Goal: Communication & Community: Answer question/provide support

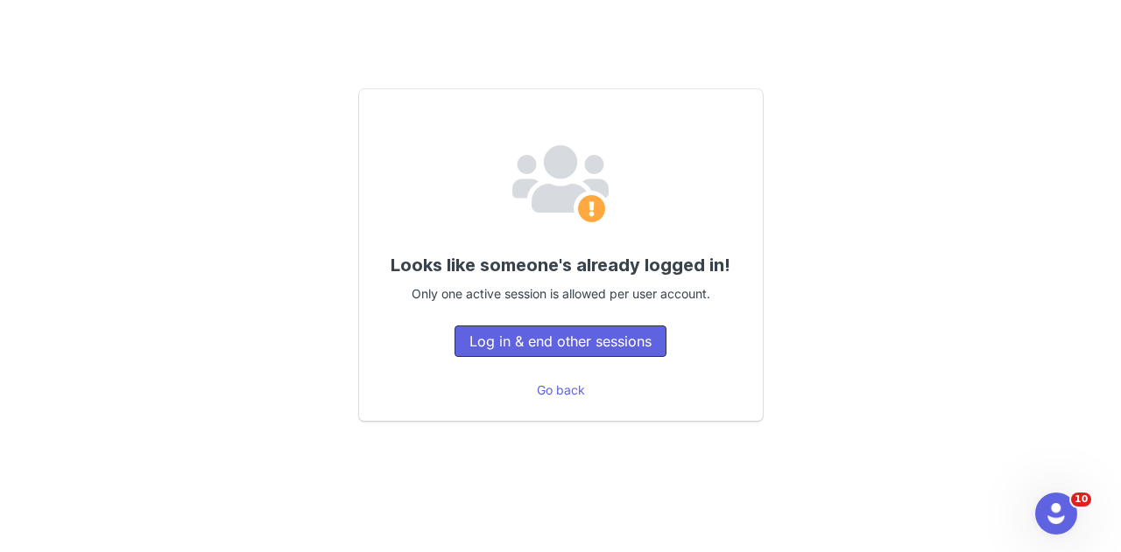
click at [607, 364] on div "Looks like someone's already logged in! Only one active session is allowed per …" at bounding box center [561, 255] width 404 height 332
click at [622, 354] on button "Log in & end other sessions" at bounding box center [560, 342] width 212 height 32
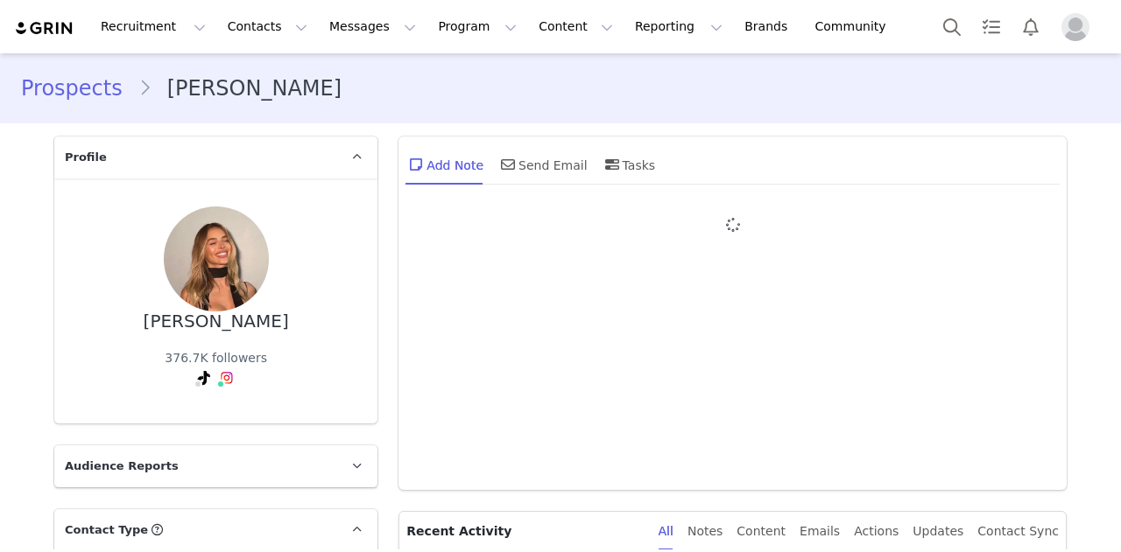
type input "+1 ([GEOGRAPHIC_DATA])"
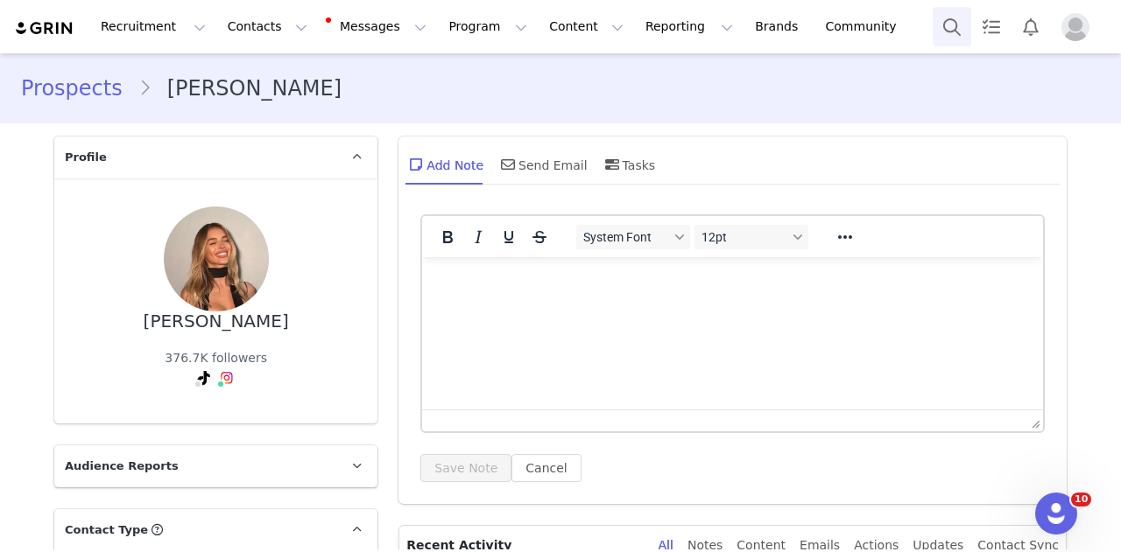
click at [964, 32] on button "Search" at bounding box center [951, 26] width 39 height 39
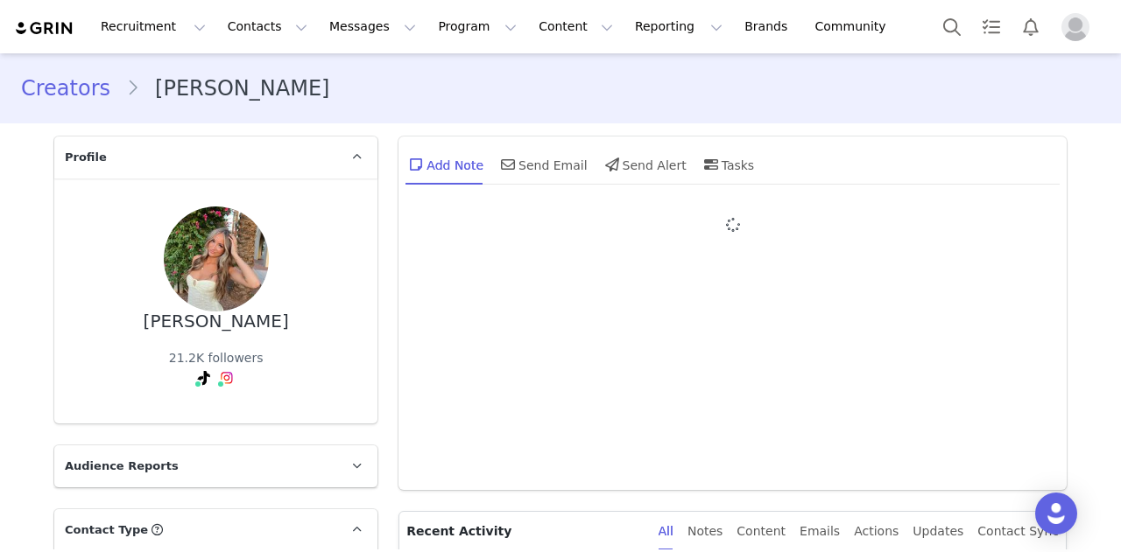
type input "+1 ([GEOGRAPHIC_DATA])"
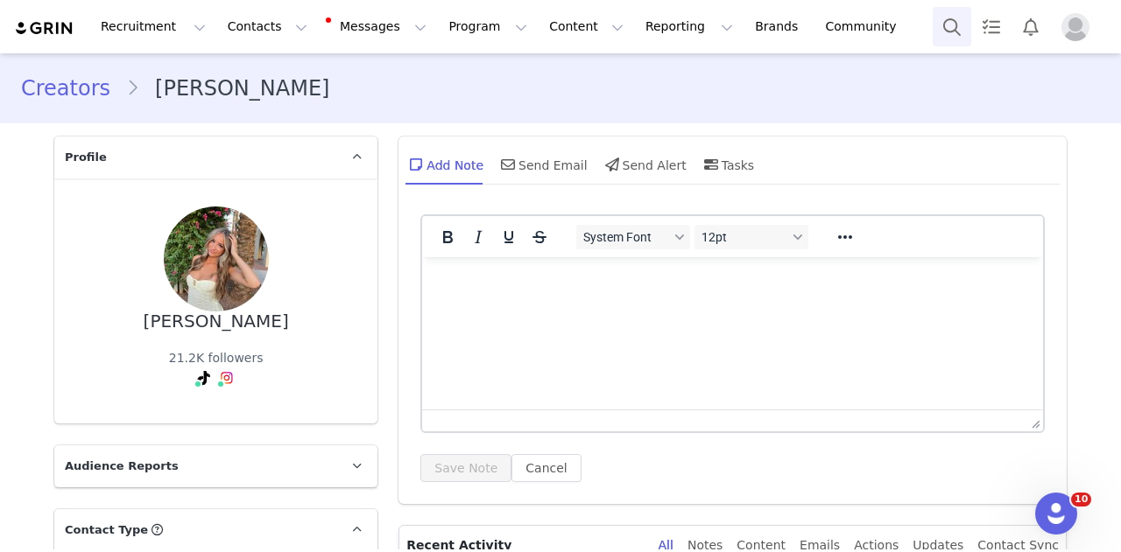
click at [960, 35] on button "Search" at bounding box center [951, 26] width 39 height 39
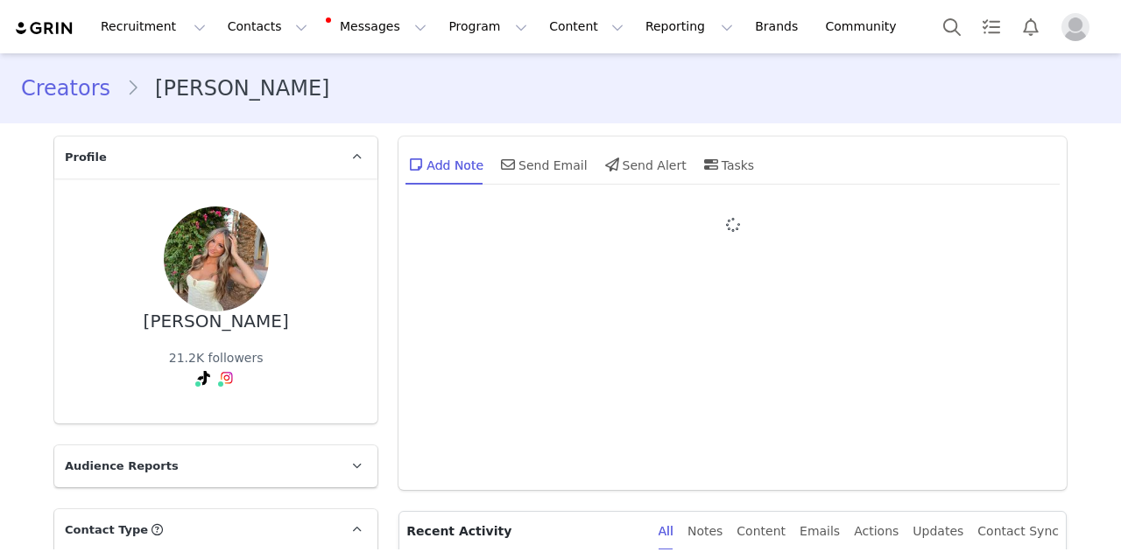
type input "+1 (United States)"
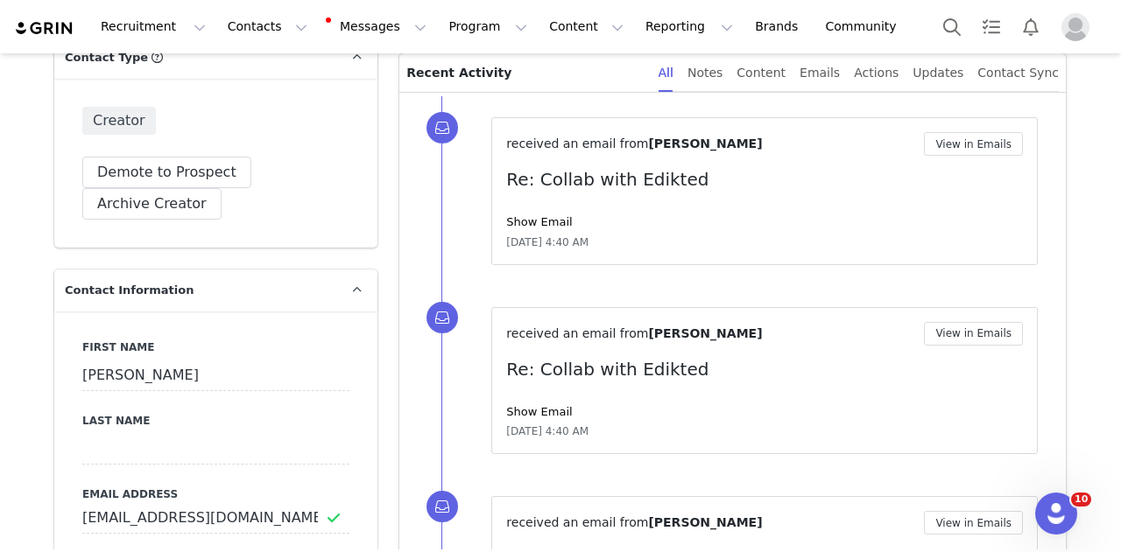
scroll to position [175, 0]
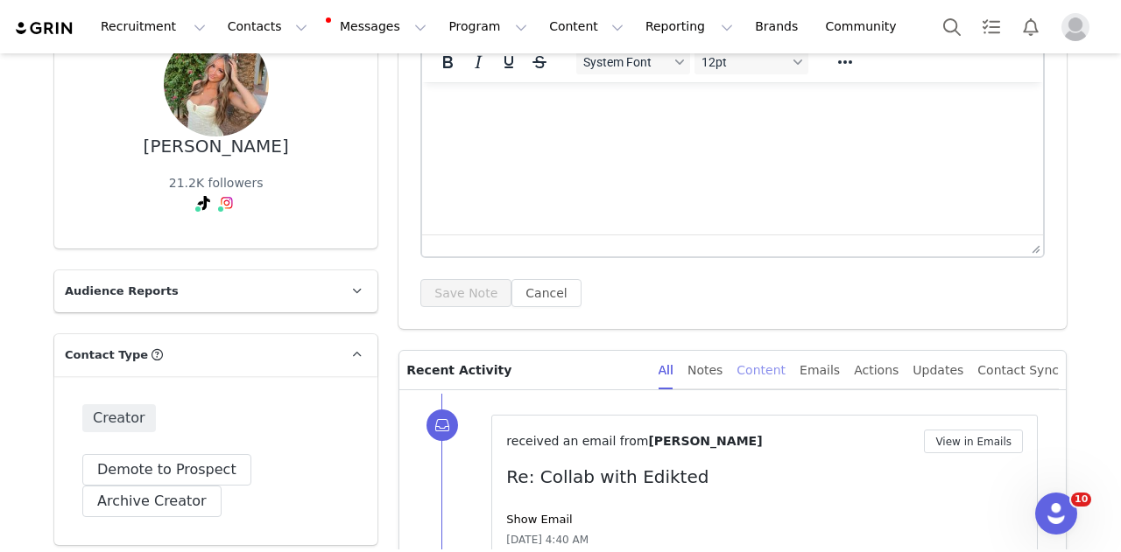
click at [780, 358] on div "Content" at bounding box center [760, 370] width 49 height 39
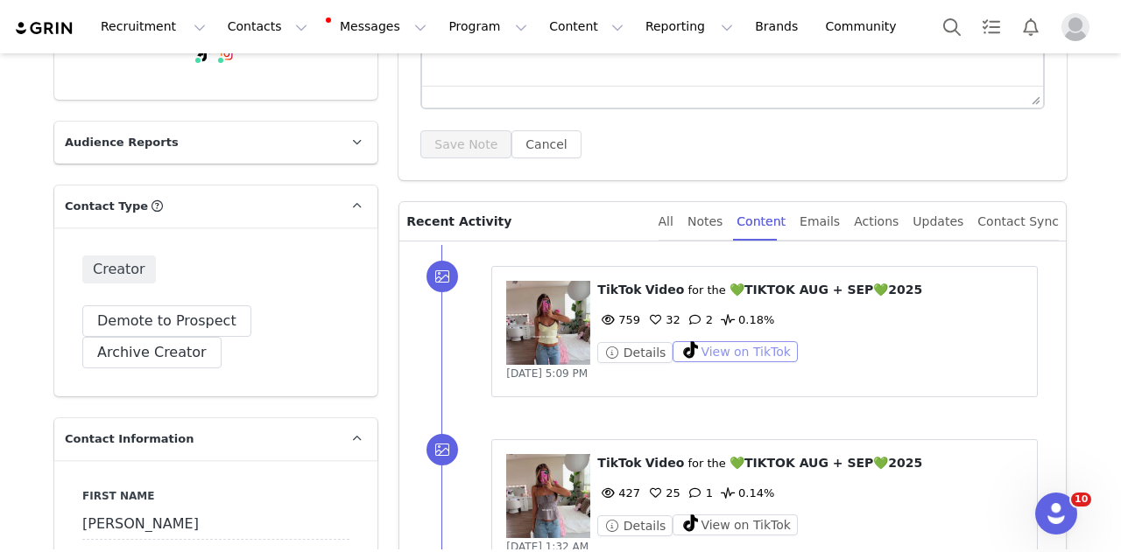
scroll to position [438, 0]
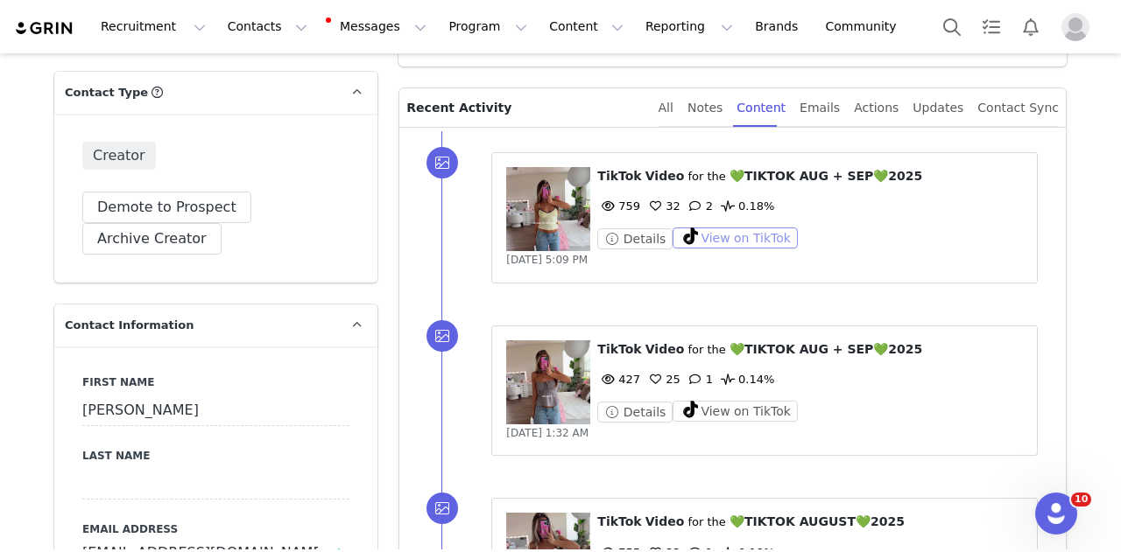
click at [696, 234] on button "View on TikTok" at bounding box center [734, 238] width 125 height 21
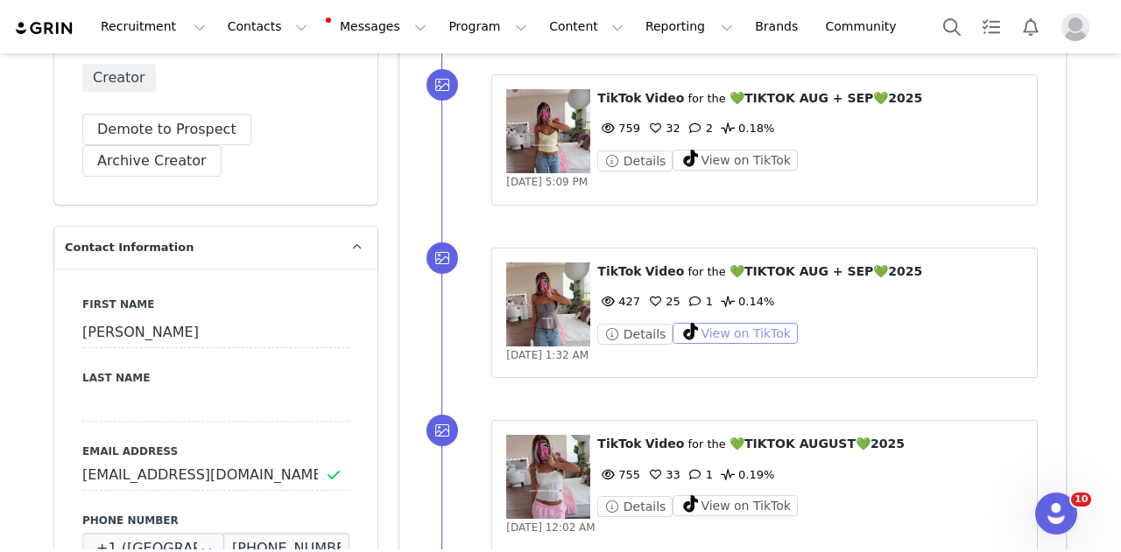
scroll to position [613, 0]
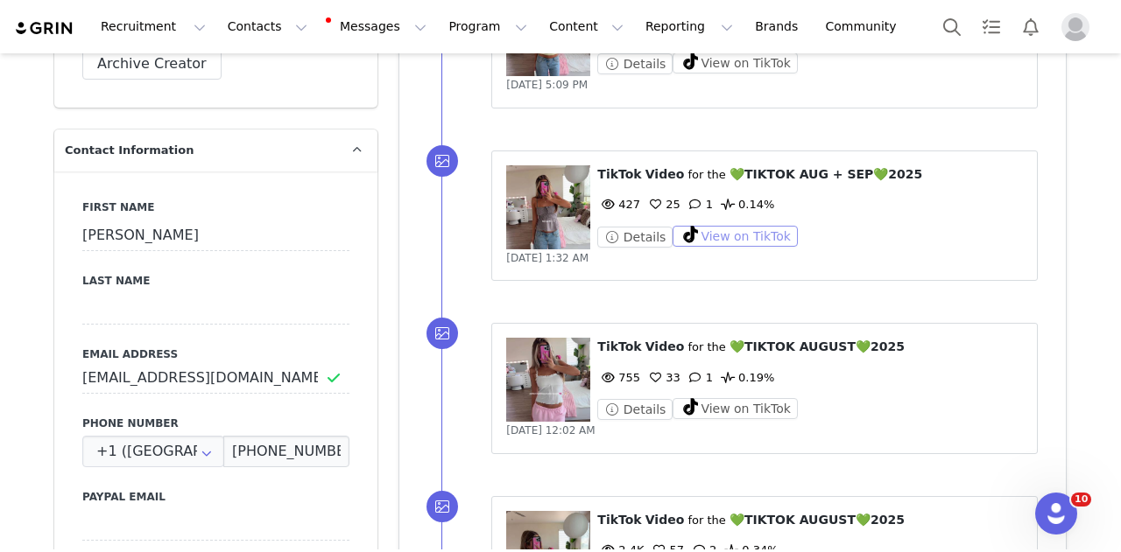
click at [719, 234] on button "View on TikTok" at bounding box center [734, 236] width 125 height 21
click at [953, 20] on button "Search" at bounding box center [951, 26] width 39 height 39
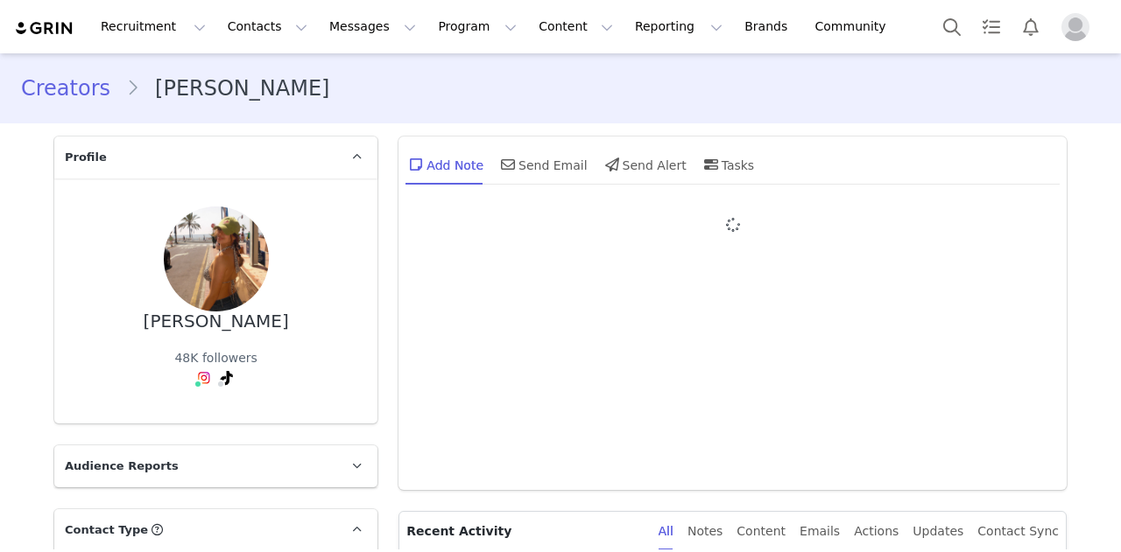
type input "+1 ([GEOGRAPHIC_DATA])"
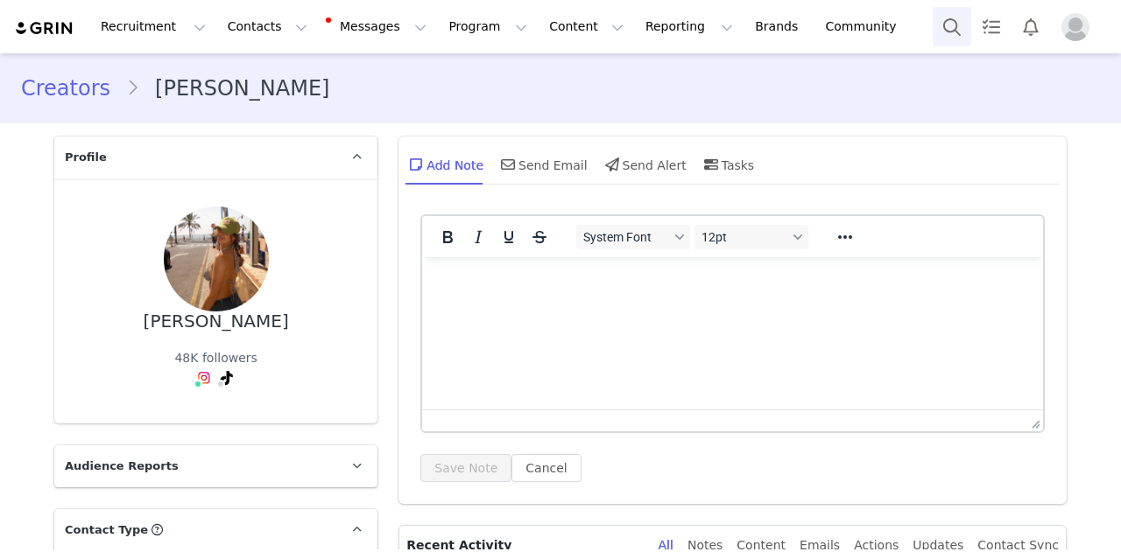
click at [942, 18] on button "Search" at bounding box center [951, 26] width 39 height 39
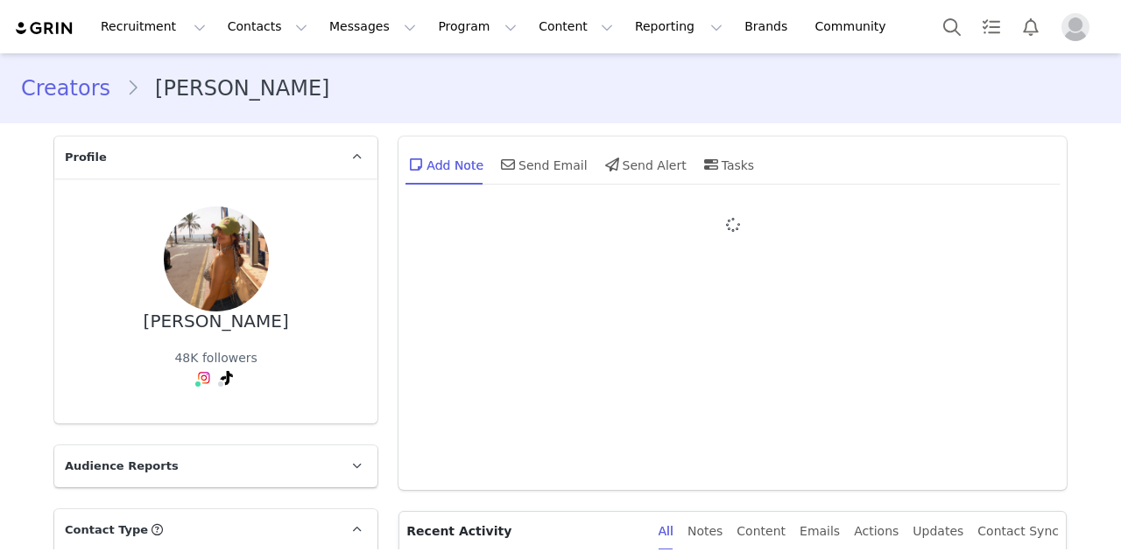
type input "+1 ([GEOGRAPHIC_DATA])"
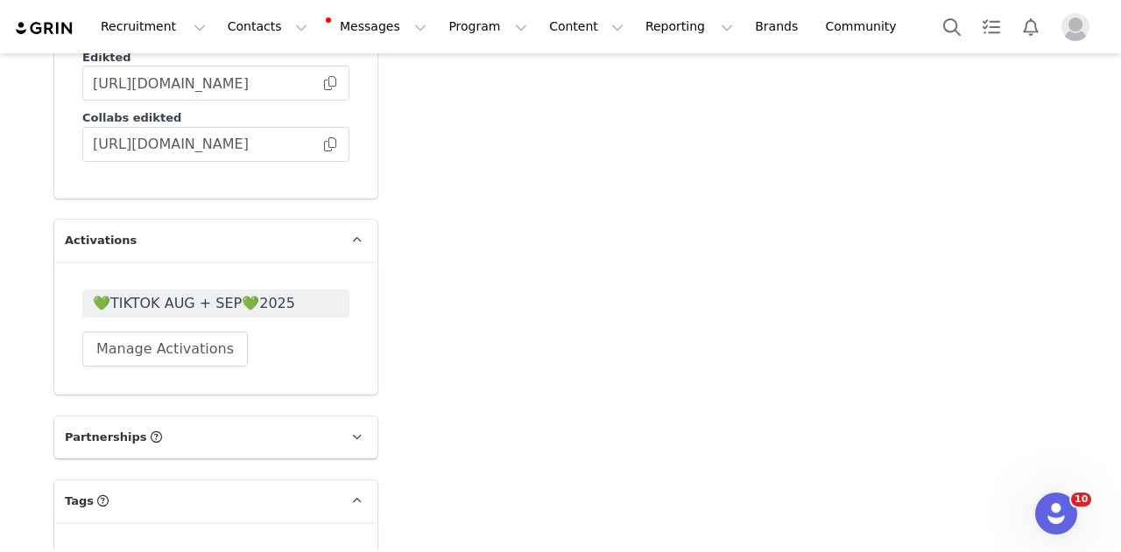
scroll to position [4552, 0]
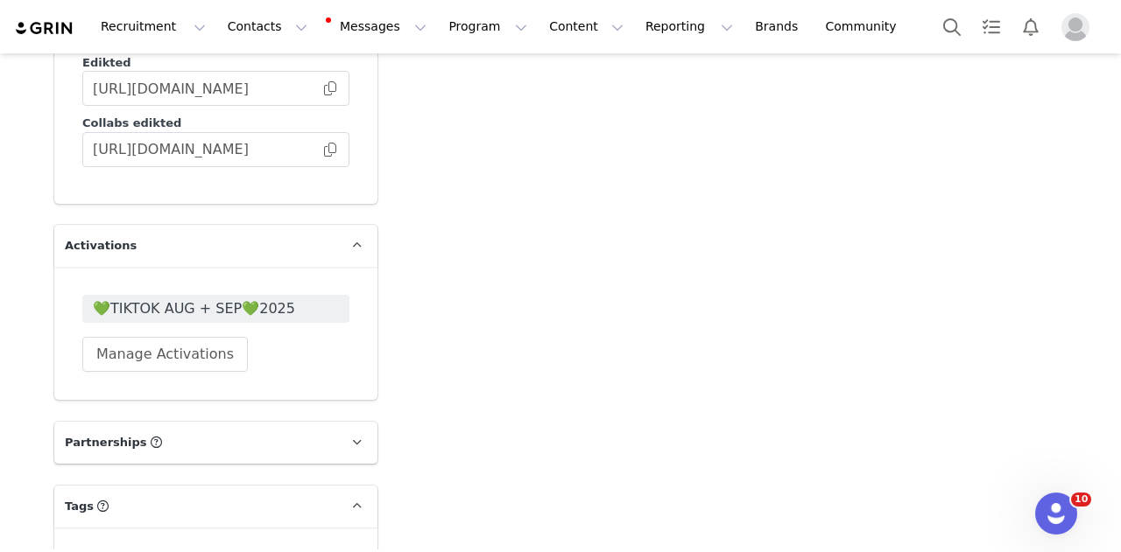
click at [258, 295] on span "💚TIKTOK AUG + SEP💚2025" at bounding box center [215, 309] width 267 height 28
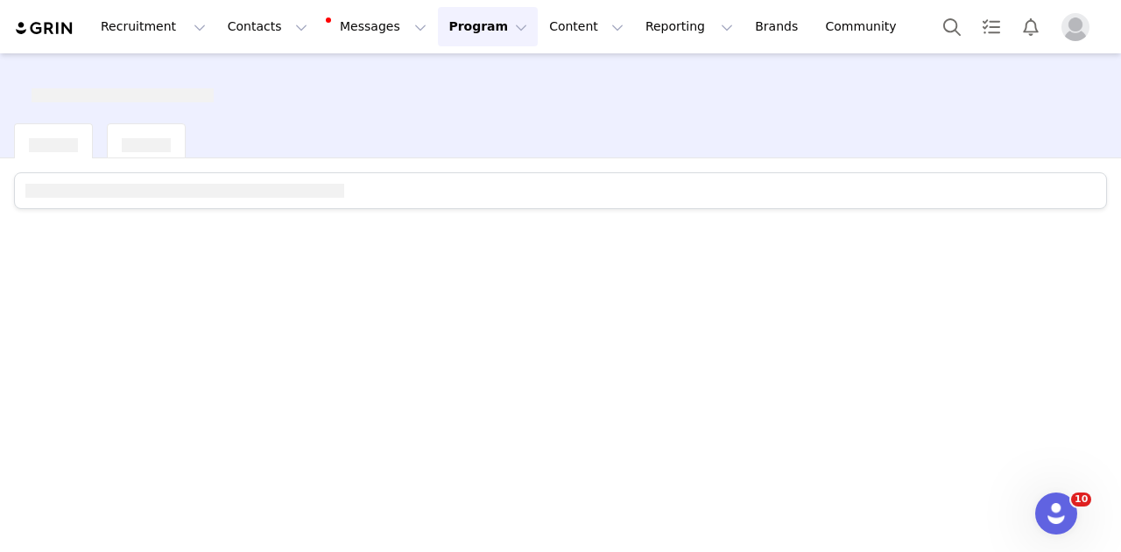
click at [258, 263] on div at bounding box center [560, 353] width 1121 height 391
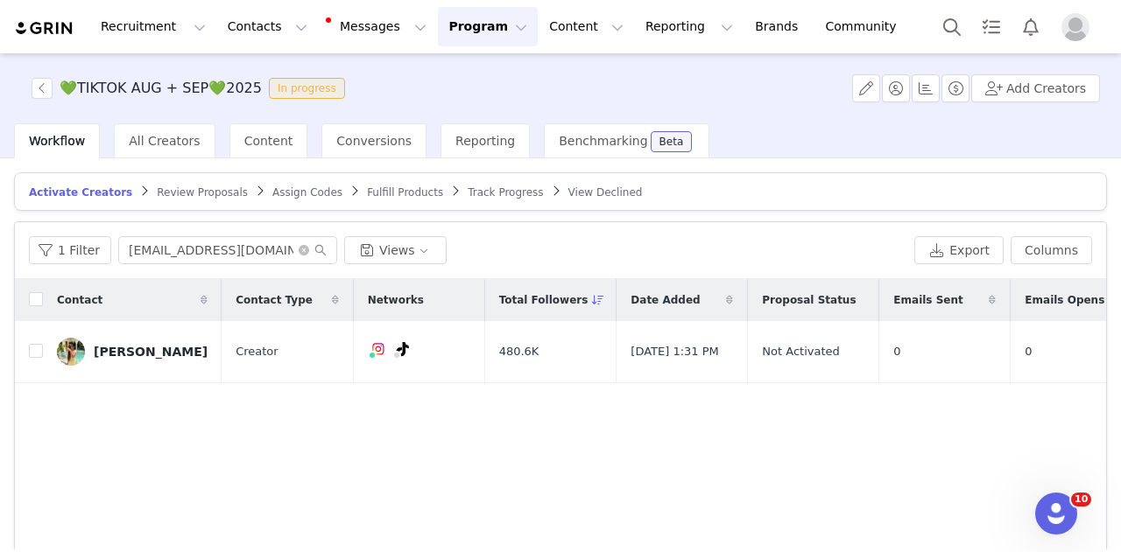
click at [191, 263] on div "1 Filter management@ellakasumovic.com Views Export Columns" at bounding box center [560, 250] width 1091 height 57
click at [195, 244] on input "management@ellakasumovic.com" at bounding box center [227, 250] width 219 height 28
click at [196, 244] on input "management@ellakasumovic.com" at bounding box center [227, 250] width 219 height 28
paste input "izaromur24@gmail"
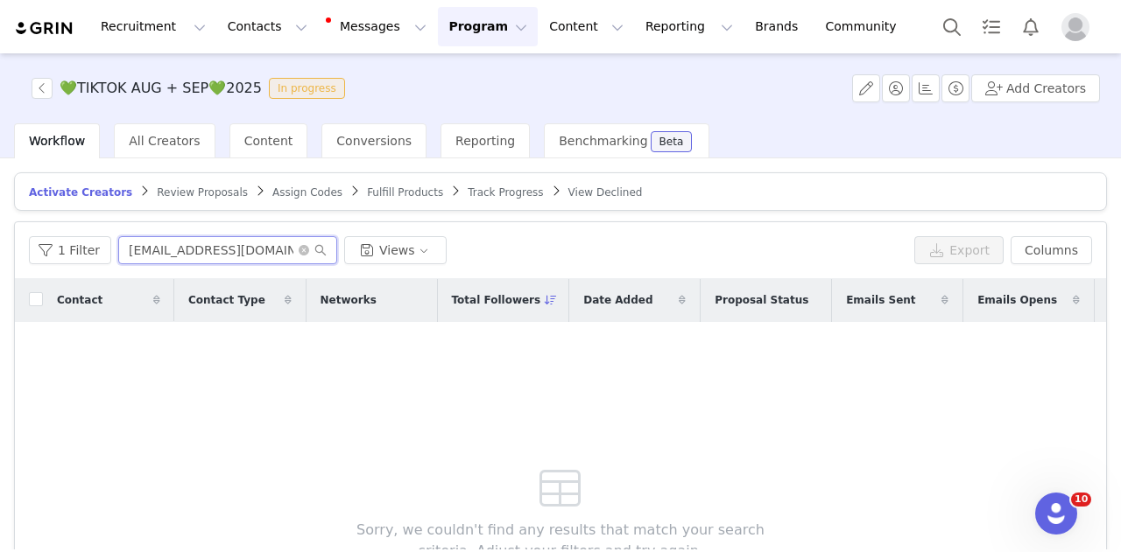
type input "izaromur24@gmail.com"
click at [159, 186] on span "Review Proposals" at bounding box center [202, 192] width 91 height 12
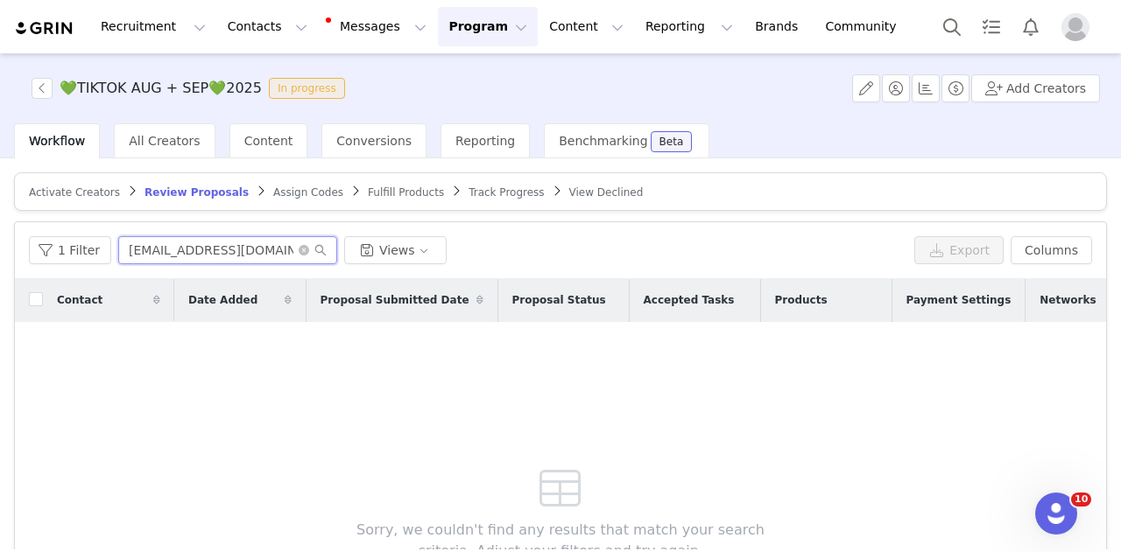
click at [177, 256] on input "ellanoraohgren@gmail.com" at bounding box center [227, 250] width 219 height 28
paste input "izaromur24"
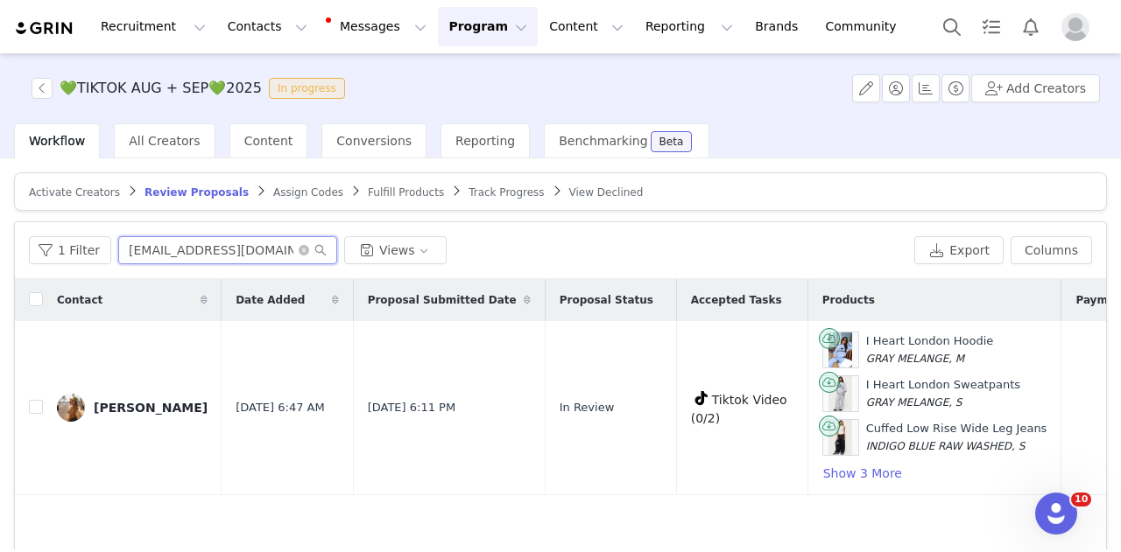
type input "izaromur24@gmail.com"
click at [319, 31] on button "Messages Messages" at bounding box center [378, 26] width 118 height 39
drag, startPoint x: 342, startPoint y: 17, endPoint x: 348, endPoint y: 45, distance: 28.7
click at [342, 17] on button "Messages Messages" at bounding box center [378, 26] width 118 height 39
click at [342, 39] on button "Messages Messages" at bounding box center [378, 26] width 118 height 39
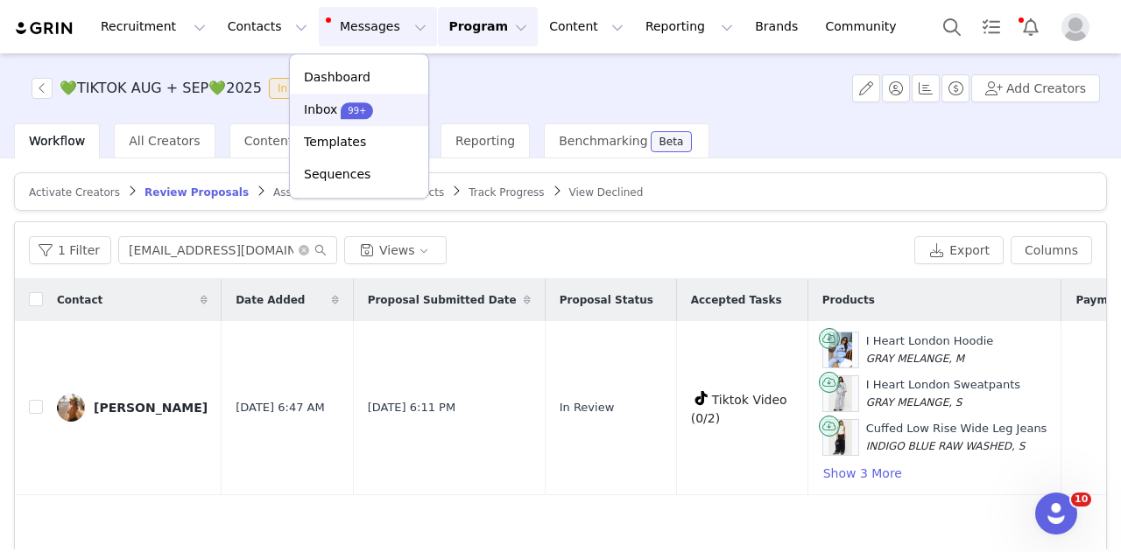
click at [350, 99] on link "Inbox 99+" at bounding box center [359, 110] width 138 height 32
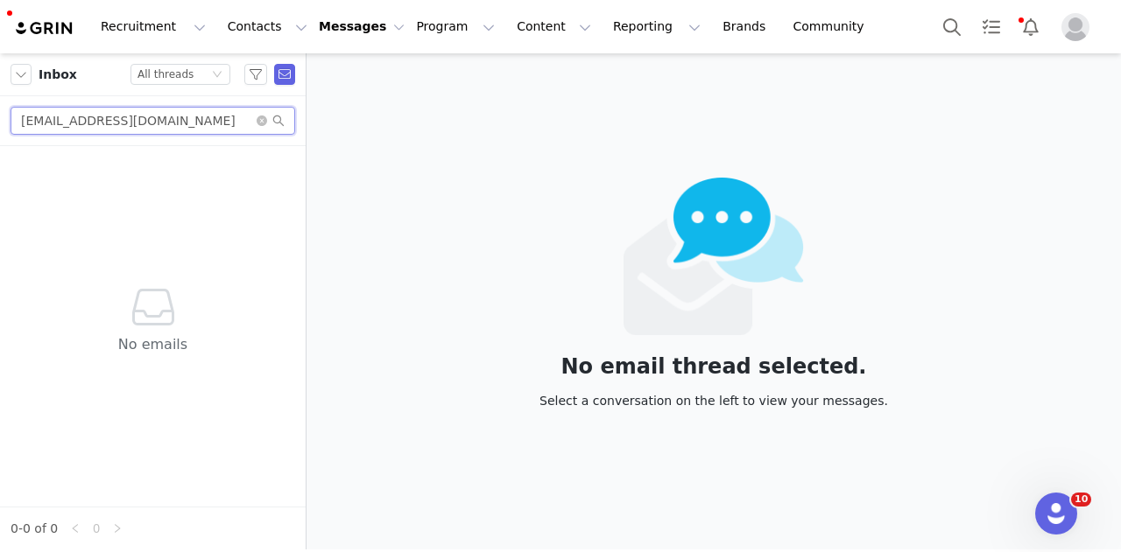
drag, startPoint x: 191, startPoint y: 109, endPoint x: -97, endPoint y: 127, distance: 288.5
click at [0, 127] on html "Recruitment Recruitment Creator Search Curated Lists Landing Pages Web Extensio…" at bounding box center [560, 276] width 1121 height 552
paste input "indianapmalik@gmail"
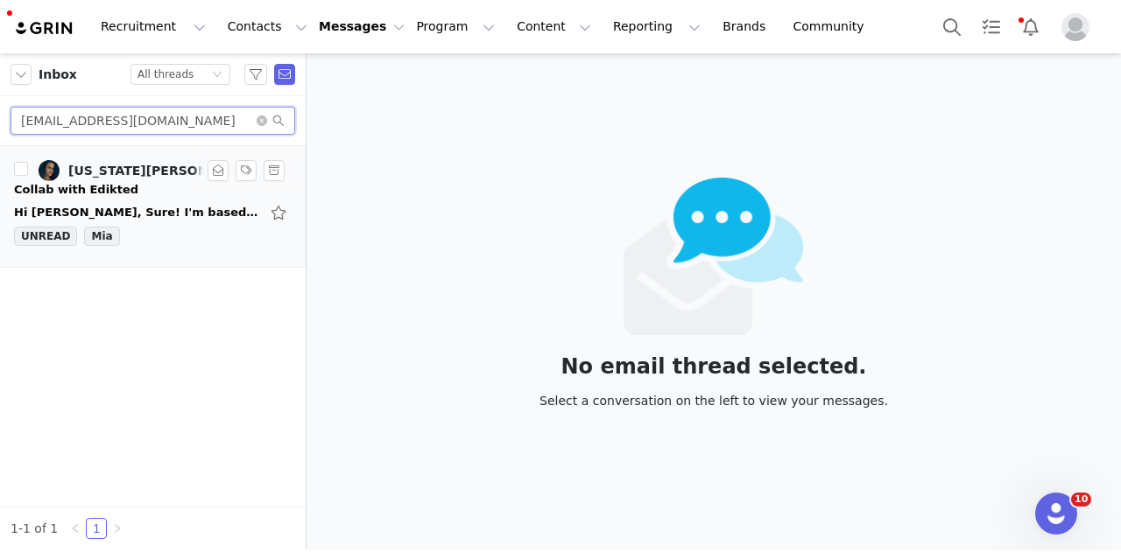
type input "indianapmalik@gmail.com"
click at [165, 218] on div "Hi Mia, Sure! I'm based in London. Thanks, Indiana On Fri, 29 Aug 2025 at 16:57…" at bounding box center [136, 213] width 245 height 18
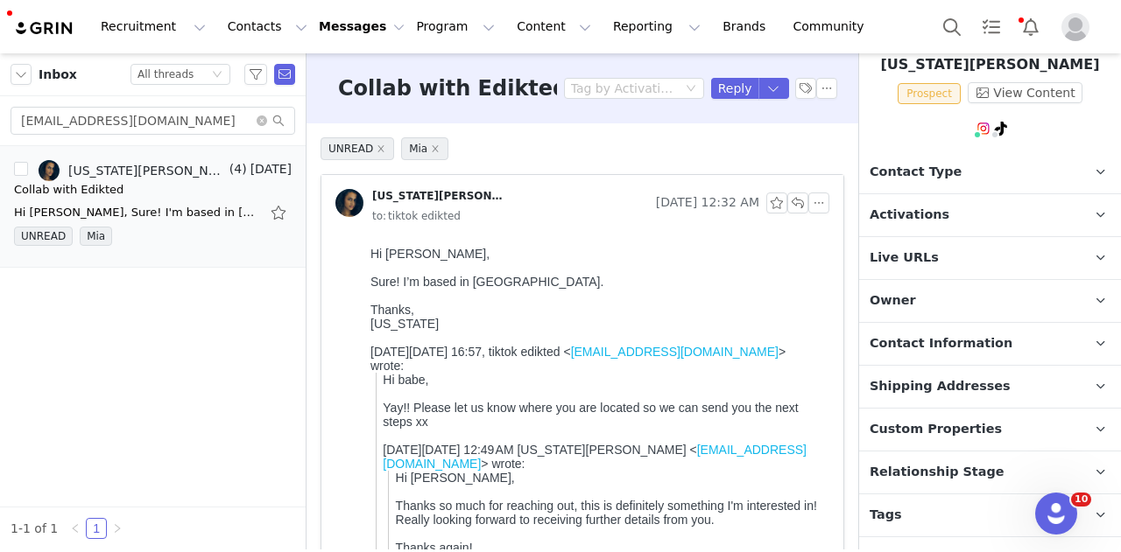
scroll to position [132, 0]
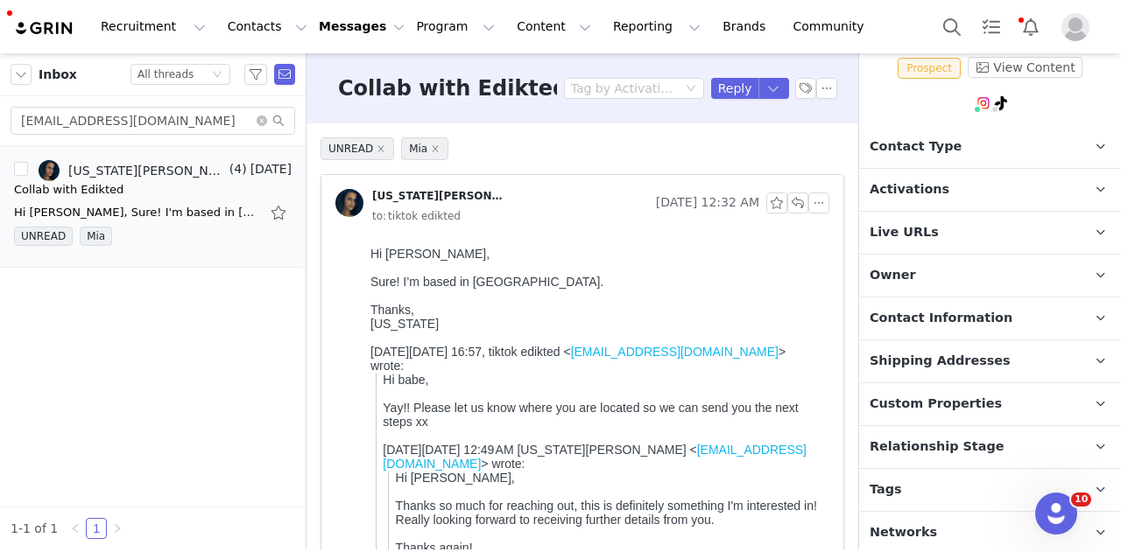
click at [902, 479] on p "Tags Keep track of your contacts by assigning them tags. You can then filter yo…" at bounding box center [969, 490] width 220 height 42
click at [944, 275] on p "Owner The account user who owns the contact" at bounding box center [969, 276] width 220 height 42
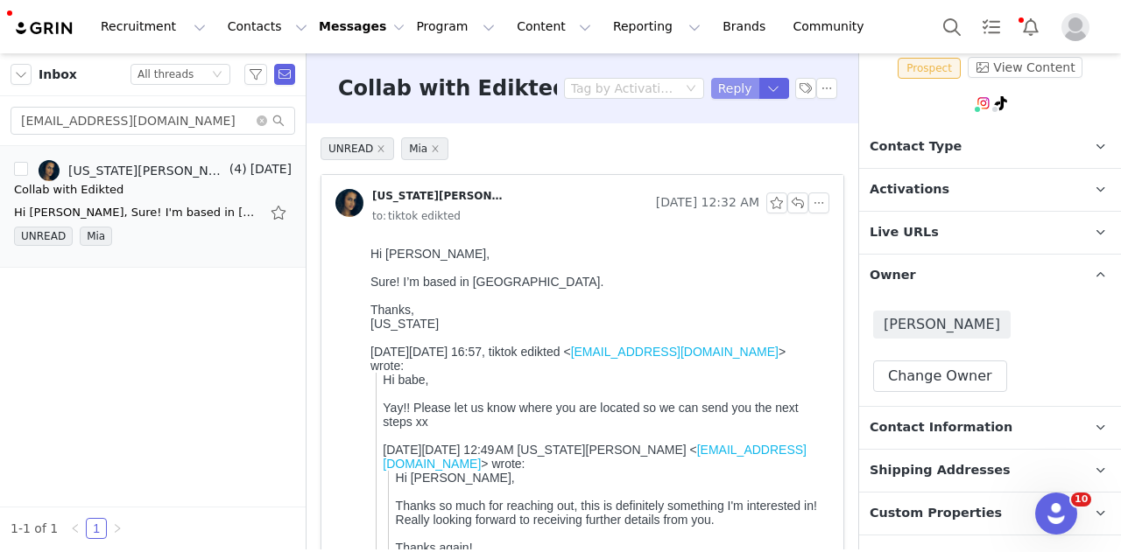
click at [720, 78] on button "Reply" at bounding box center [735, 88] width 48 height 21
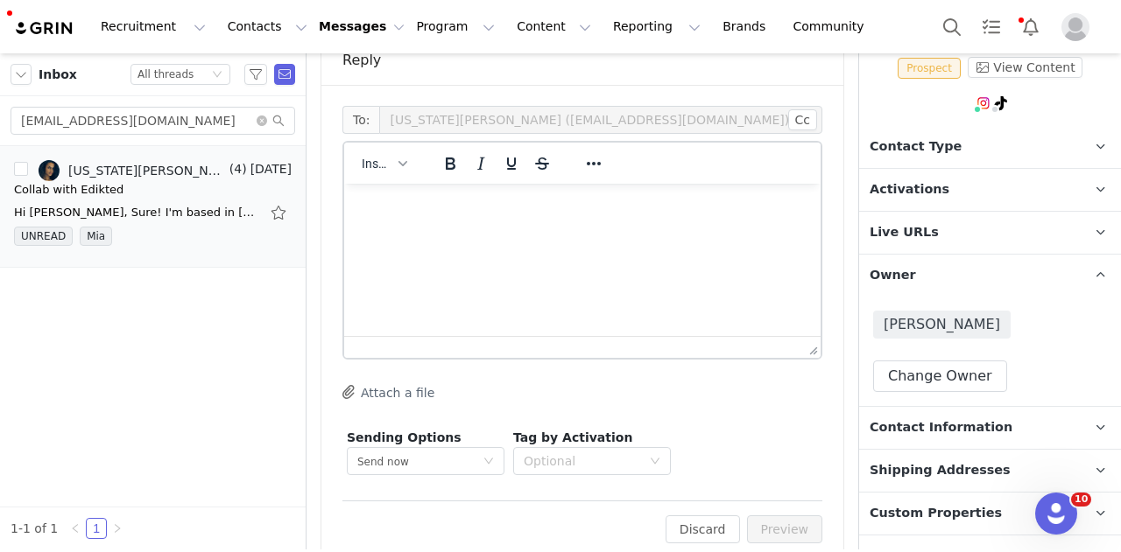
scroll to position [1669, 0]
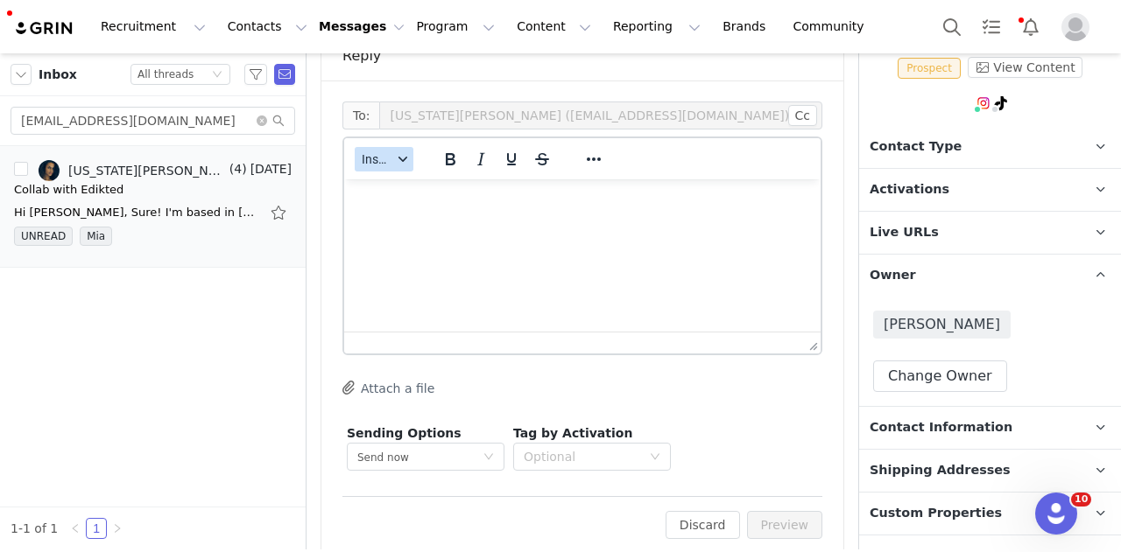
click at [380, 152] on span "Insert" at bounding box center [377, 159] width 31 height 14
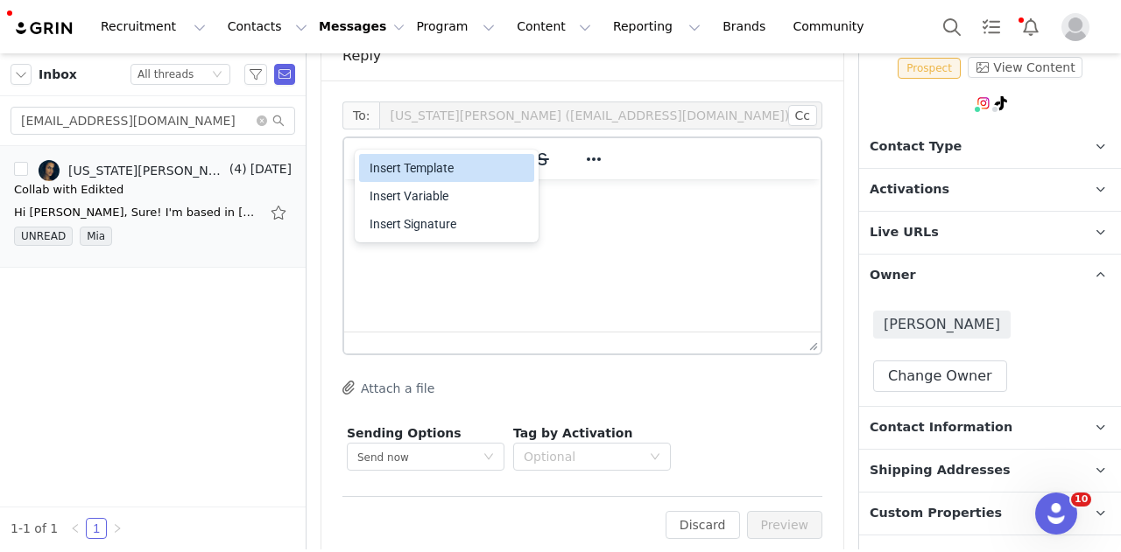
click at [383, 162] on div "Insert Template" at bounding box center [448, 168] width 158 height 21
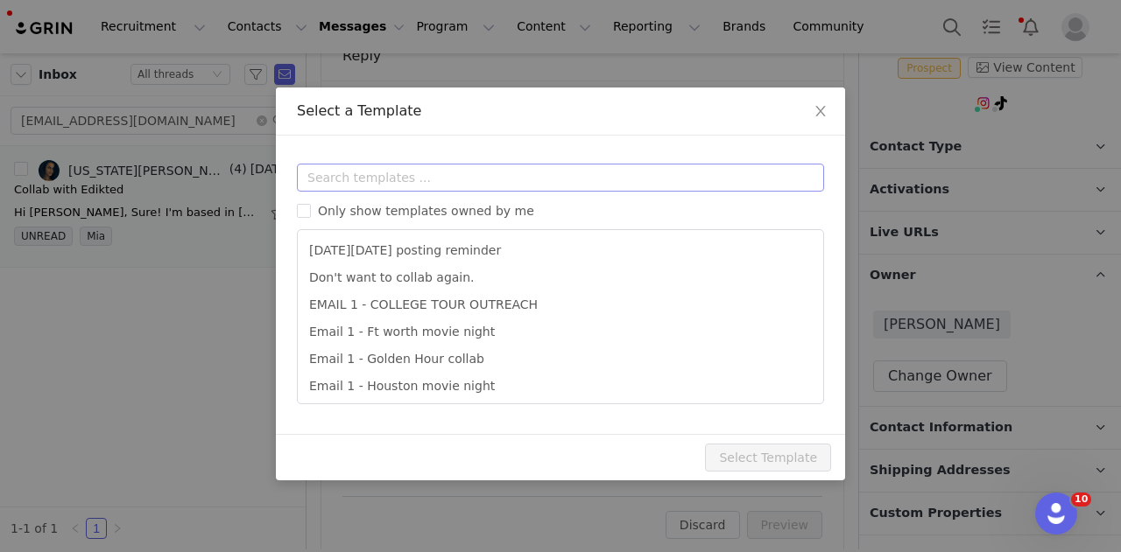
scroll to position [0, 0]
click at [418, 175] on input "text" at bounding box center [560, 178] width 527 height 28
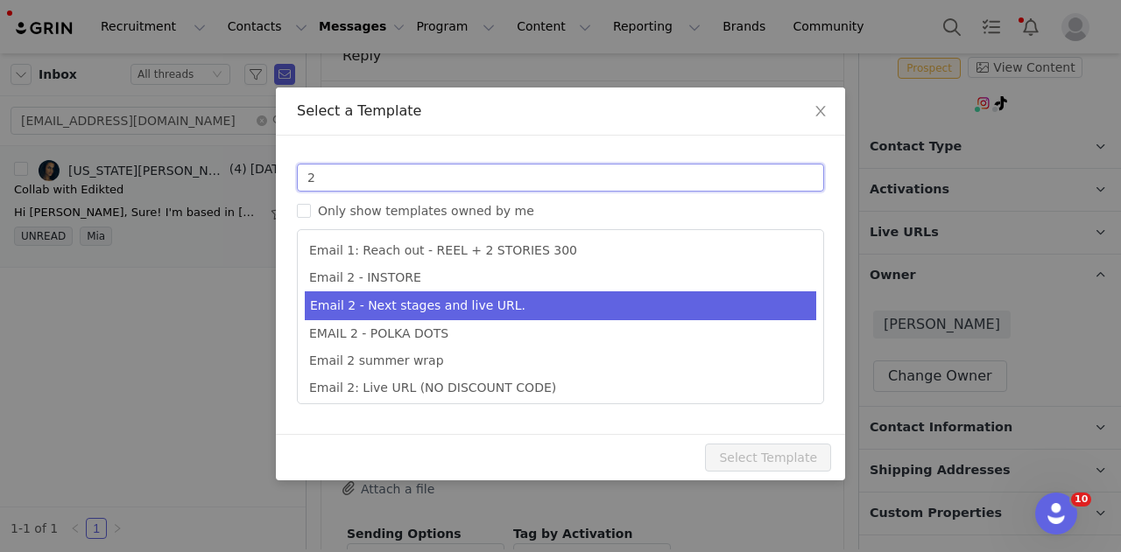
type input "2"
click at [564, 304] on li "Email 2 - Next stages and live URL." at bounding box center [560, 306] width 511 height 29
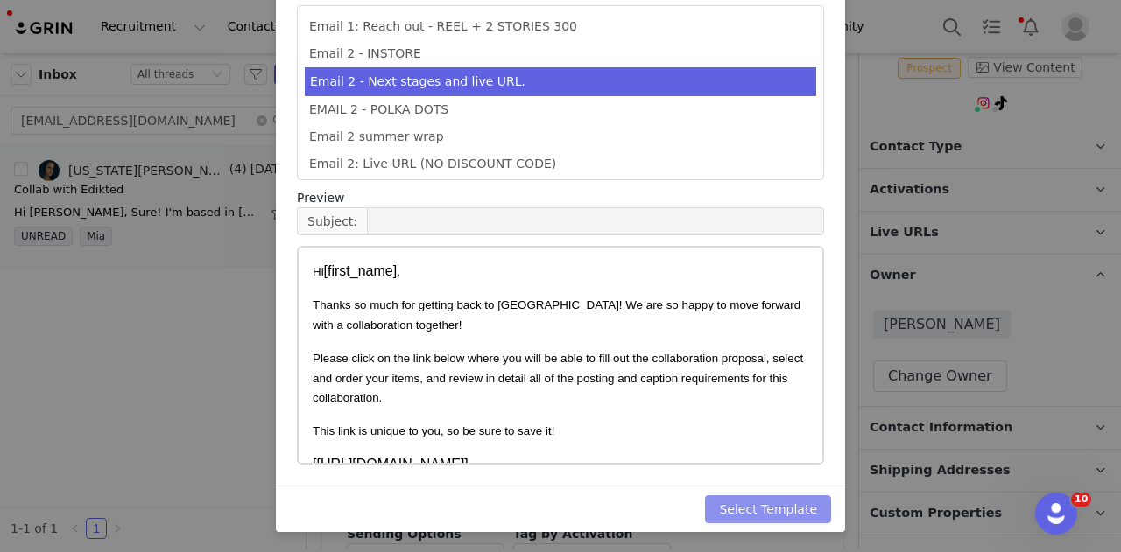
click at [756, 503] on button "Select Template" at bounding box center [768, 509] width 126 height 28
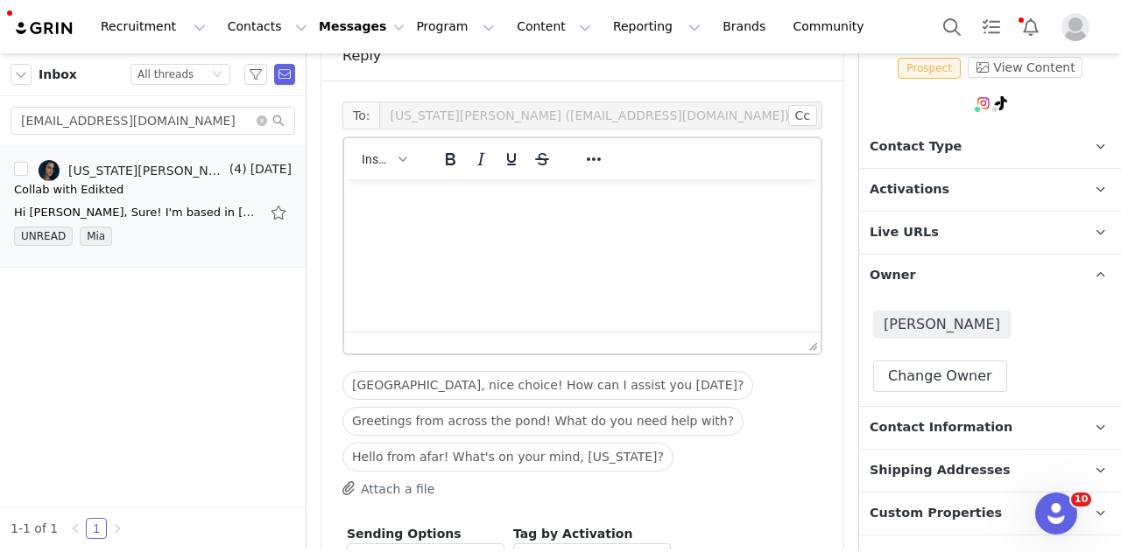
scroll to position [4, 0]
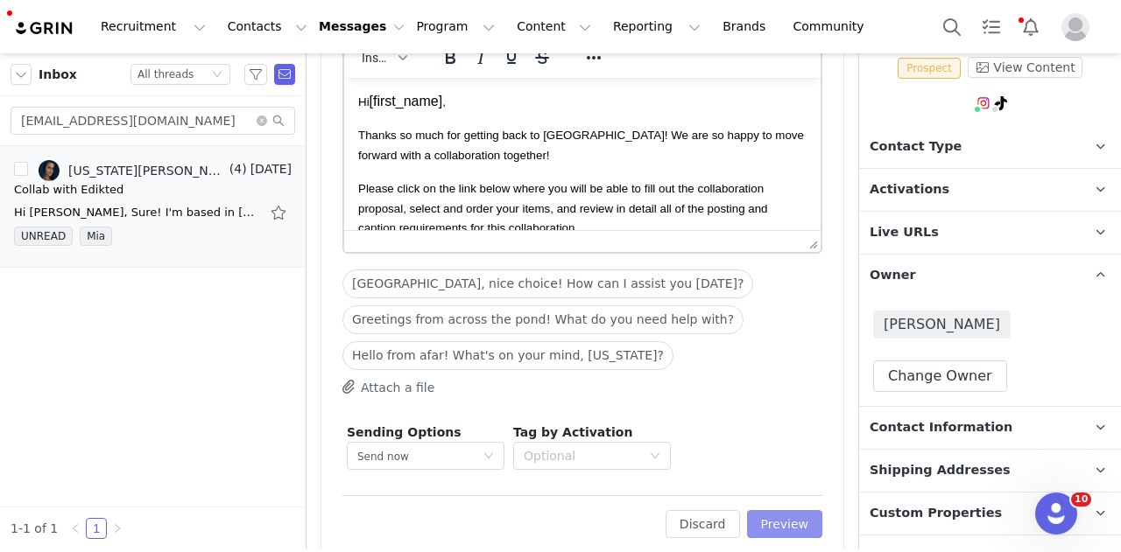
drag, startPoint x: 781, startPoint y: 489, endPoint x: 783, endPoint y: 501, distance: 11.5
click at [782, 510] on button "Preview" at bounding box center [785, 524] width 76 height 28
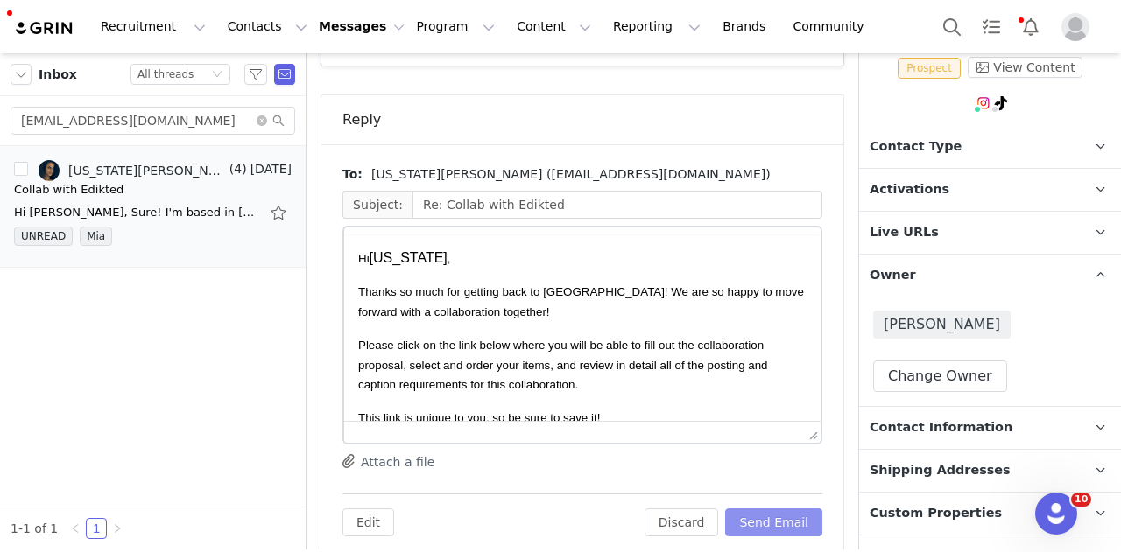
scroll to position [0, 0]
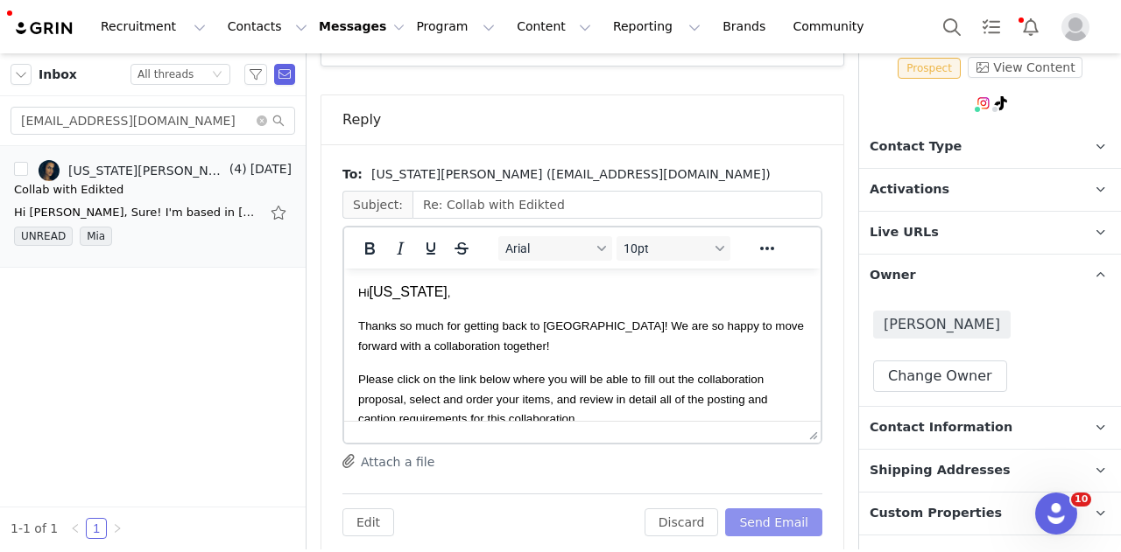
drag, startPoint x: 772, startPoint y: 498, endPoint x: 819, endPoint y: 421, distance: 90.4
click at [771, 509] on button "Send Email" at bounding box center [773, 523] width 97 height 28
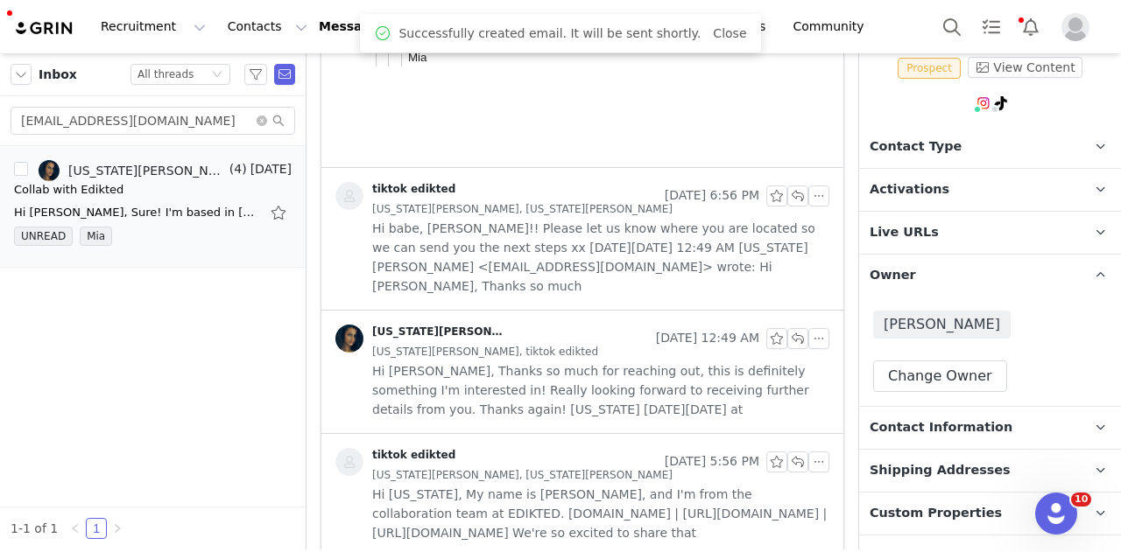
drag, startPoint x: 984, startPoint y: 150, endPoint x: 961, endPoint y: 217, distance: 71.1
click at [984, 151] on p "Contact Type Contact type can be Creator, Prospect, Application, or Manager." at bounding box center [969, 147] width 220 height 42
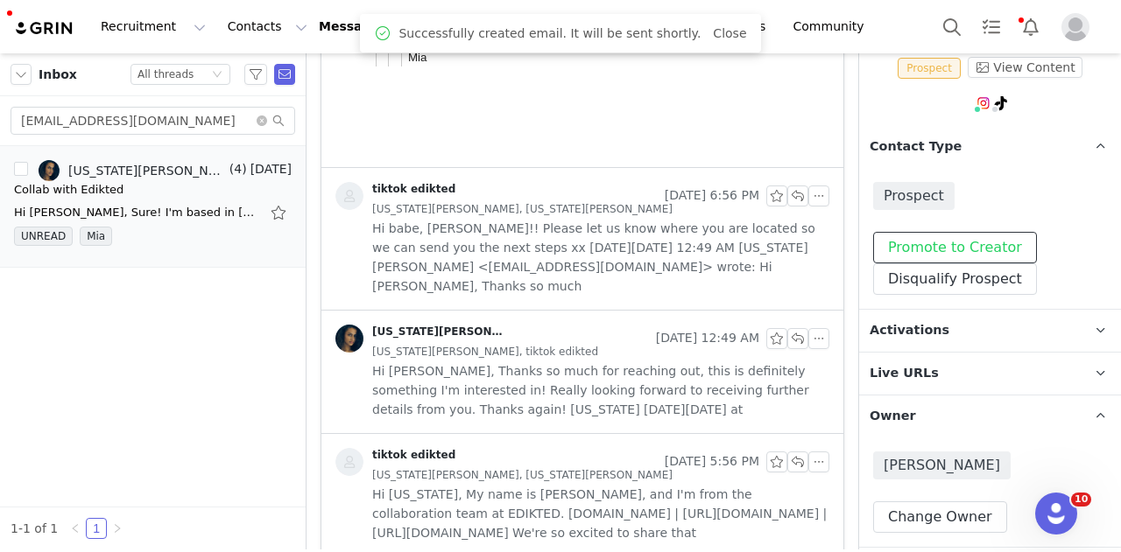
click at [952, 246] on button "Promote to Creator" at bounding box center [955, 248] width 164 height 32
click at [932, 317] on p "Activations" at bounding box center [969, 331] width 220 height 42
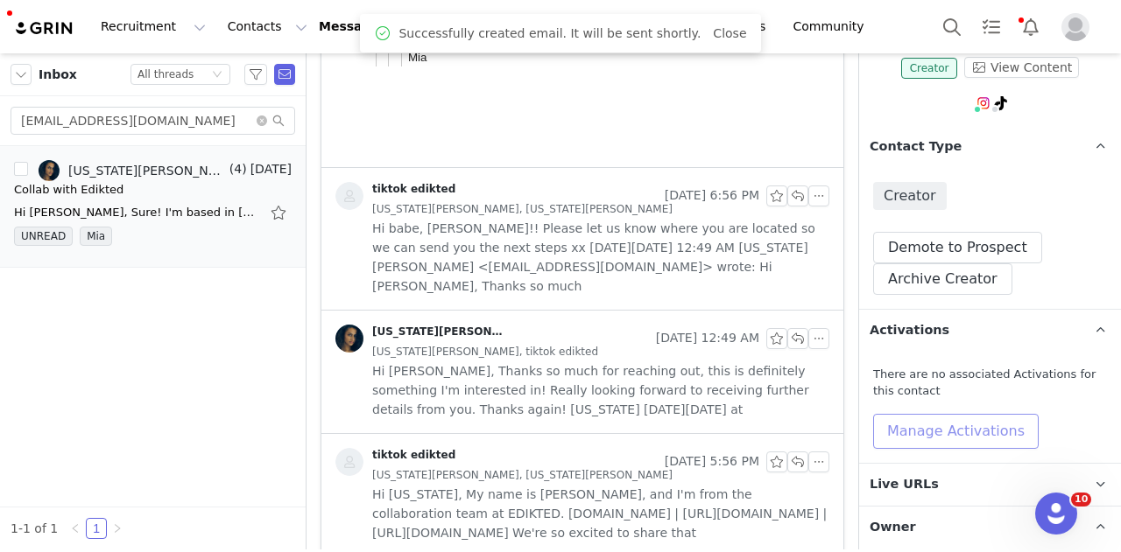
click at [917, 430] on button "Manage Activations" at bounding box center [955, 431] width 165 height 35
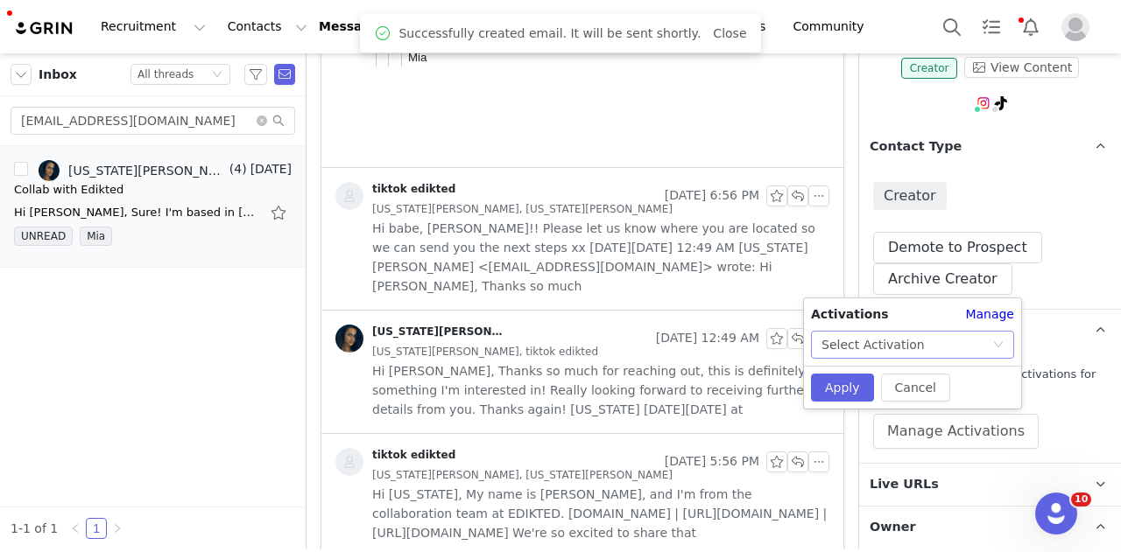
click at [915, 341] on div "Select Activation" at bounding box center [906, 345] width 171 height 26
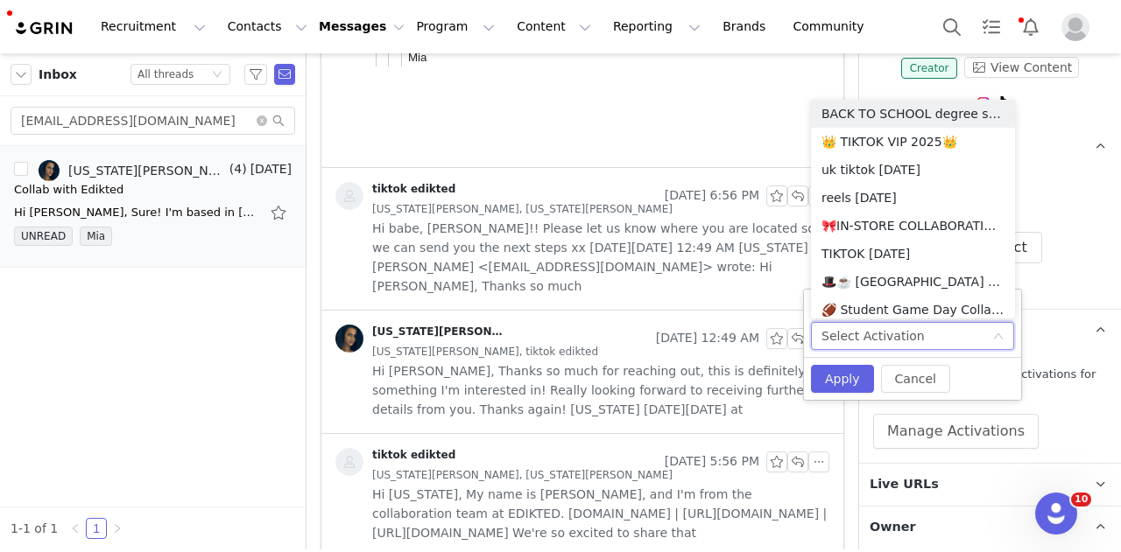
scroll to position [1525, 0]
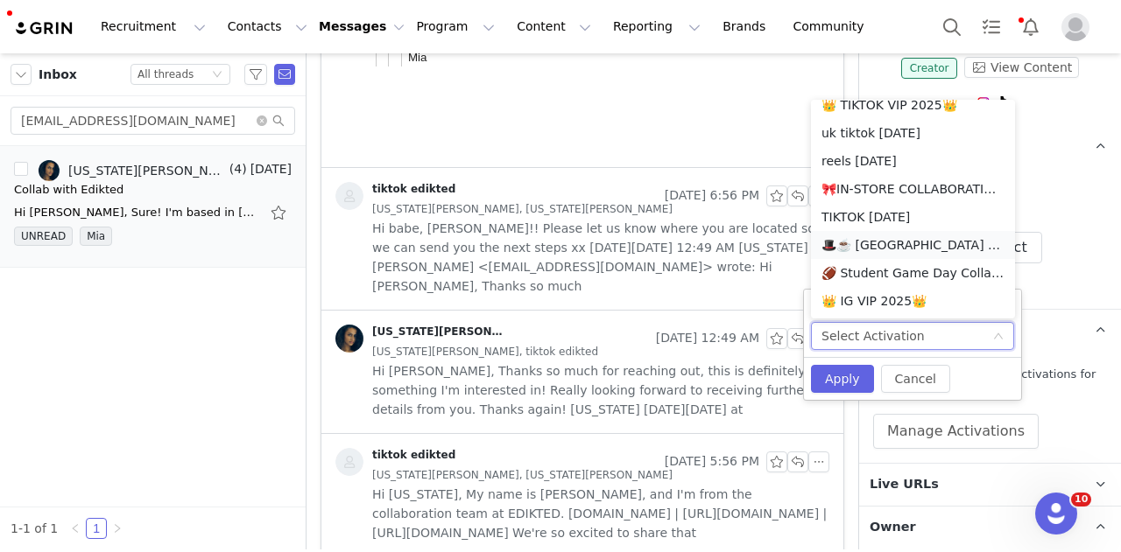
click at [905, 249] on li "🎩☕️ [GEOGRAPHIC_DATA] TIKTOK AUGUST 🎩☕️ 2025" at bounding box center [913, 245] width 204 height 28
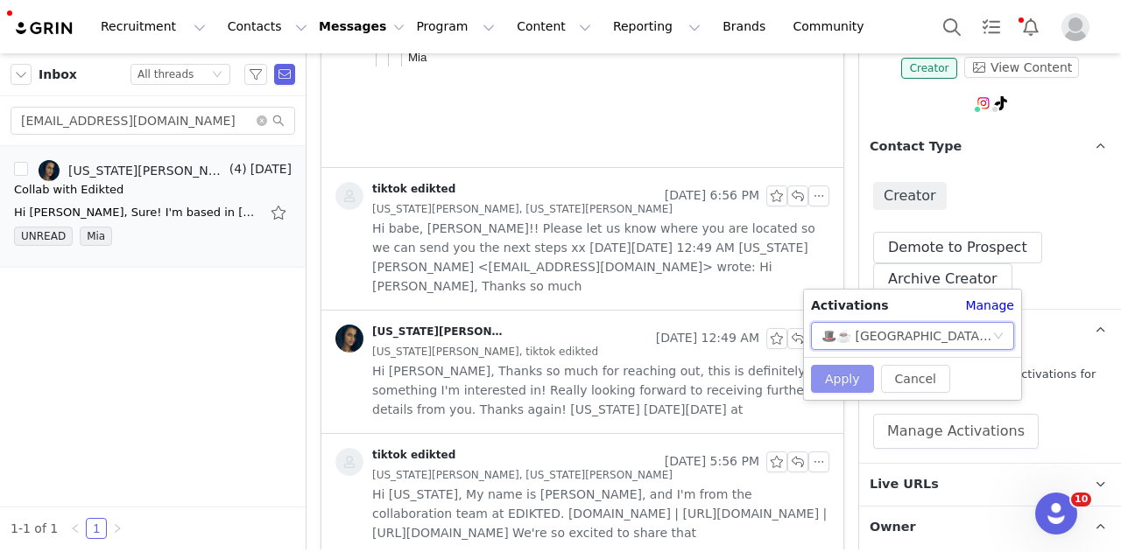
click at [843, 373] on button "Apply" at bounding box center [842, 379] width 63 height 28
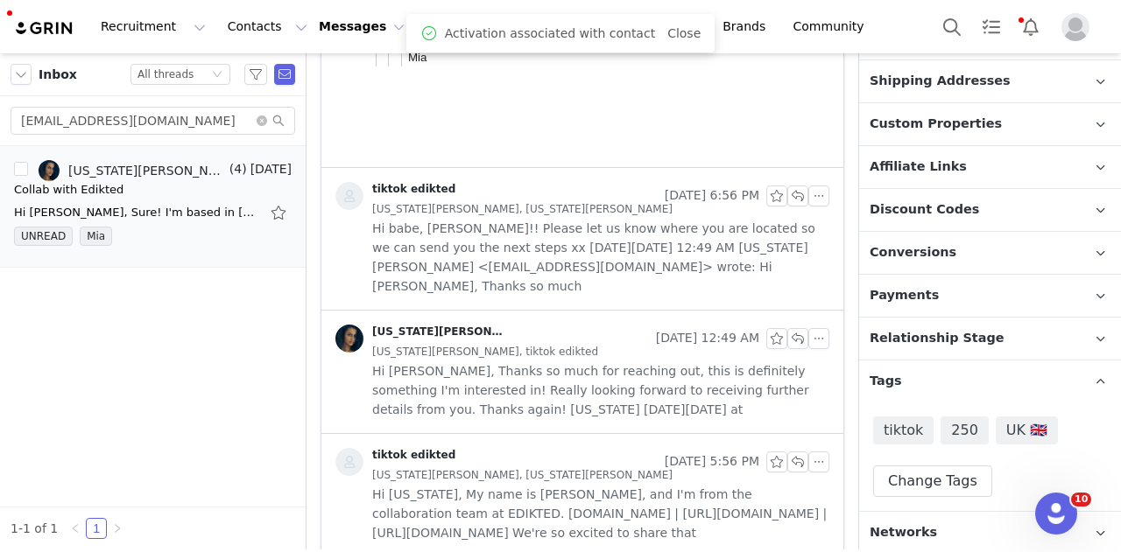
scroll to position [767, 0]
click at [969, 353] on p "Relationship Stage Use relationship stages to move contacts through a logical s…" at bounding box center [969, 340] width 220 height 42
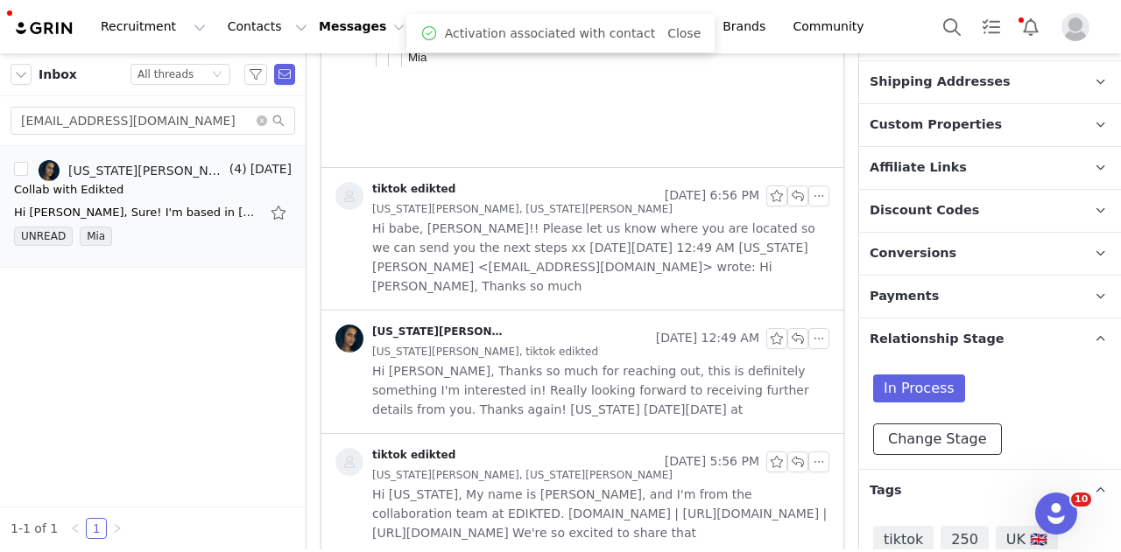
click at [966, 432] on button "Change Stage" at bounding box center [937, 440] width 129 height 32
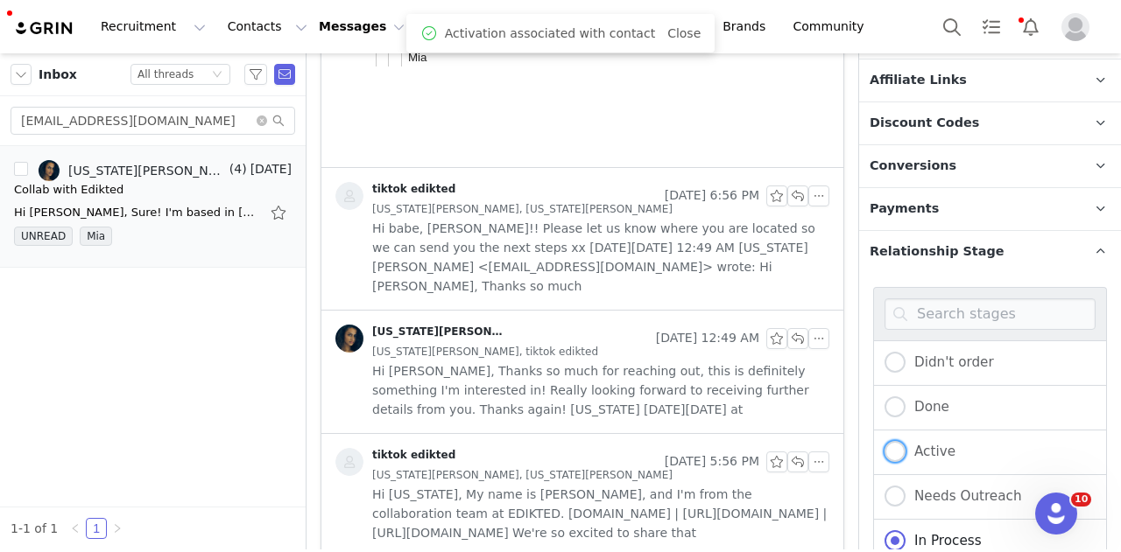
click at [931, 444] on span "Active" at bounding box center [930, 452] width 50 height 16
click at [905, 441] on input "Active" at bounding box center [894, 452] width 21 height 23
radio input "true"
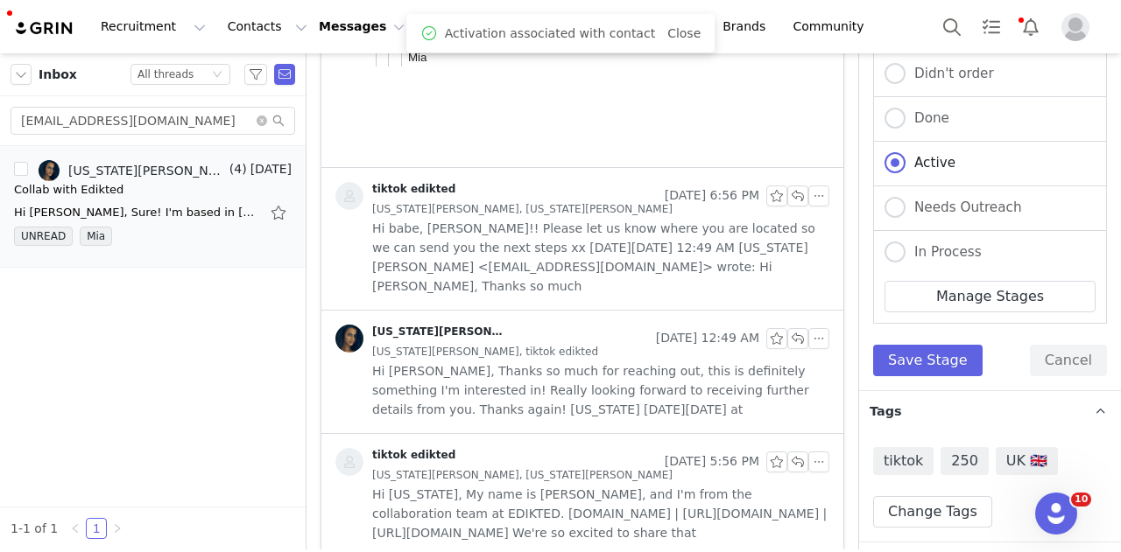
scroll to position [1172, 0]
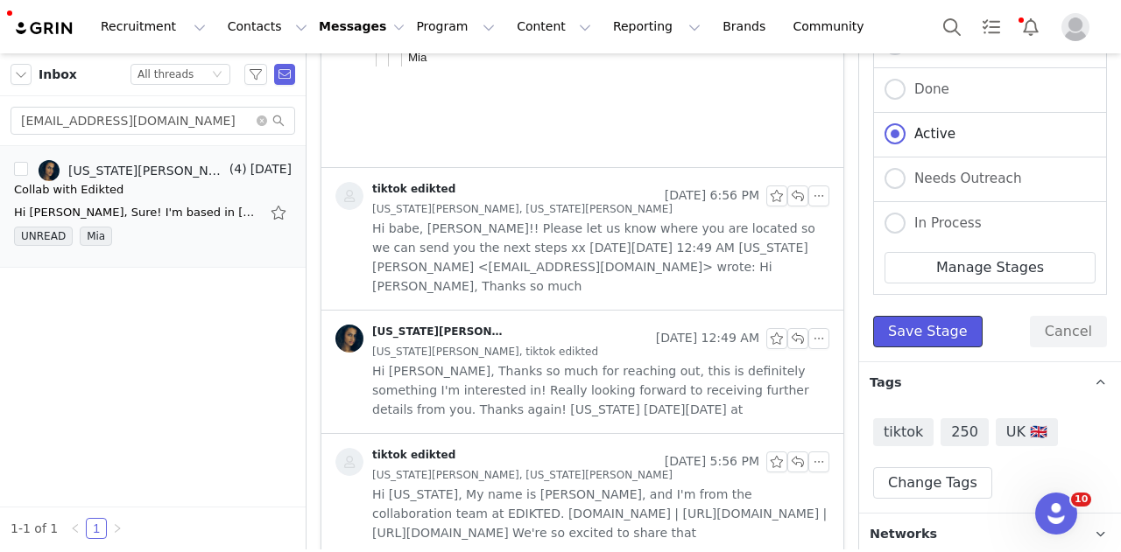
click at [935, 327] on button "Save Stage" at bounding box center [927, 332] width 109 height 32
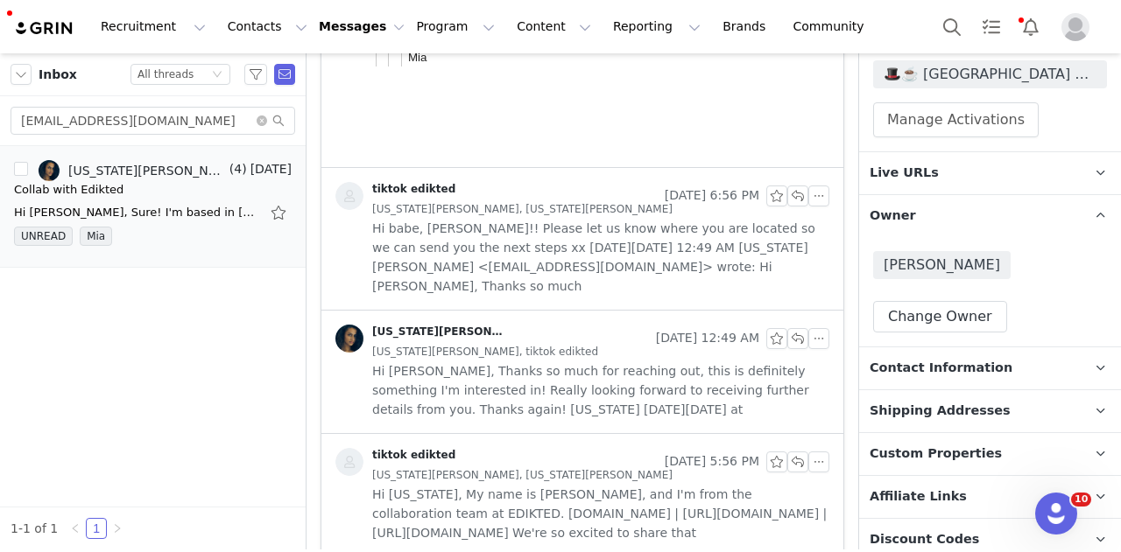
scroll to position [263, 0]
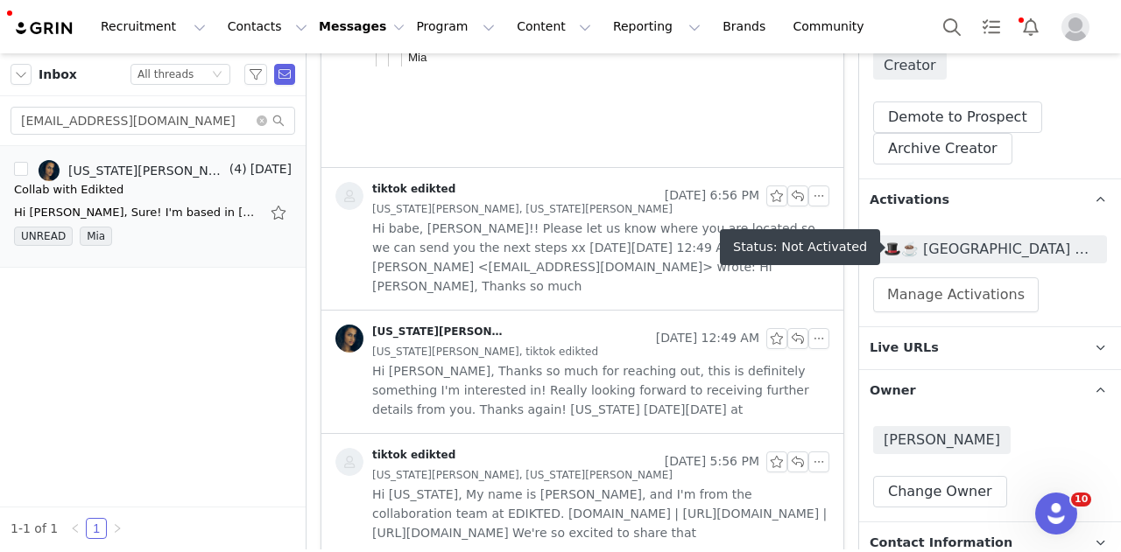
click at [994, 239] on span "🎩☕️ [GEOGRAPHIC_DATA] TIKTOK AUGUST 🎩☕️ 2025" at bounding box center [989, 249] width 213 height 21
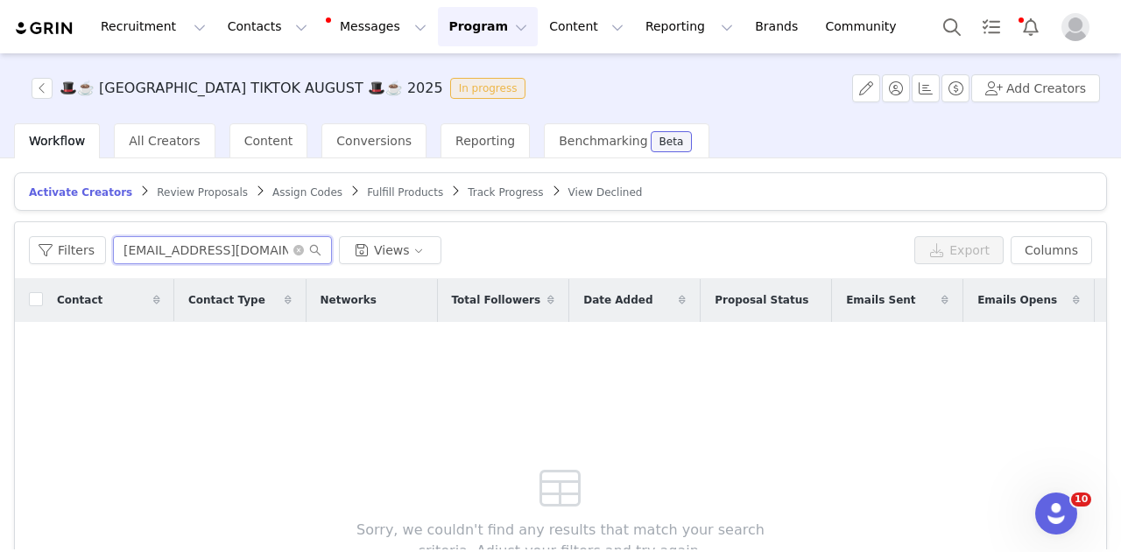
click at [211, 253] on input "amberbella27@icloud.com" at bounding box center [222, 250] width 219 height 28
paste input "indianapmalik@gmail"
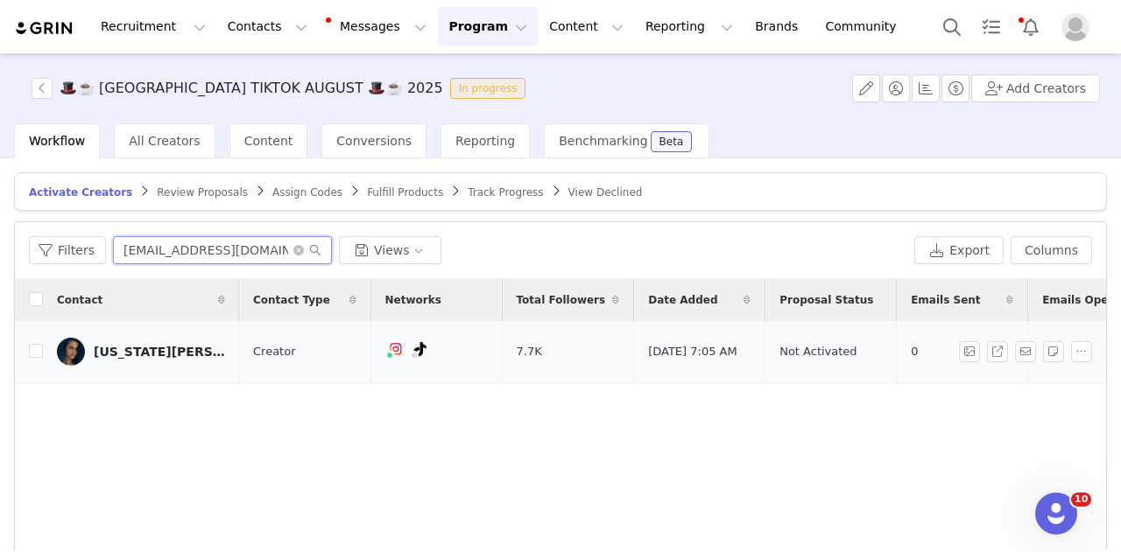
type input "indianapmalik@gmail.com"
click at [46, 354] on td "Indiana Malik" at bounding box center [141, 352] width 196 height 62
click at [44, 353] on td "Indiana Malik" at bounding box center [141, 352] width 196 height 62
drag, startPoint x: 39, startPoint y: 353, endPoint x: 43, endPoint y: 345, distance: 9.0
click at [38, 352] on input "checkbox" at bounding box center [36, 351] width 14 height 14
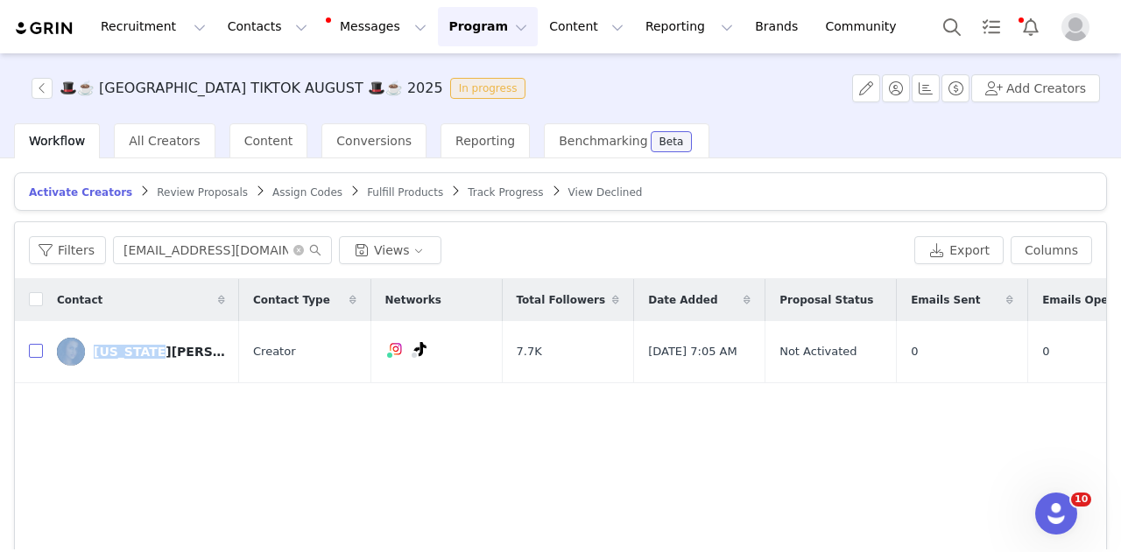
checkbox input "true"
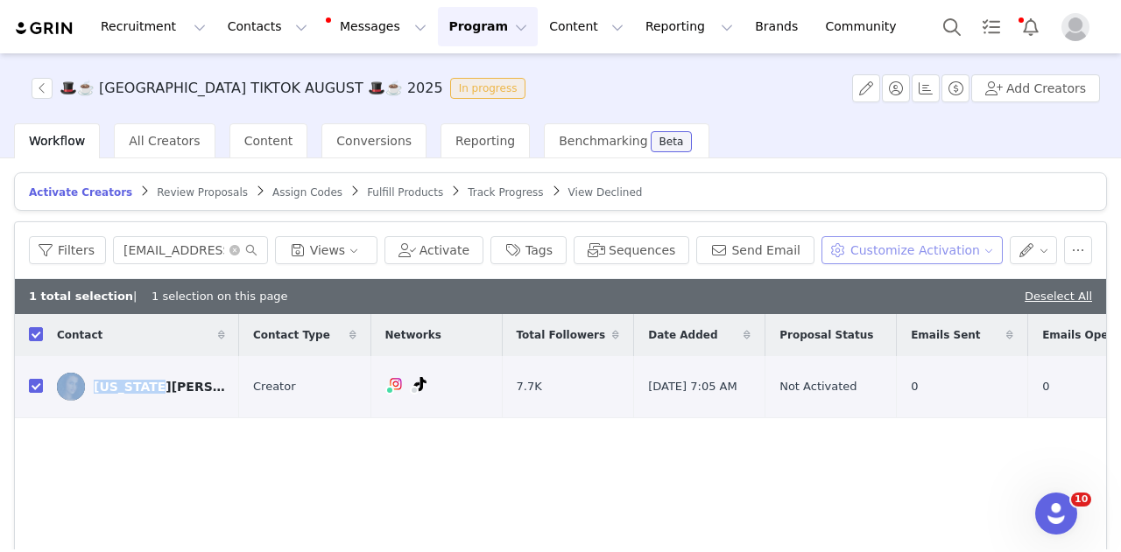
click at [893, 254] on button "Customize Activation" at bounding box center [911, 250] width 181 height 28
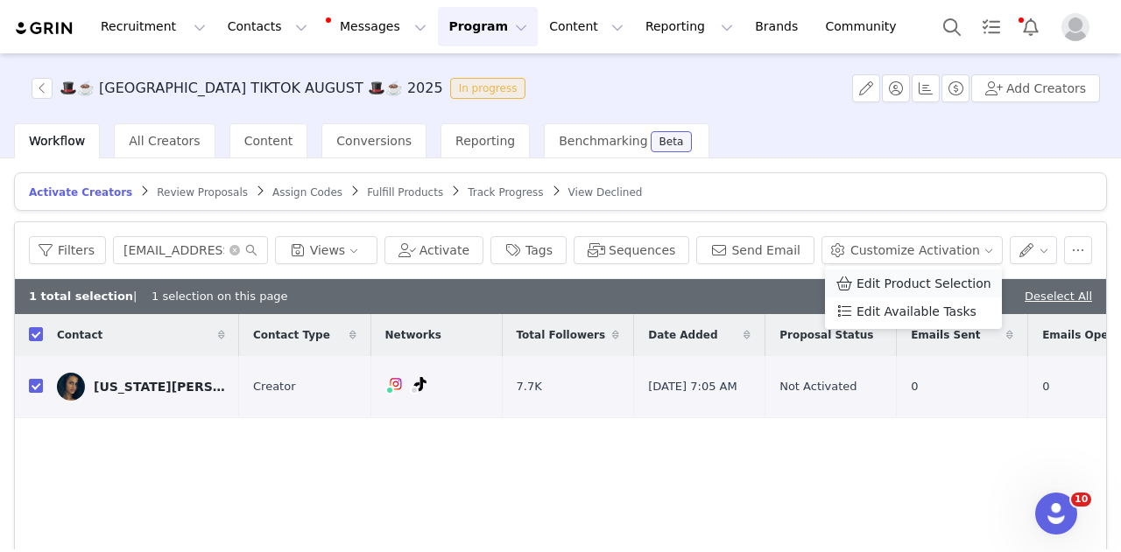
click at [878, 279] on span "Edit Product Selection" at bounding box center [923, 283] width 135 height 19
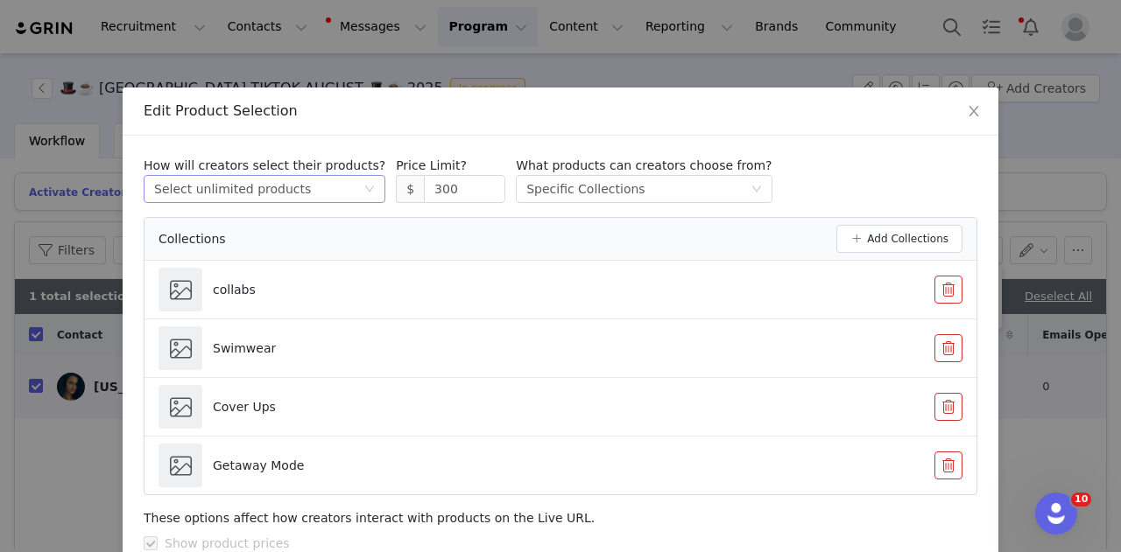
drag, startPoint x: 438, startPoint y: 186, endPoint x: 258, endPoint y: 192, distance: 179.5
click at [258, 192] on div "How will creators select their products? Select method Select unlimited product…" at bounding box center [560, 180] width 833 height 46
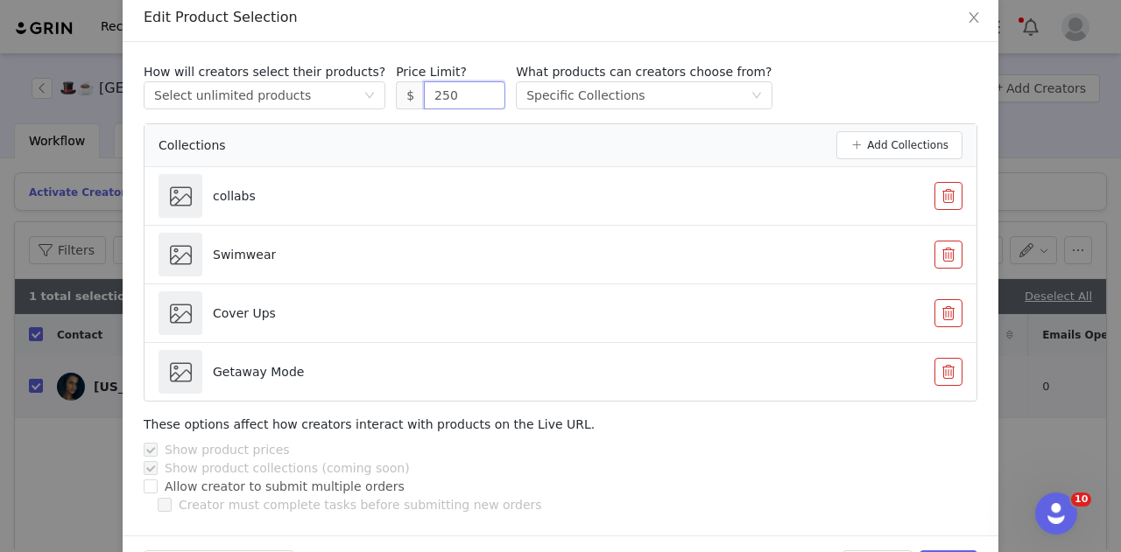
scroll to position [152, 0]
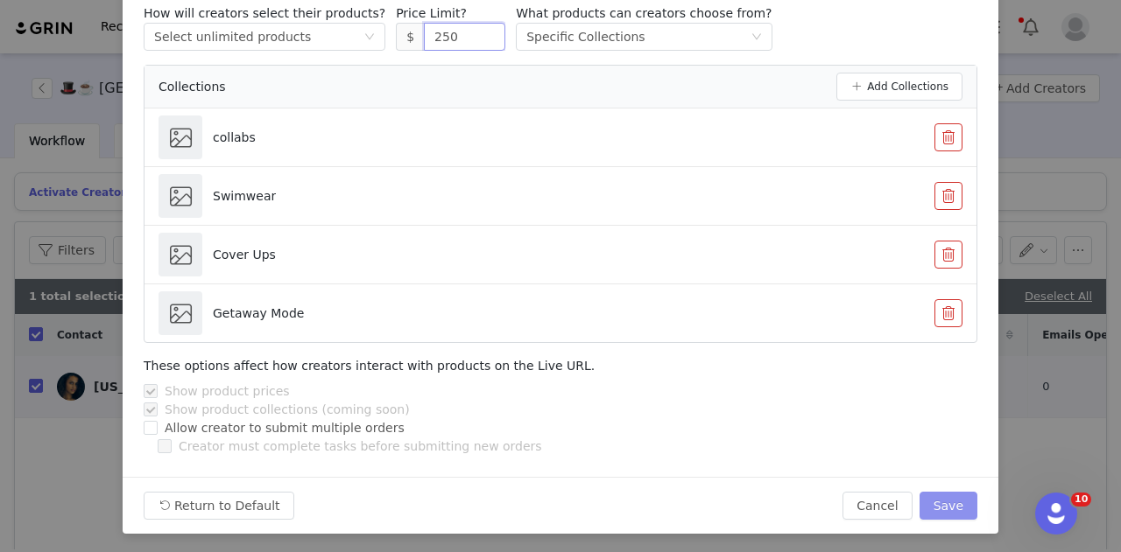
type input "250"
click at [932, 500] on button "Save" at bounding box center [948, 506] width 58 height 28
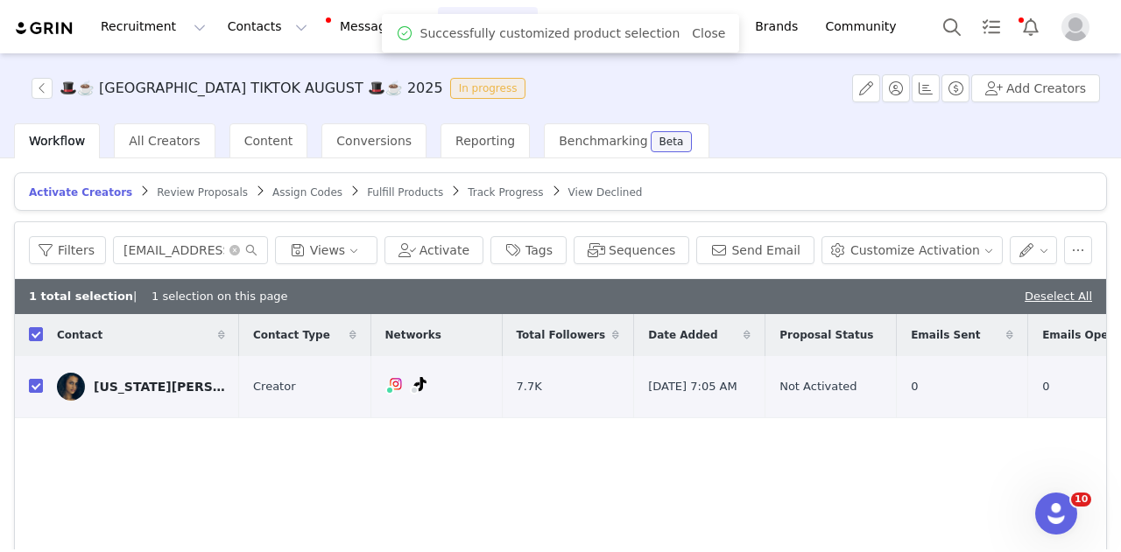
scroll to position [65, 0]
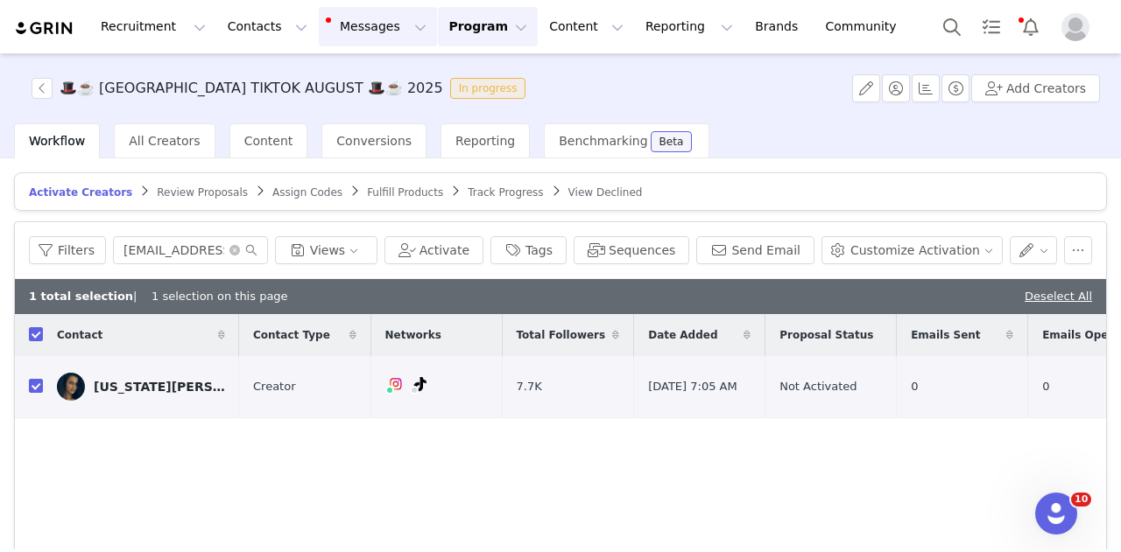
click at [341, 22] on button "Messages Messages" at bounding box center [378, 26] width 118 height 39
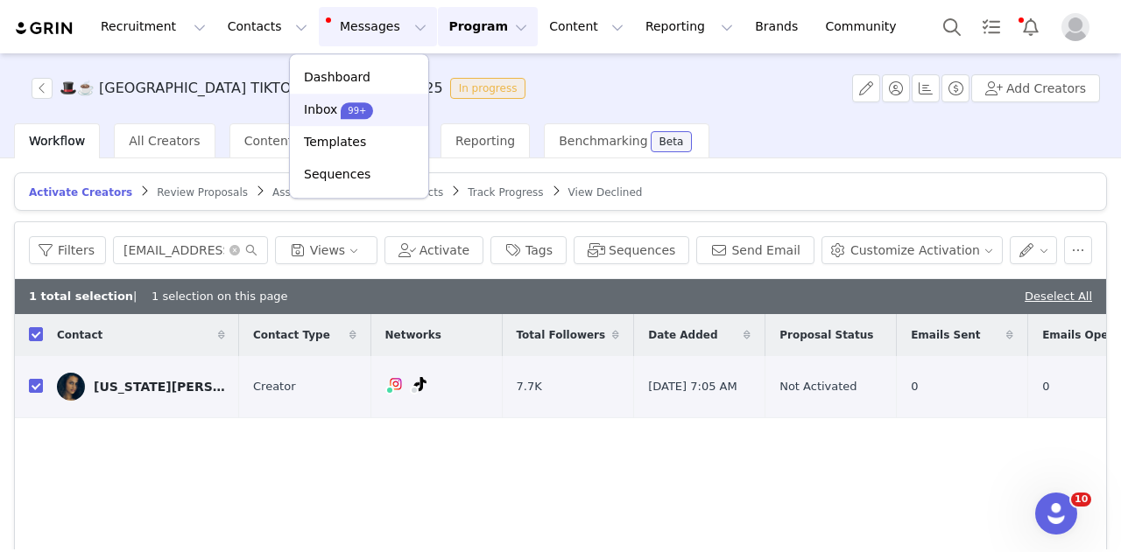
click at [348, 108] on p "99+" at bounding box center [357, 110] width 18 height 13
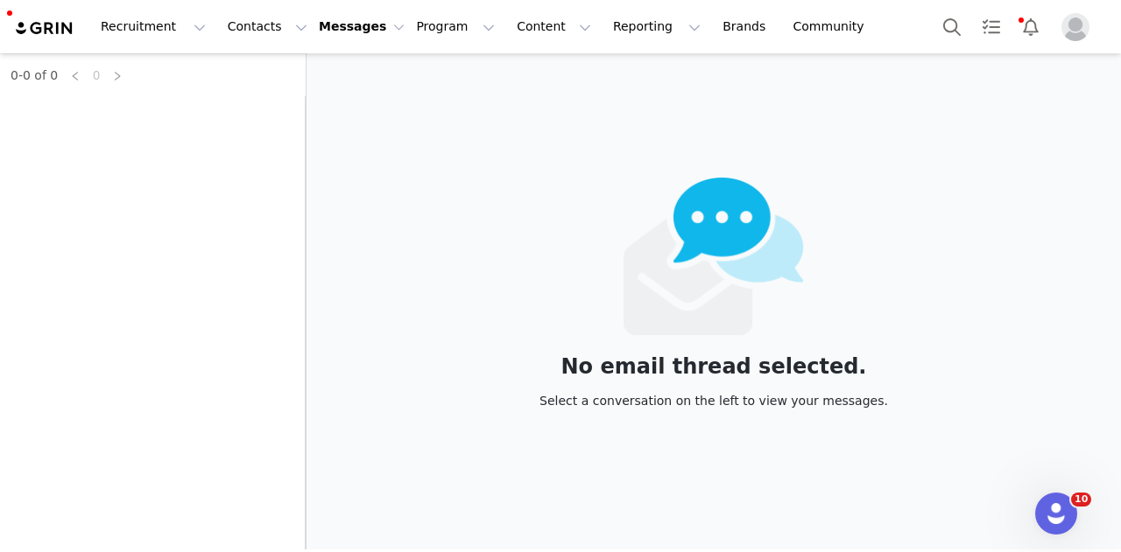
click at [182, 119] on div "0-0 of 0 0" at bounding box center [153, 301] width 306 height 496
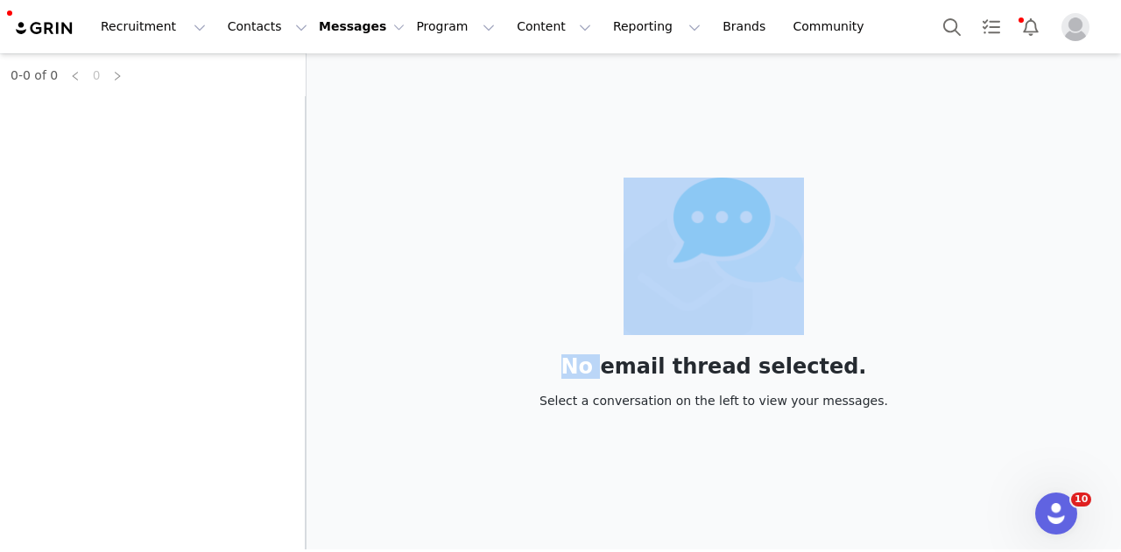
click at [183, 119] on div "0-0 of 0 0" at bounding box center [153, 301] width 306 height 496
click at [184, 119] on div "0-0 of 0 0" at bounding box center [153, 301] width 306 height 496
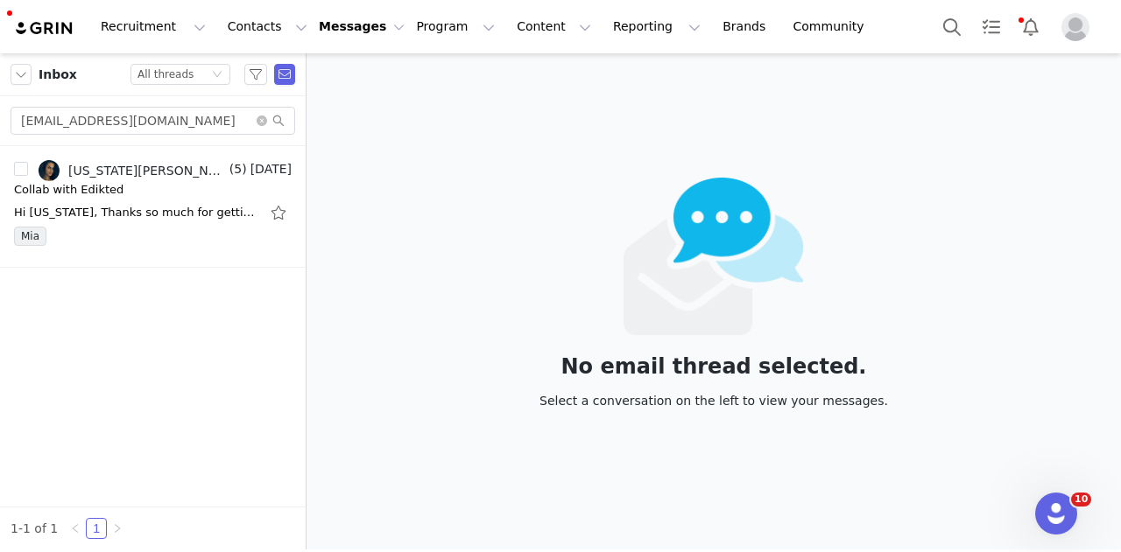
click at [184, 118] on input "indianapmalik@gmail.com" at bounding box center [153, 121] width 285 height 28
click at [185, 118] on input "indianapmalik@gmail.comRheaiman1@outlook.com" at bounding box center [153, 121] width 285 height 28
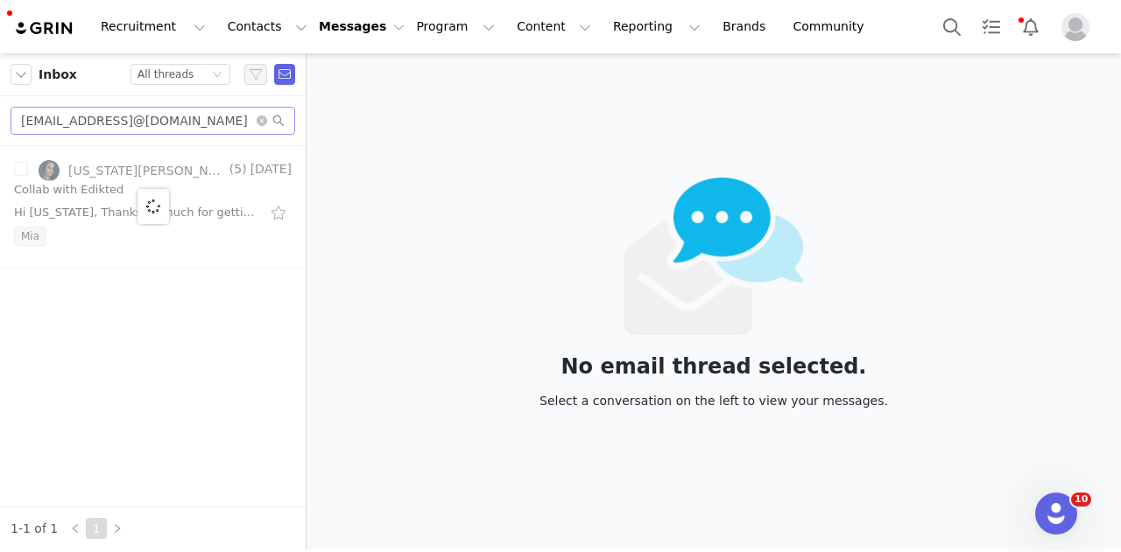
click at [185, 118] on input "indianapmalik@gmail.comRheaiman1@outlook.com" at bounding box center [153, 121] width 285 height 28
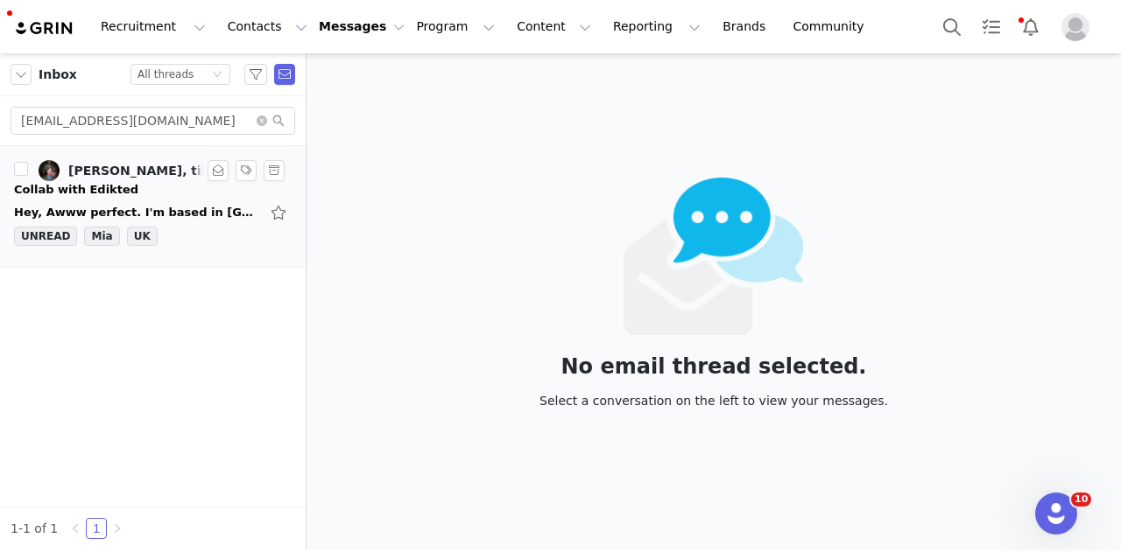
type input "Rheaiman1@outlook.com"
click at [183, 221] on div "Hey, Awww perfect. I'm based in Scotland, Glasgow. Xx On 29 Aug 2025, at 16:46,…" at bounding box center [153, 213] width 278 height 28
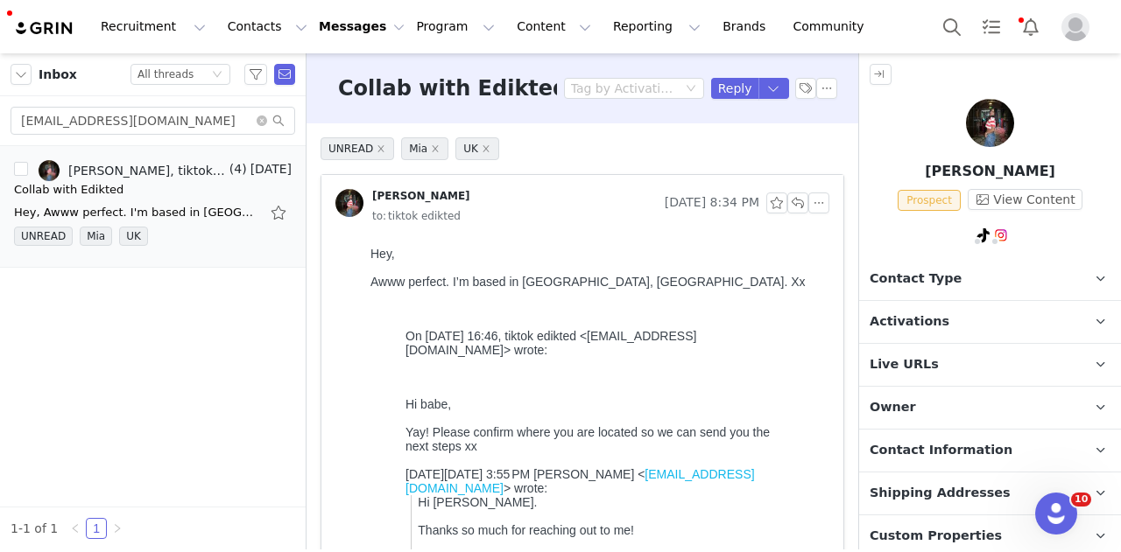
scroll to position [132, 0]
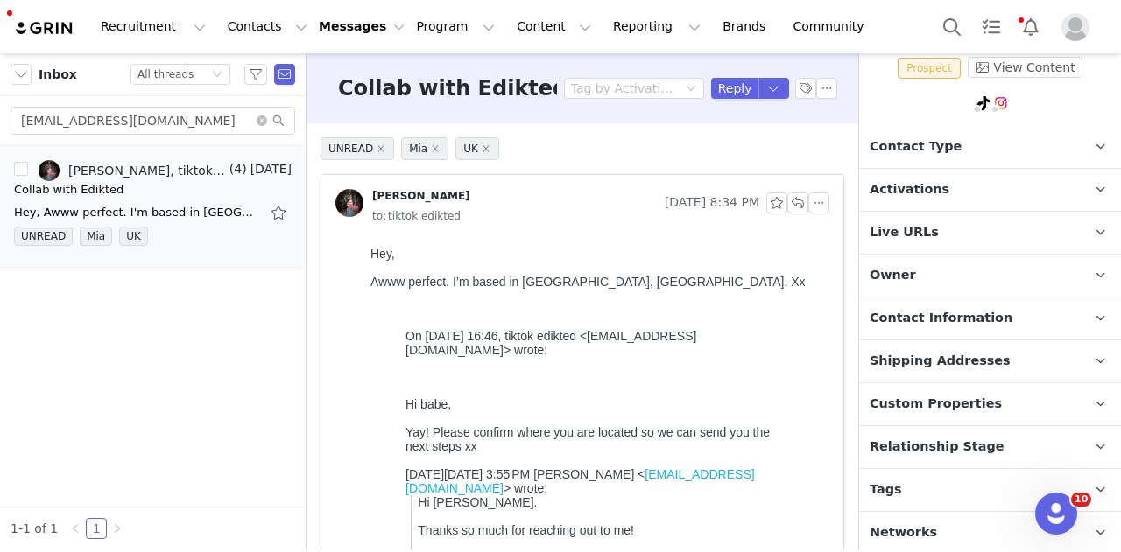
click at [930, 479] on p "Tags Keep track of your contacts by assigning them tags. You can then filter yo…" at bounding box center [969, 490] width 220 height 42
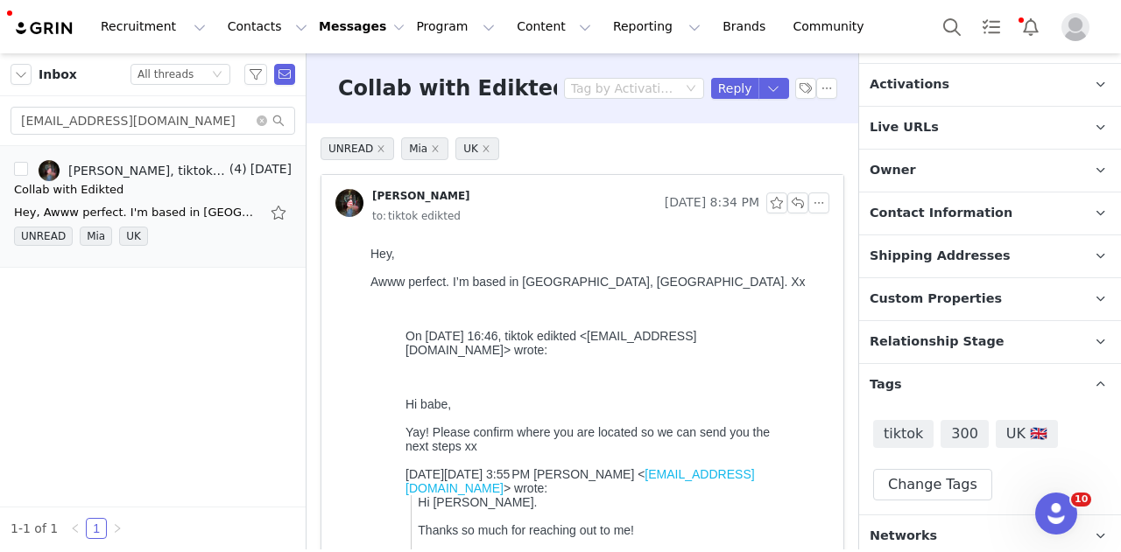
scroll to position [241, 0]
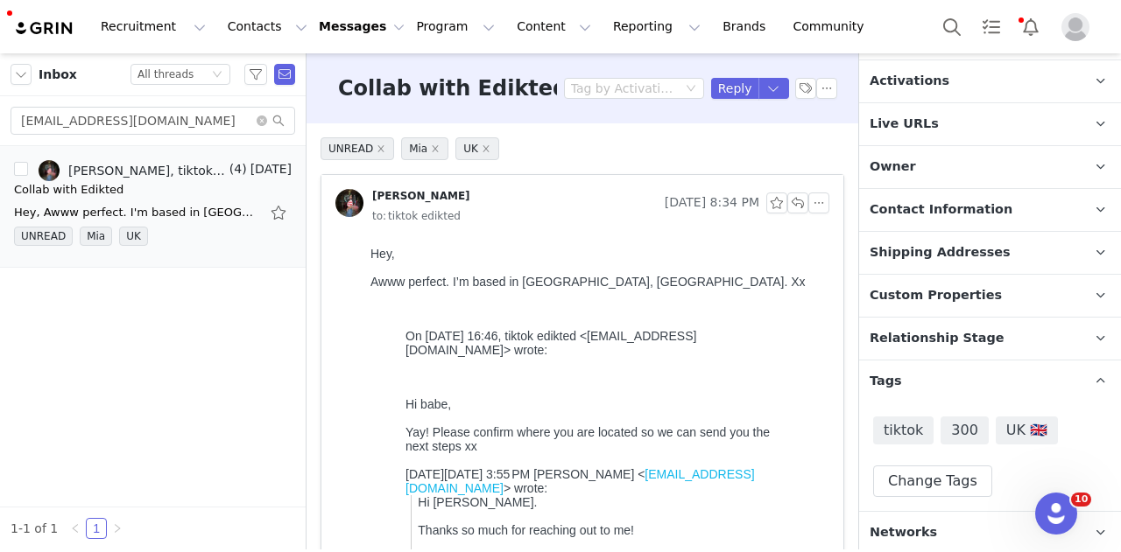
click at [956, 160] on p "Owner The account user who owns the contact" at bounding box center [969, 167] width 220 height 42
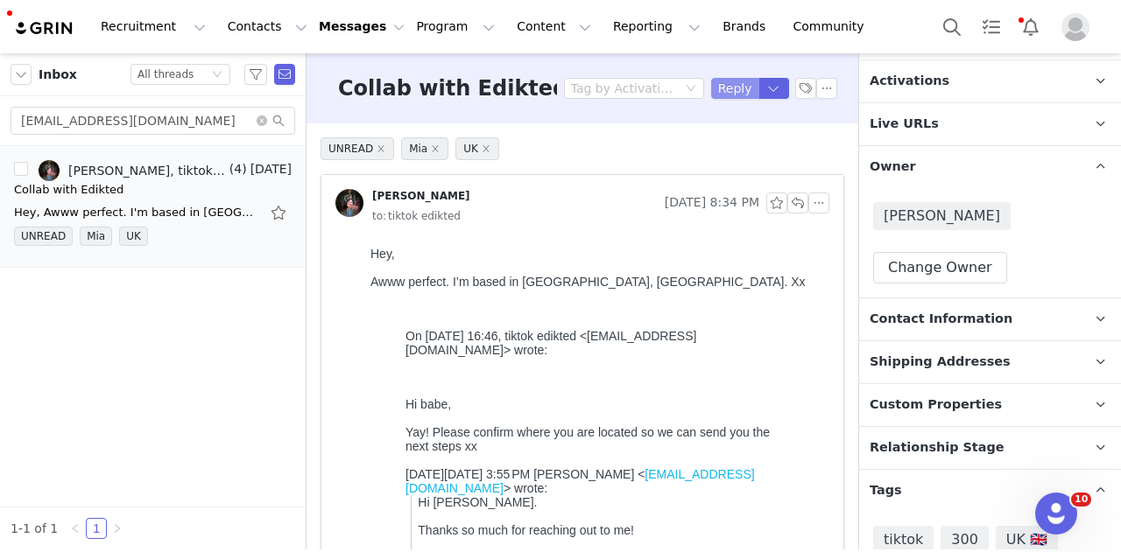
click at [720, 95] on button "Reply" at bounding box center [735, 88] width 48 height 21
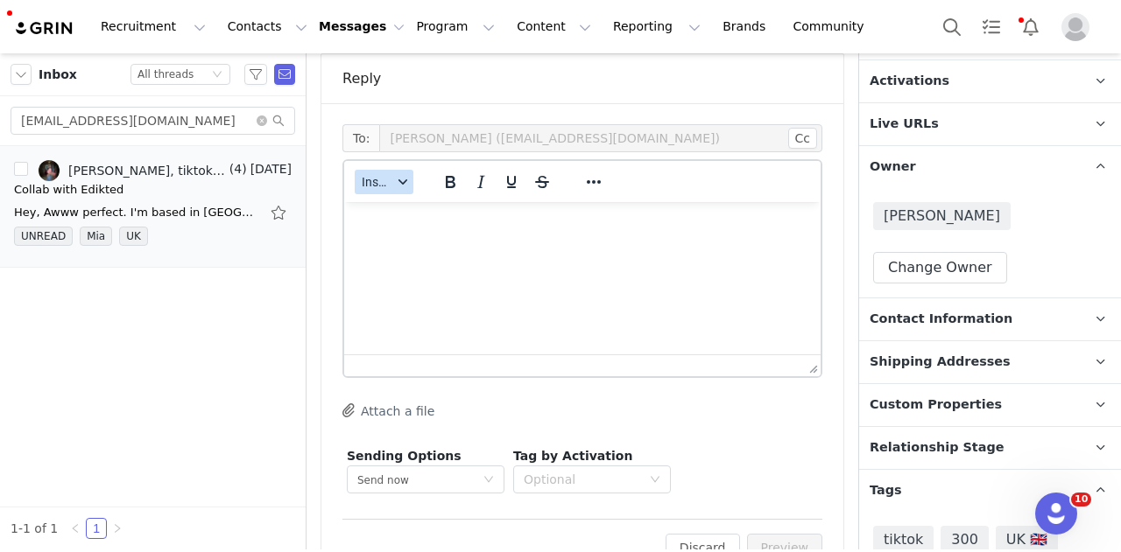
scroll to position [2022, 0]
click at [383, 166] on button "Insert" at bounding box center [384, 178] width 59 height 25
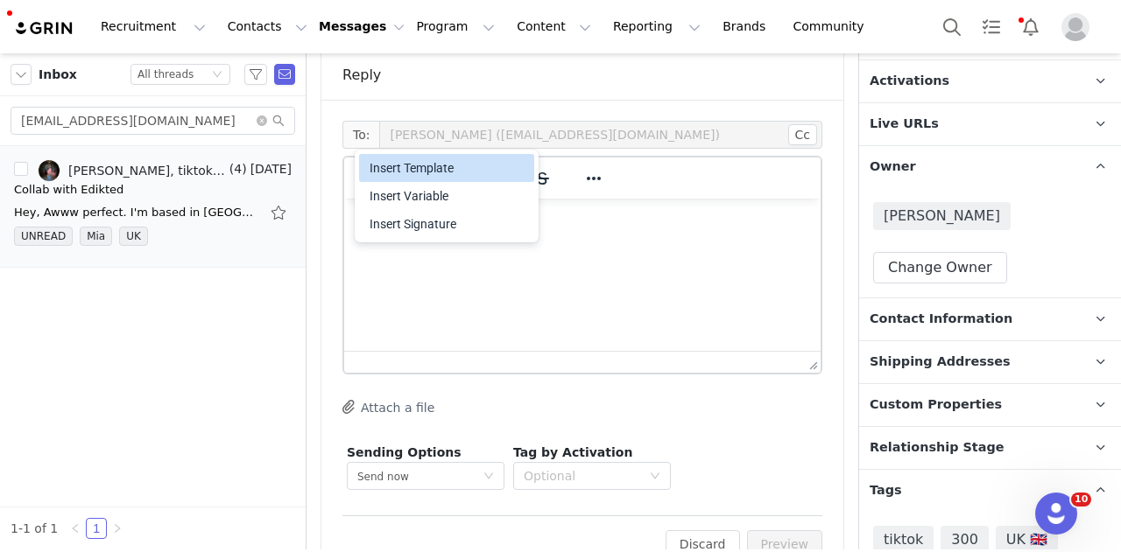
click at [392, 175] on div "Insert Template" at bounding box center [448, 168] width 158 height 21
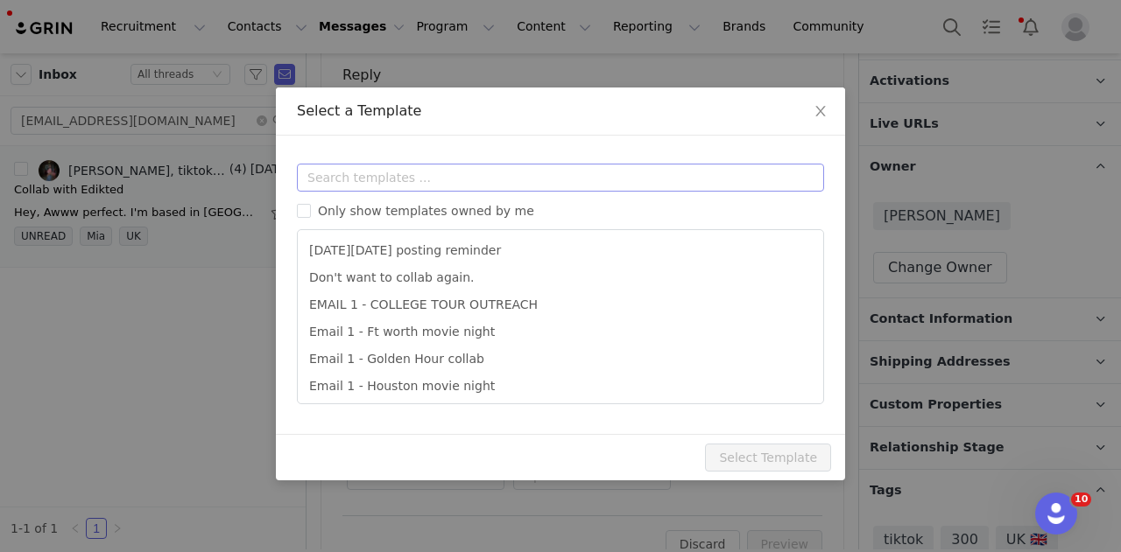
scroll to position [0, 0]
click at [415, 174] on input "text" at bounding box center [560, 178] width 527 height 28
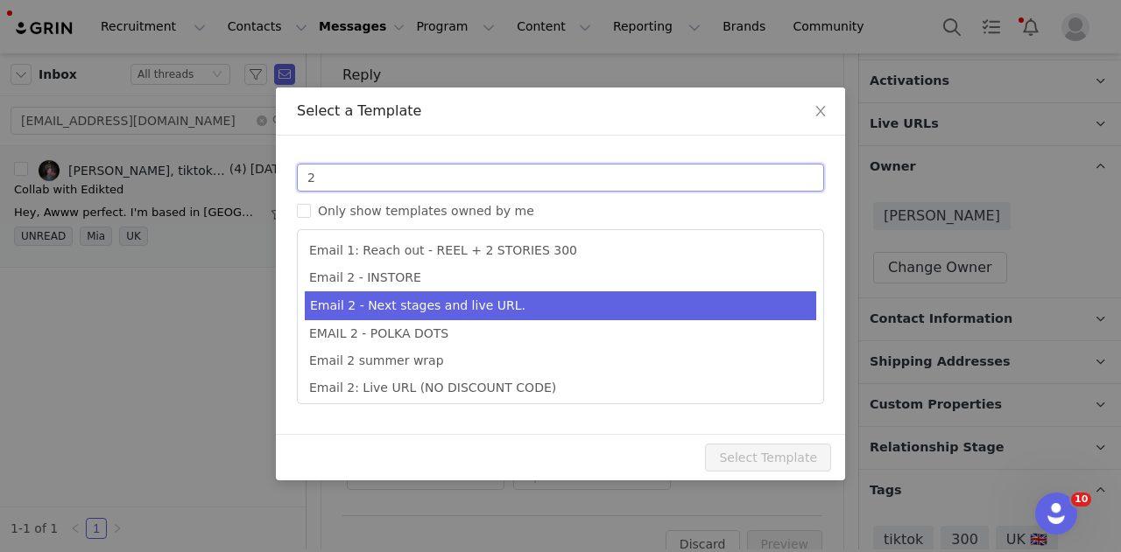
type input "2"
click at [516, 314] on li "Email 2 - Next stages and live URL." at bounding box center [560, 306] width 511 height 29
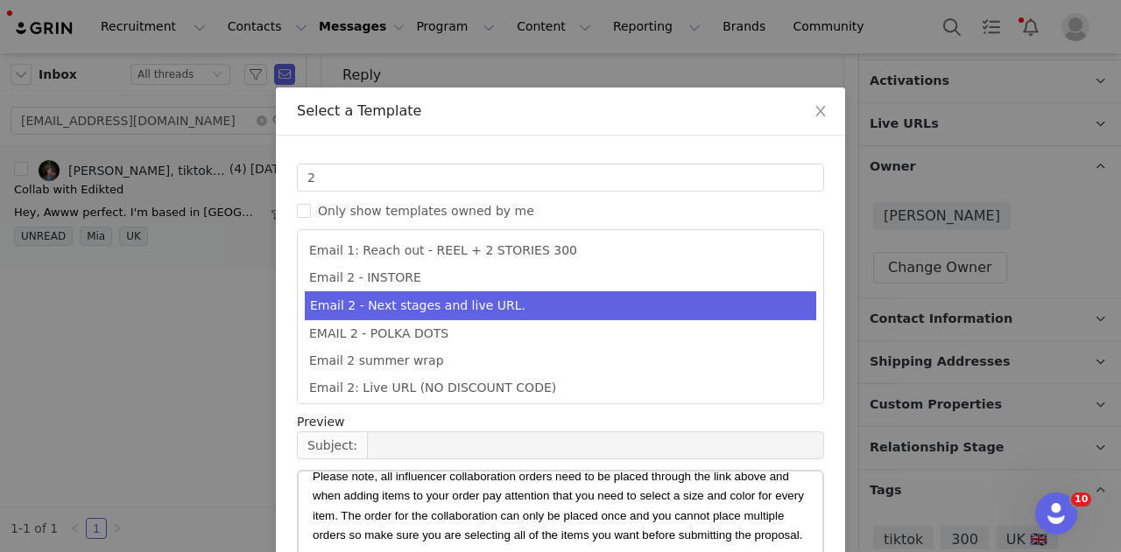
scroll to position [465, 0]
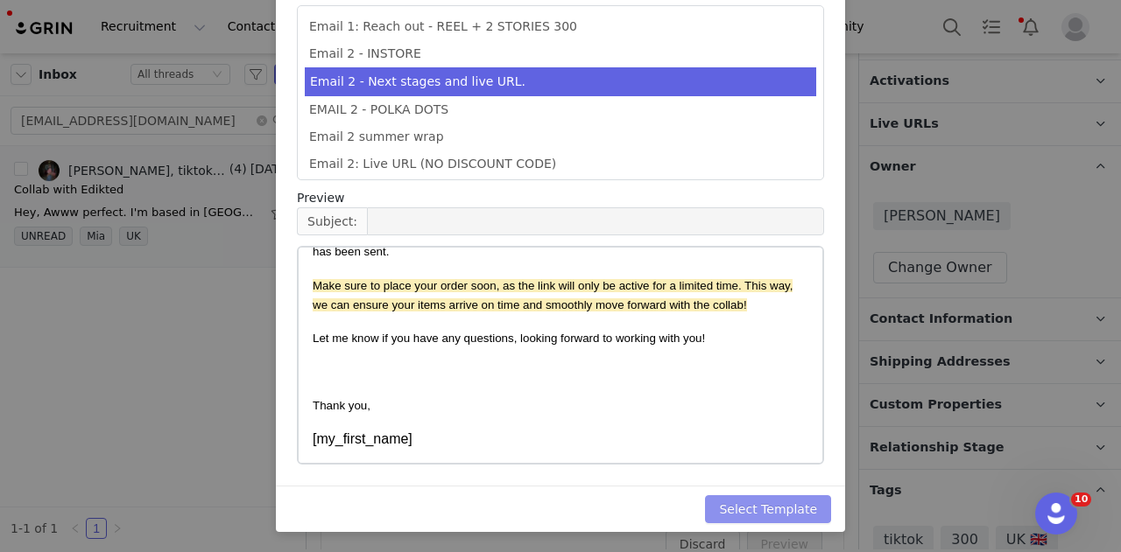
click at [795, 515] on button "Select Template" at bounding box center [768, 509] width 126 height 28
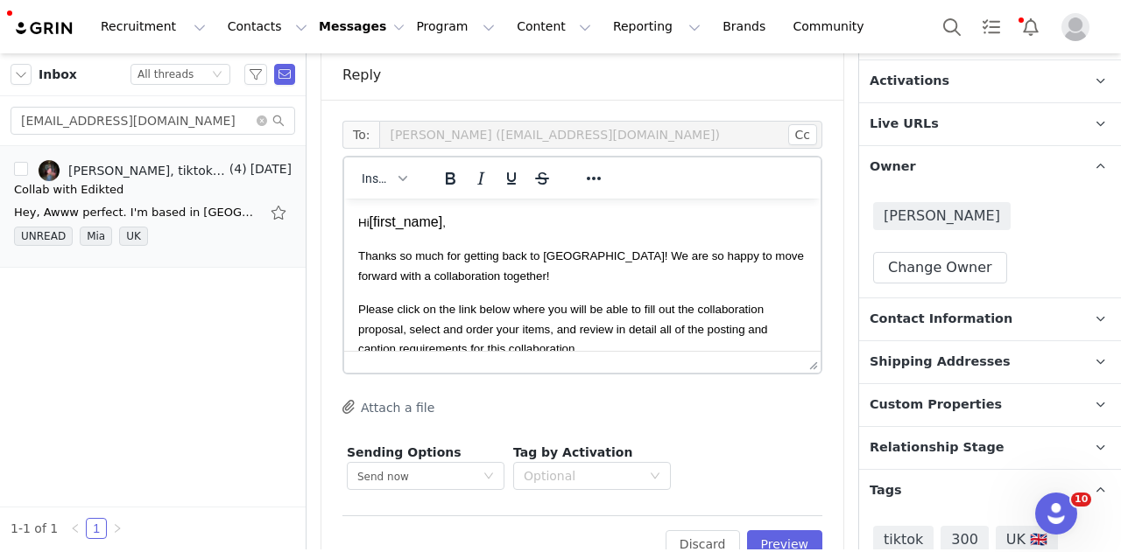
scroll to position [0, 0]
click at [791, 530] on button "Preview" at bounding box center [785, 544] width 76 height 28
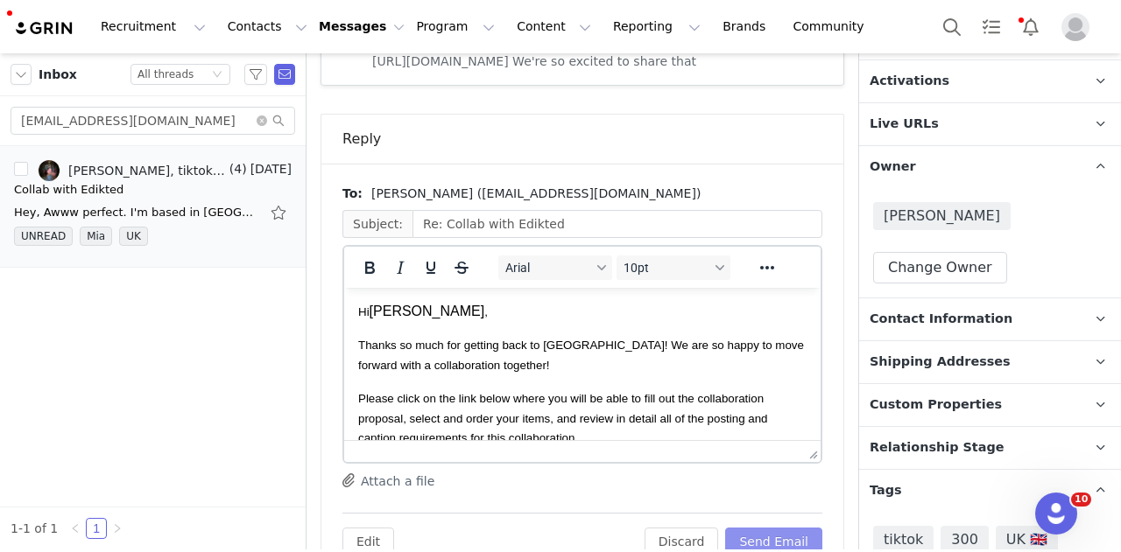
click at [780, 528] on button "Send Email" at bounding box center [773, 542] width 97 height 28
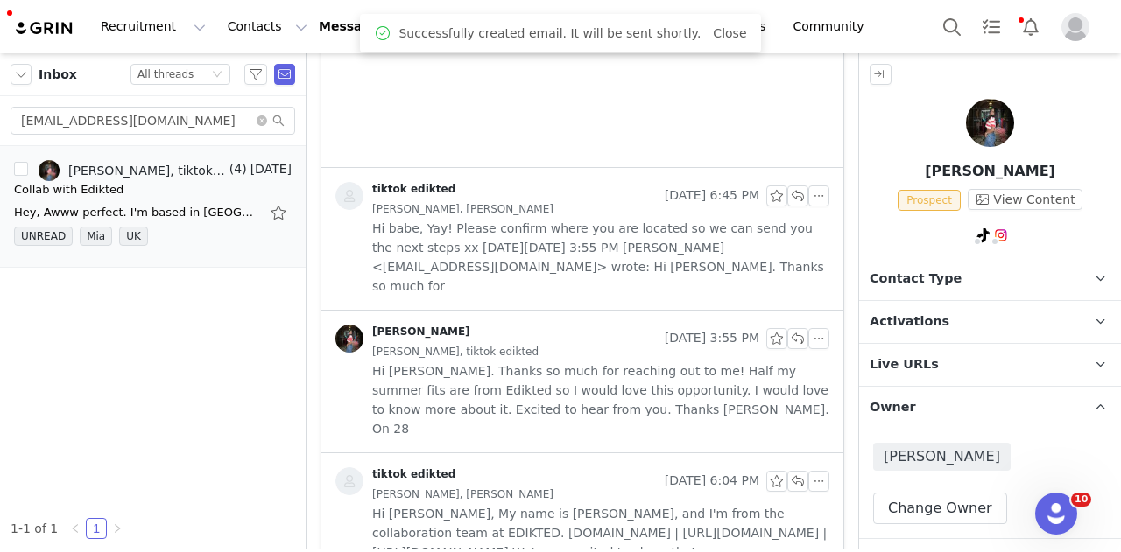
click at [932, 283] on span "Contact Type" at bounding box center [915, 279] width 92 height 19
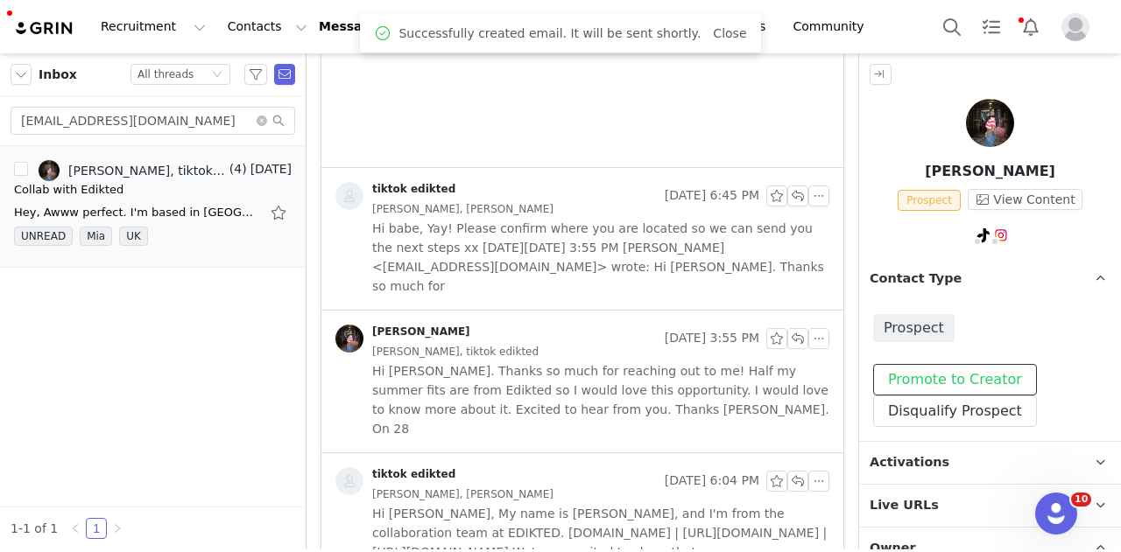
click at [926, 369] on button "Promote to Creator" at bounding box center [955, 380] width 164 height 32
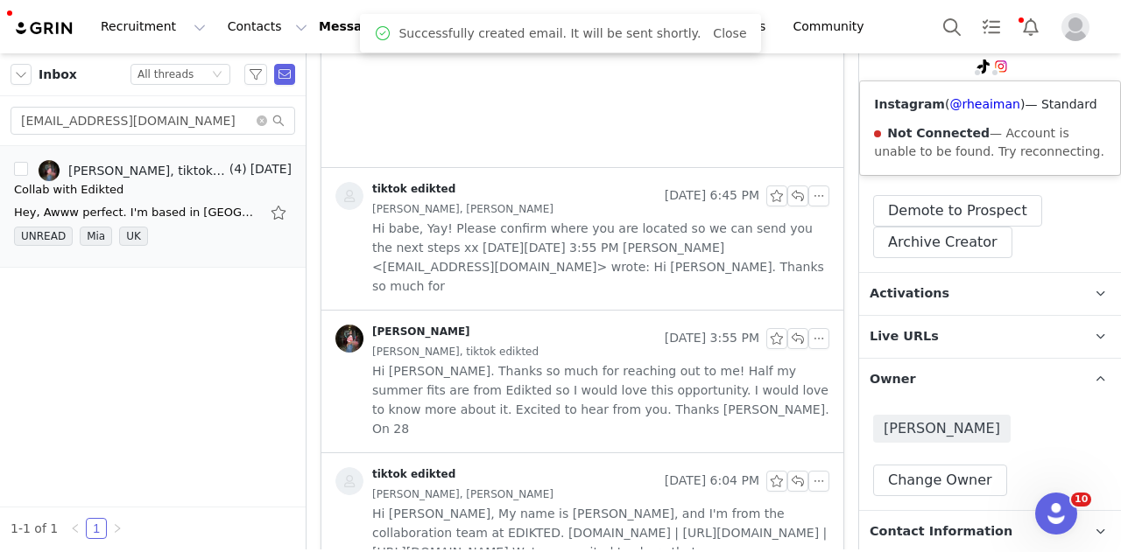
scroll to position [175, 0]
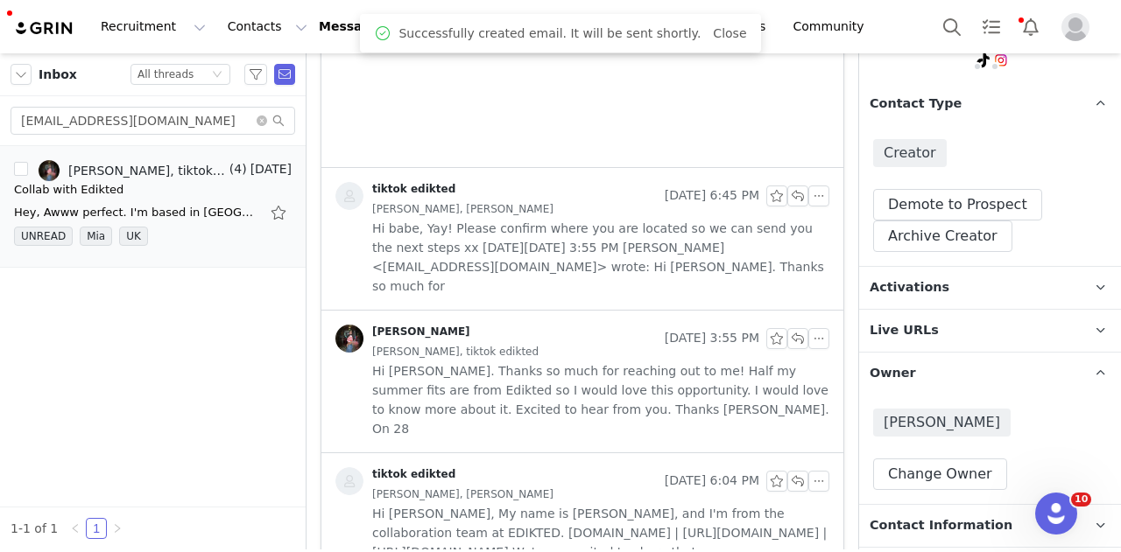
click at [921, 282] on span "Activations" at bounding box center [909, 287] width 80 height 19
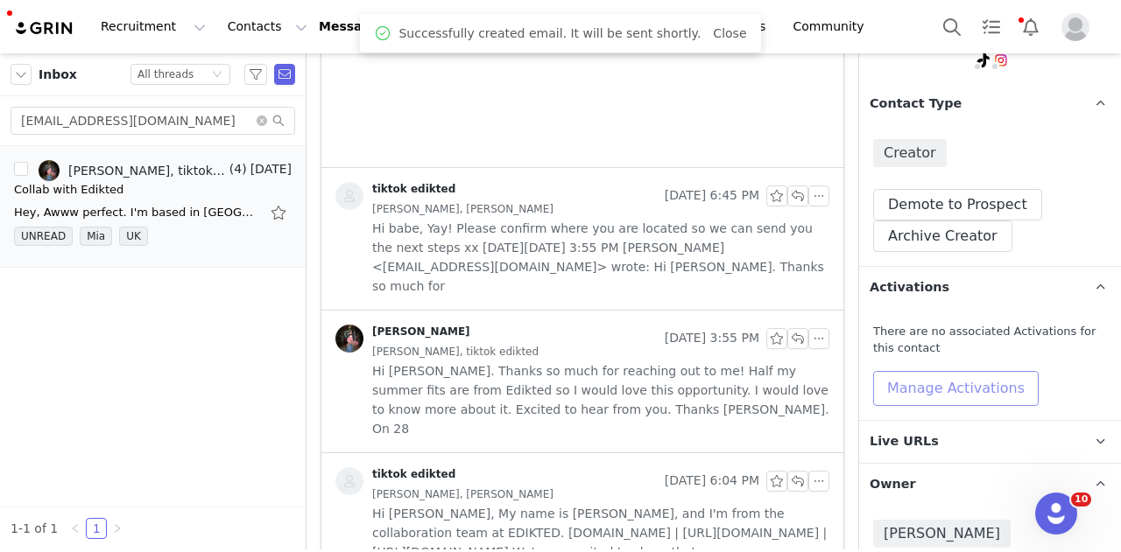
click at [916, 384] on button "Manage Activations" at bounding box center [955, 388] width 165 height 35
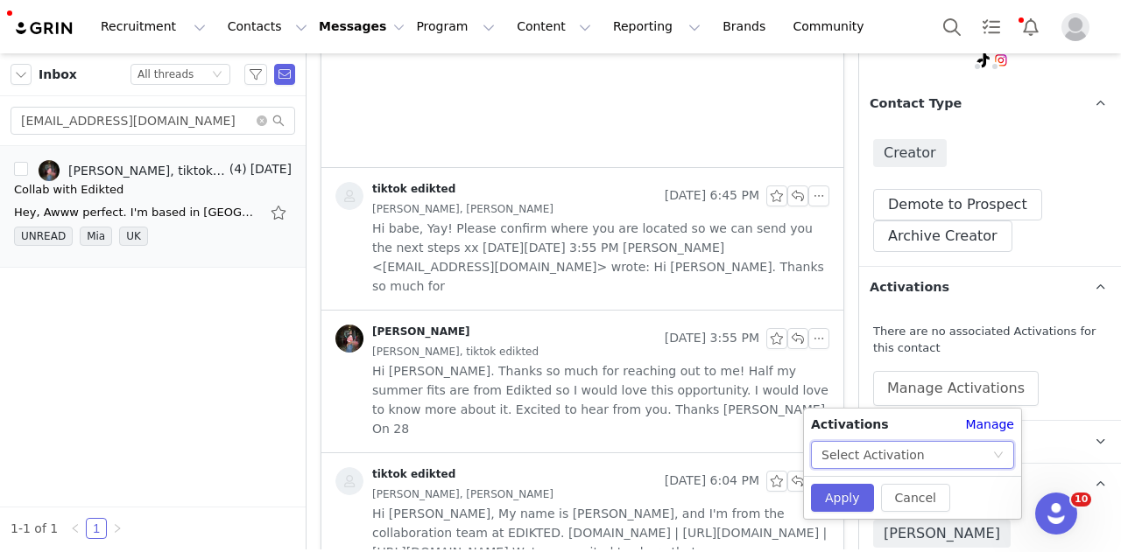
click at [896, 453] on div "Select Activation" at bounding box center [872, 455] width 103 height 26
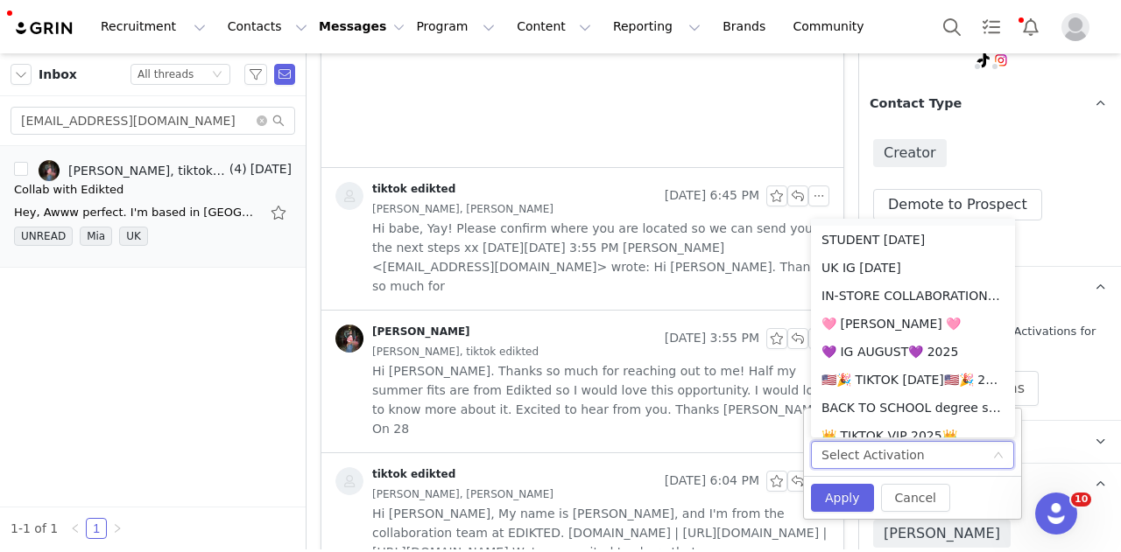
scroll to position [1525, 0]
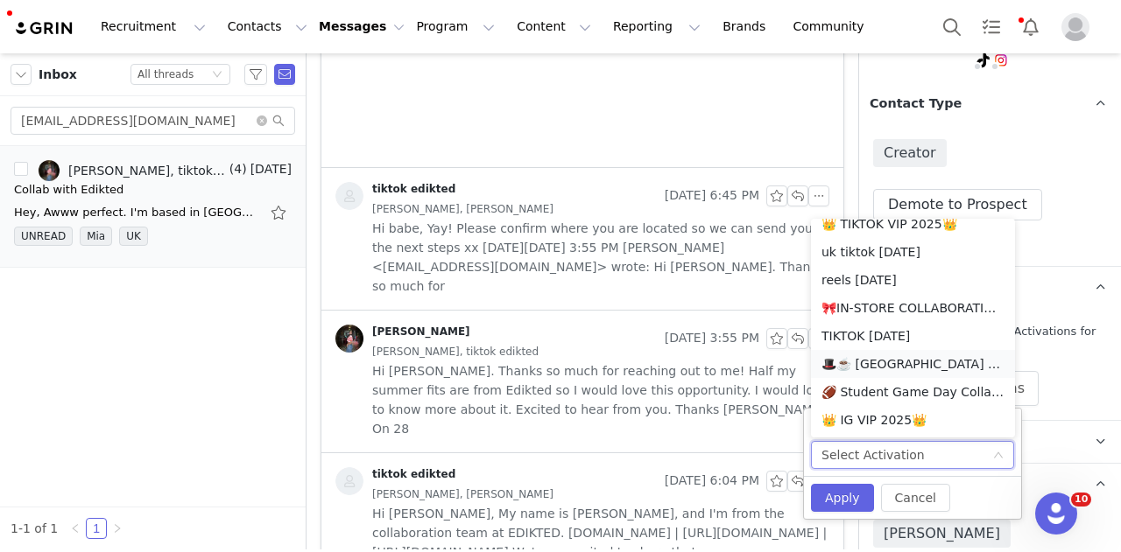
click at [924, 363] on li "🎩☕️ [GEOGRAPHIC_DATA] TIKTOK AUGUST 🎩☕️ 2025" at bounding box center [913, 364] width 204 height 28
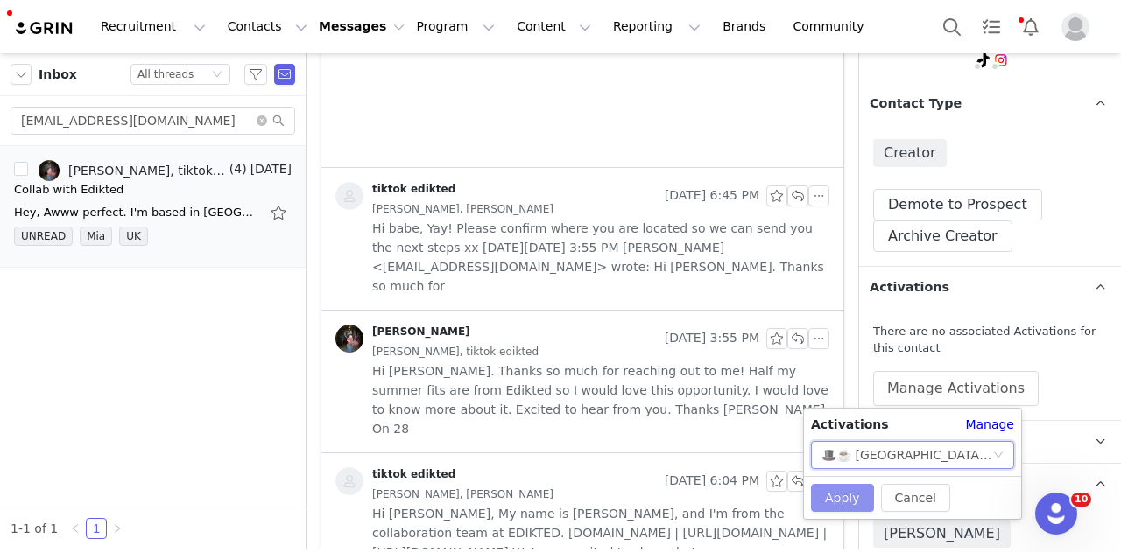
drag, startPoint x: 847, startPoint y: 502, endPoint x: 854, endPoint y: 488, distance: 16.1
click at [848, 502] on button "Apply" at bounding box center [842, 498] width 63 height 28
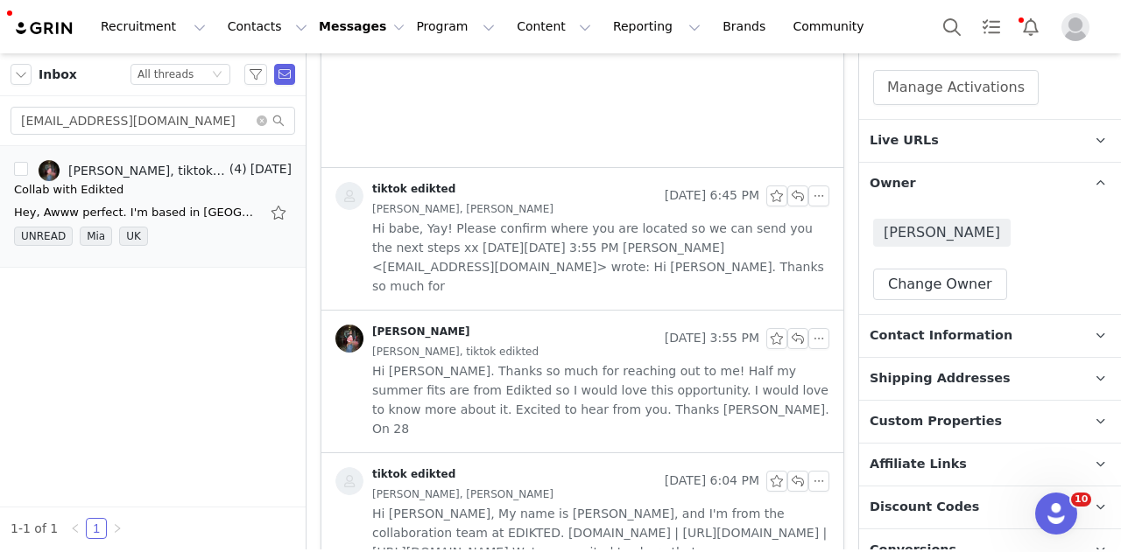
scroll to position [773, 0]
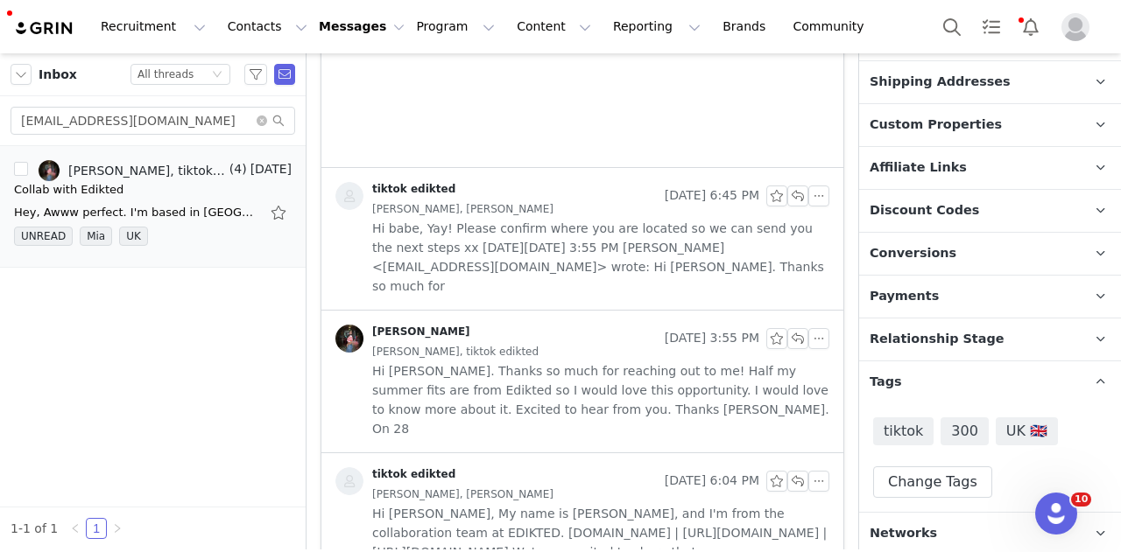
click at [973, 353] on p "Relationship Stage Use relationship stages to move contacts through a logical s…" at bounding box center [969, 340] width 220 height 42
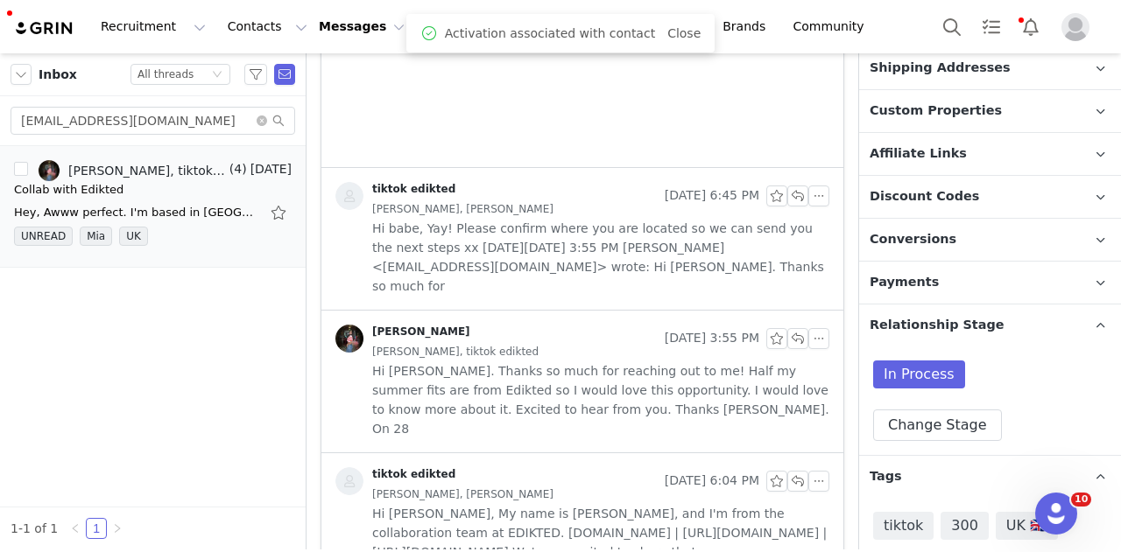
drag, startPoint x: 958, startPoint y: 457, endPoint x: 989, endPoint y: 350, distance: 111.4
click at [956, 455] on div "In Process Change Stage" at bounding box center [990, 401] width 262 height 109
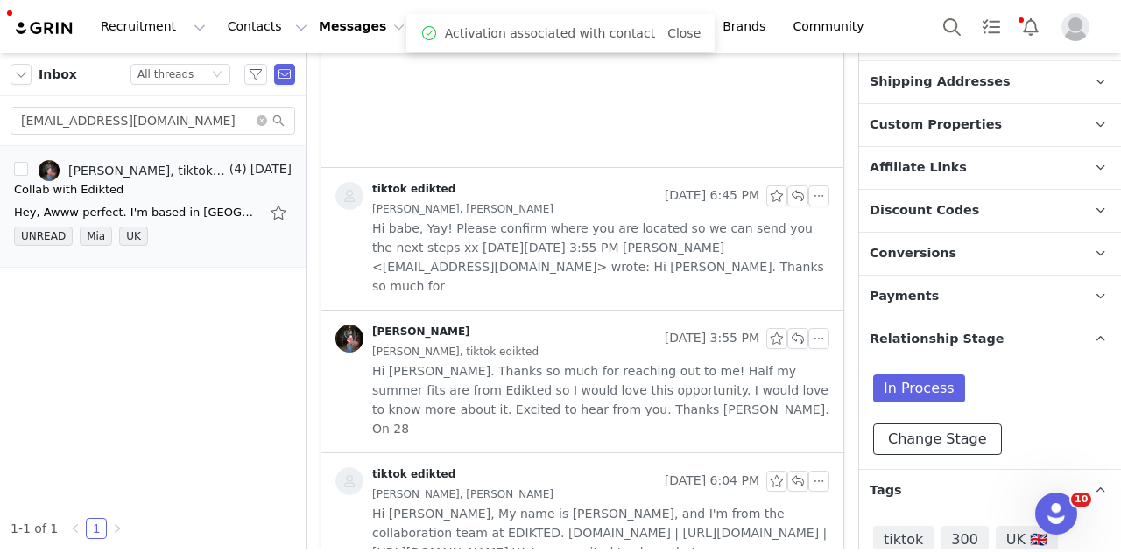
click at [954, 439] on button "Change Stage" at bounding box center [937, 440] width 129 height 32
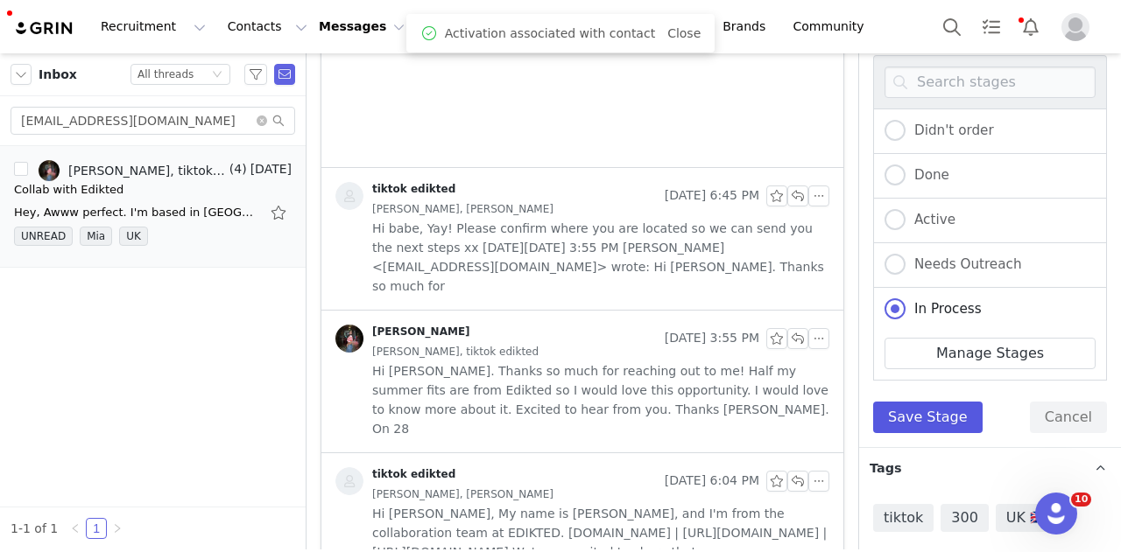
scroll to position [1172, 0]
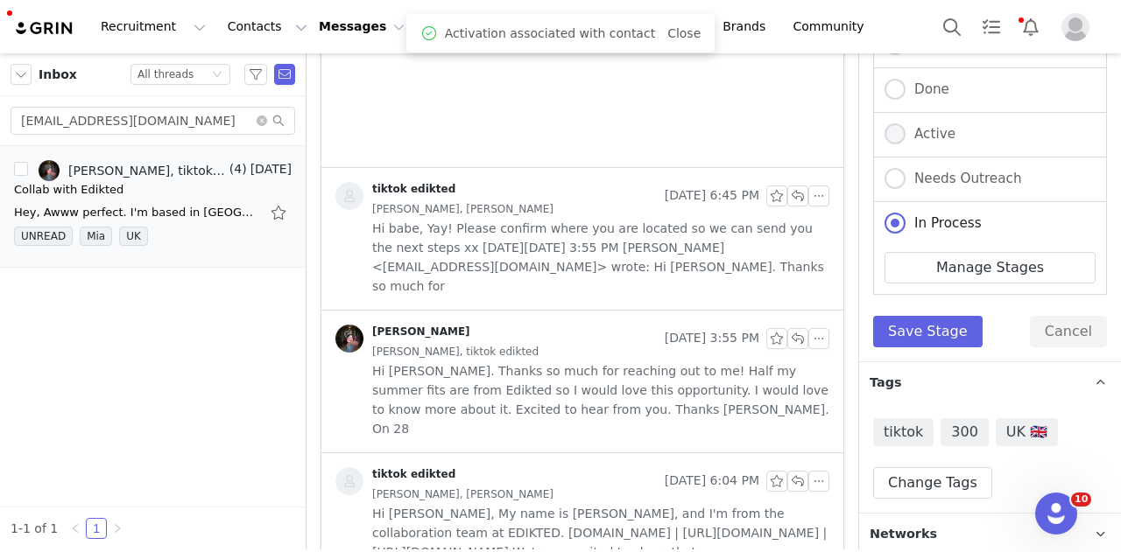
click at [919, 137] on div "Active" at bounding box center [990, 135] width 234 height 45
click at [918, 133] on span "Active" at bounding box center [930, 134] width 50 height 16
click at [905, 133] on input "Active" at bounding box center [894, 134] width 21 height 23
radio input "true"
click at [928, 320] on button "Save Stage" at bounding box center [927, 332] width 109 height 32
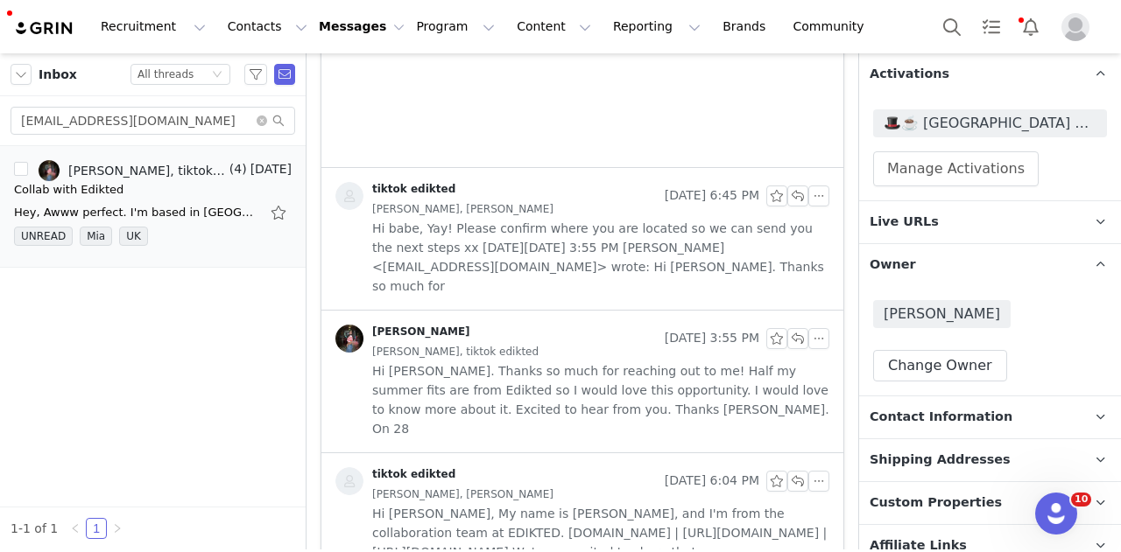
scroll to position [209, 0]
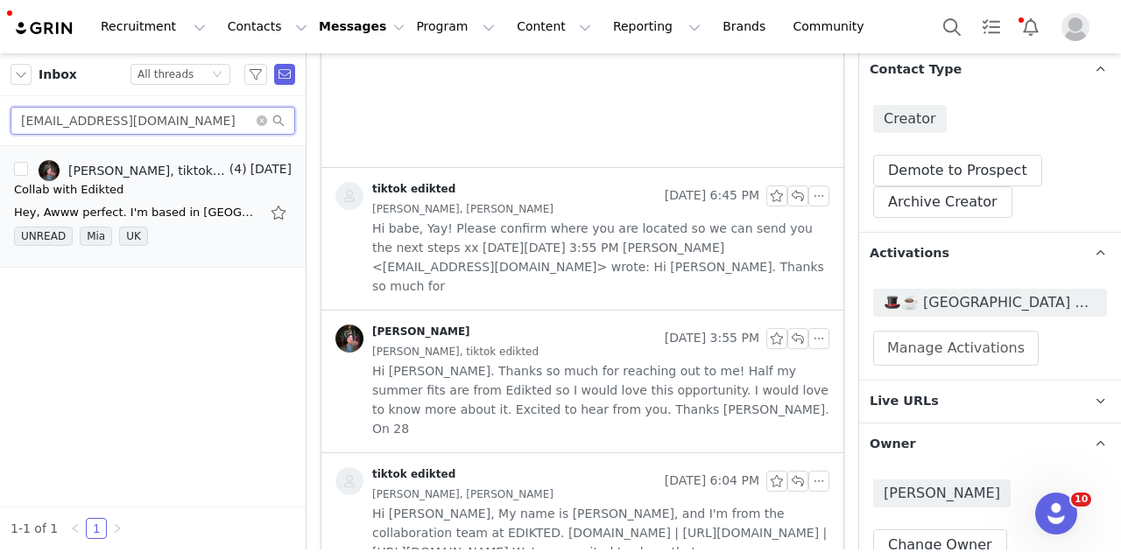
click at [214, 113] on input "Rheaiman1@outlook.com" at bounding box center [153, 121] width 285 height 28
paste input "management@ellakasumovic"
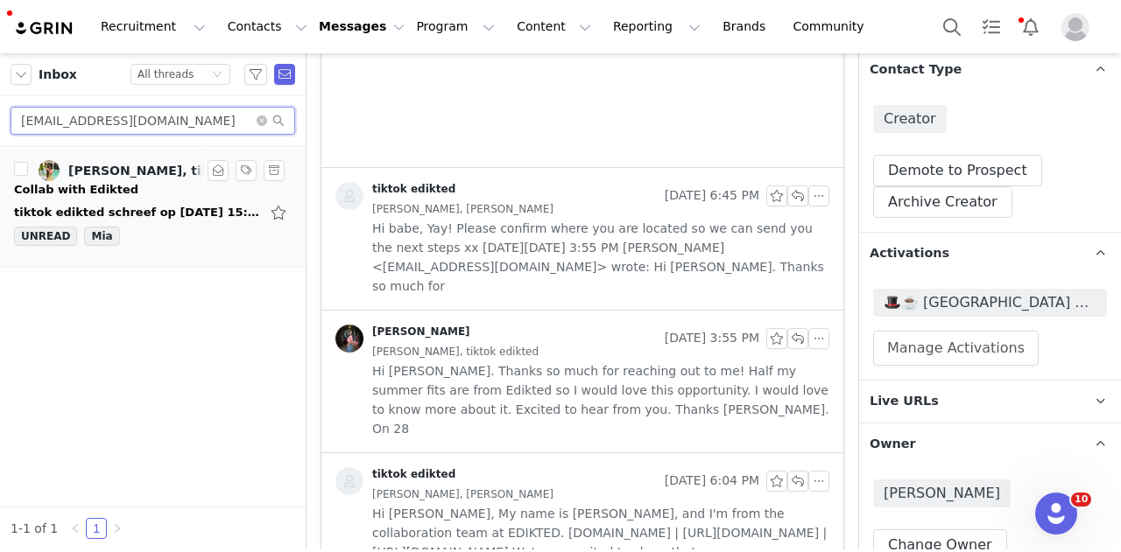
type input "management@ellakasumovic.com"
click at [184, 249] on div "UNREAD Mia" at bounding box center [153, 240] width 278 height 26
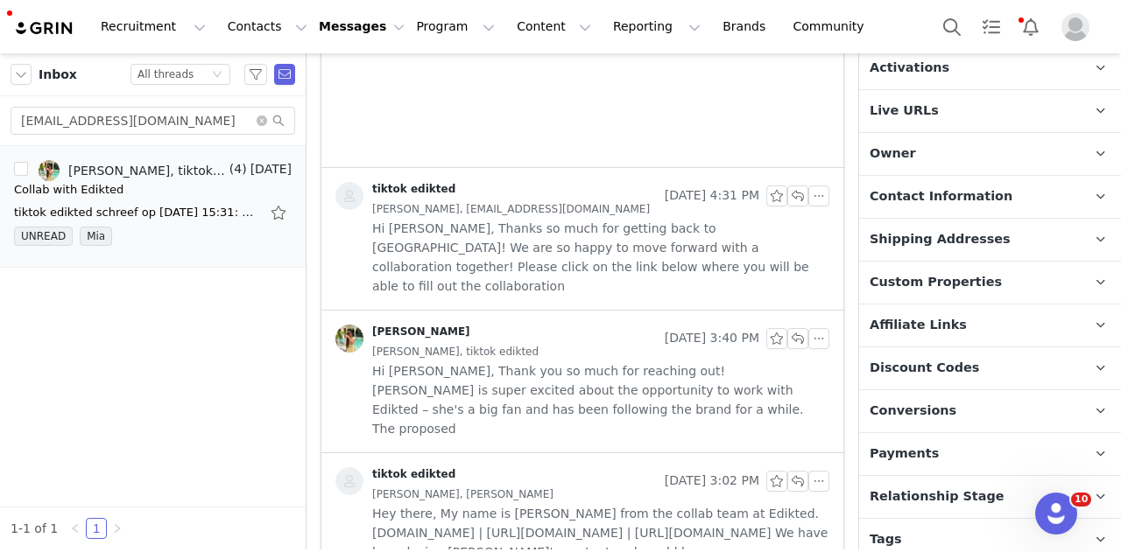
scroll to position [215, 0]
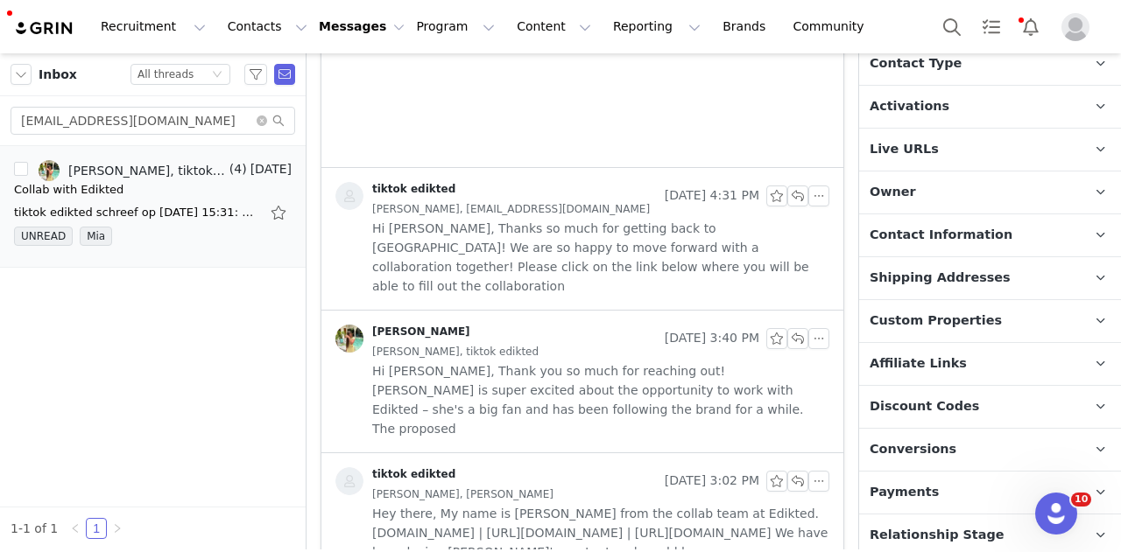
click at [966, 108] on p "Activations" at bounding box center [969, 107] width 220 height 42
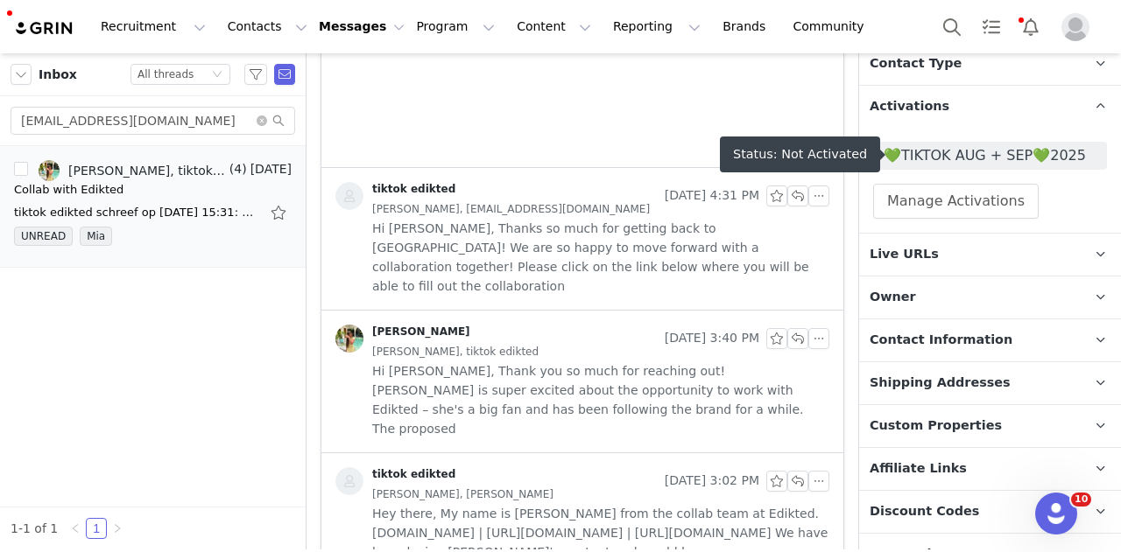
click at [969, 165] on span "💚TIKTOK AUG + SEP💚2025" at bounding box center [990, 156] width 234 height 28
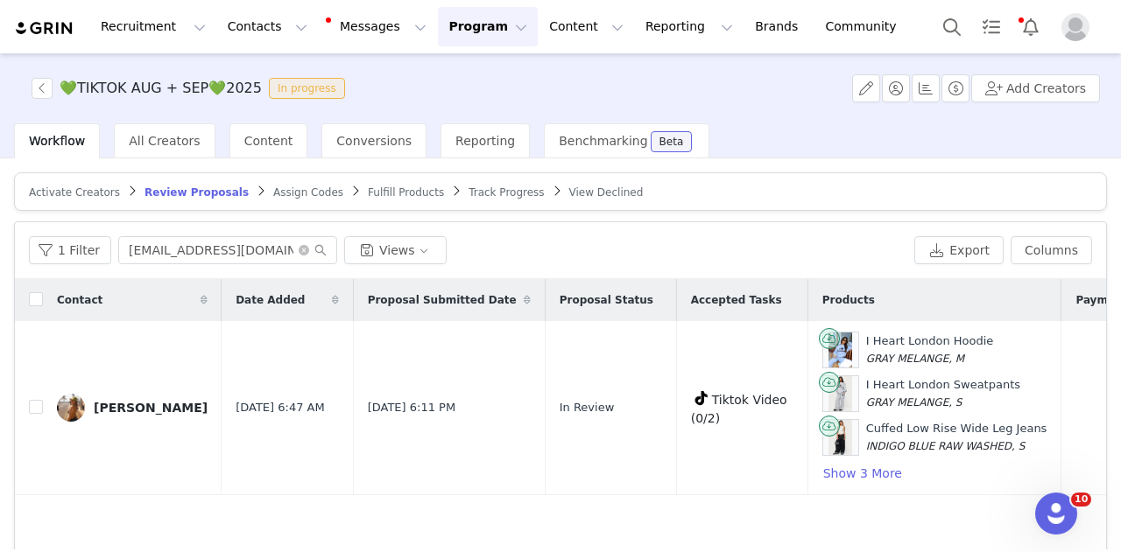
click at [102, 199] on article "Activate Creators Review Proposals Assign Codes Fulfill Products Track Progress…" at bounding box center [560, 191] width 1092 height 39
click at [100, 191] on span "Activate Creators" at bounding box center [74, 192] width 91 height 12
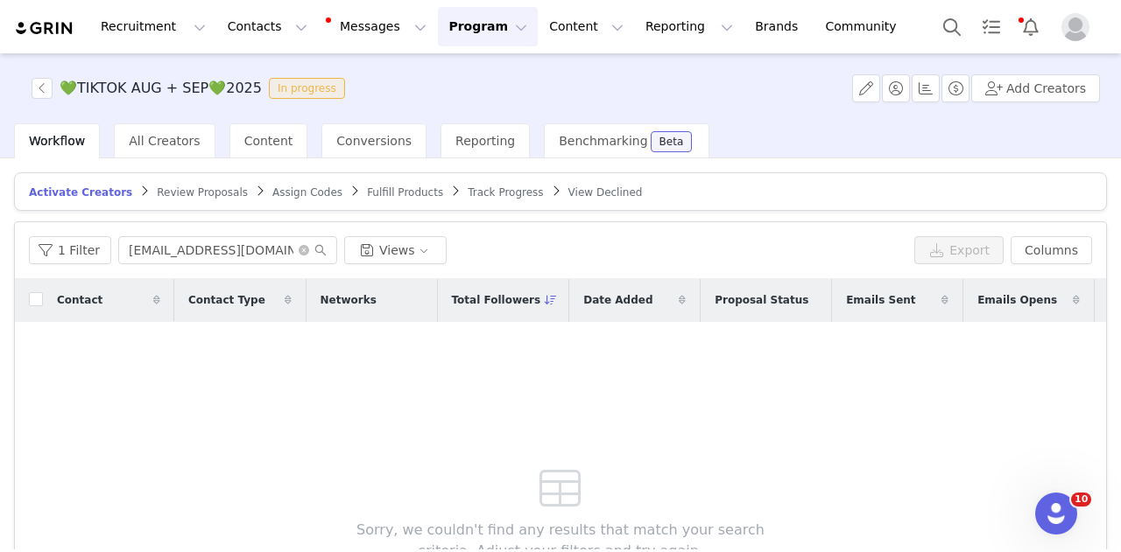
click at [181, 246] on input "izaromur24@gmail.com" at bounding box center [227, 250] width 219 height 28
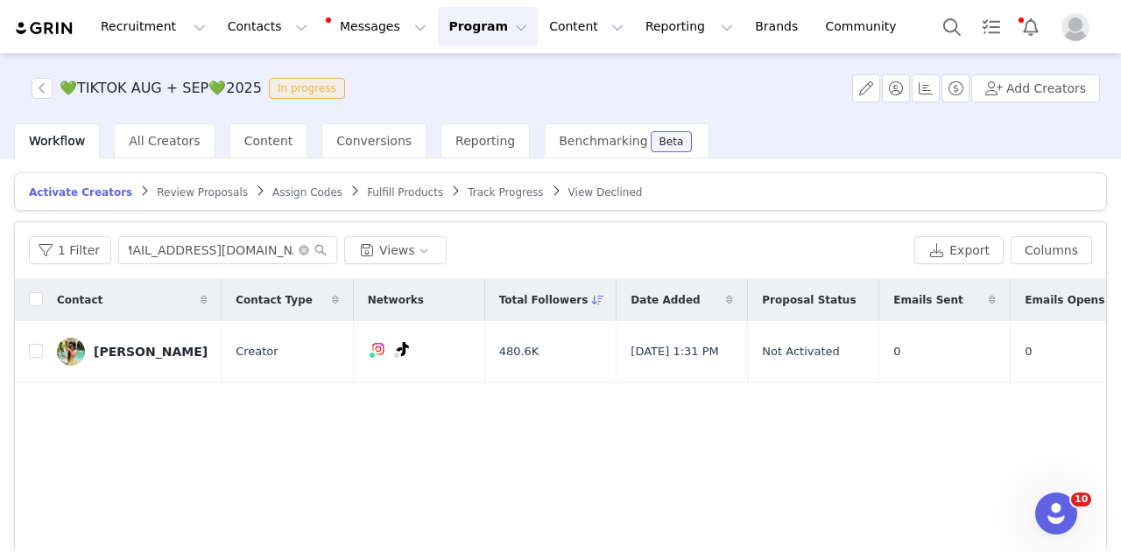
type input "management@ellakasumovic.com"
click at [37, 352] on input "checkbox" at bounding box center [36, 351] width 14 height 14
checkbox input "true"
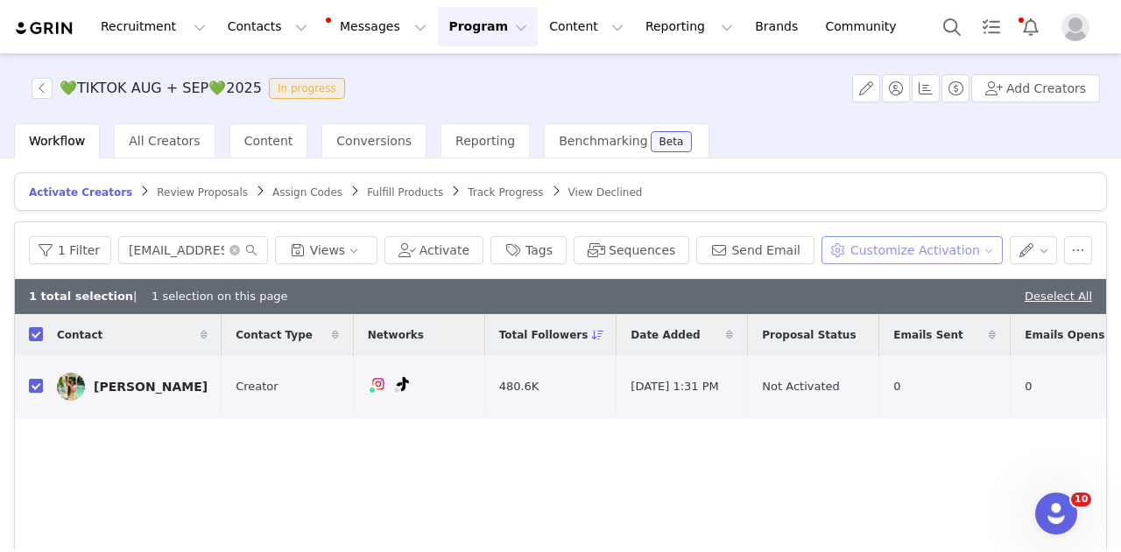
click at [886, 249] on button "Customize Activation" at bounding box center [911, 250] width 181 height 28
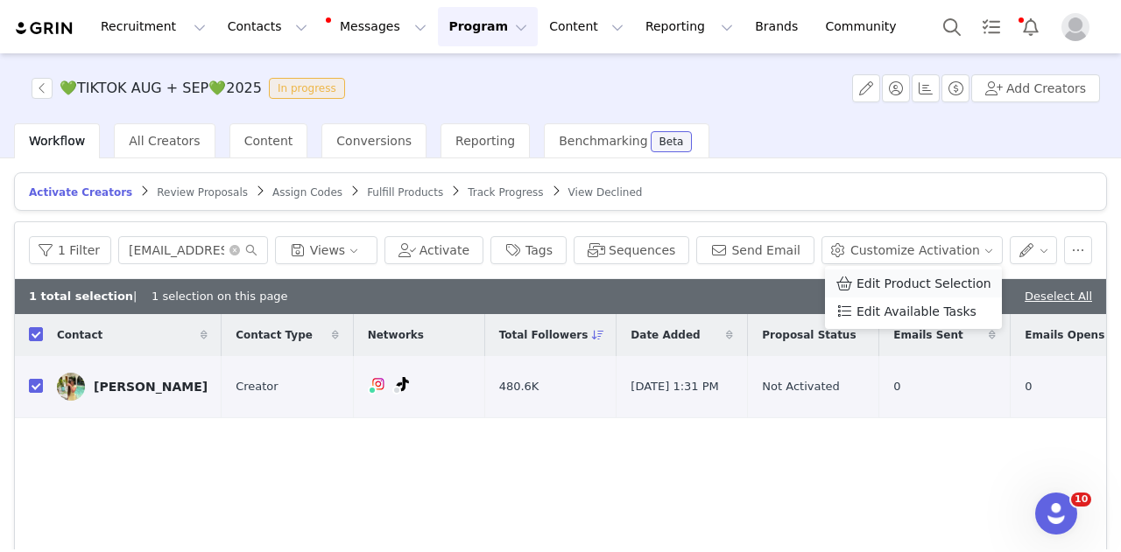
click at [891, 286] on span "Edit Product Selection" at bounding box center [923, 283] width 135 height 19
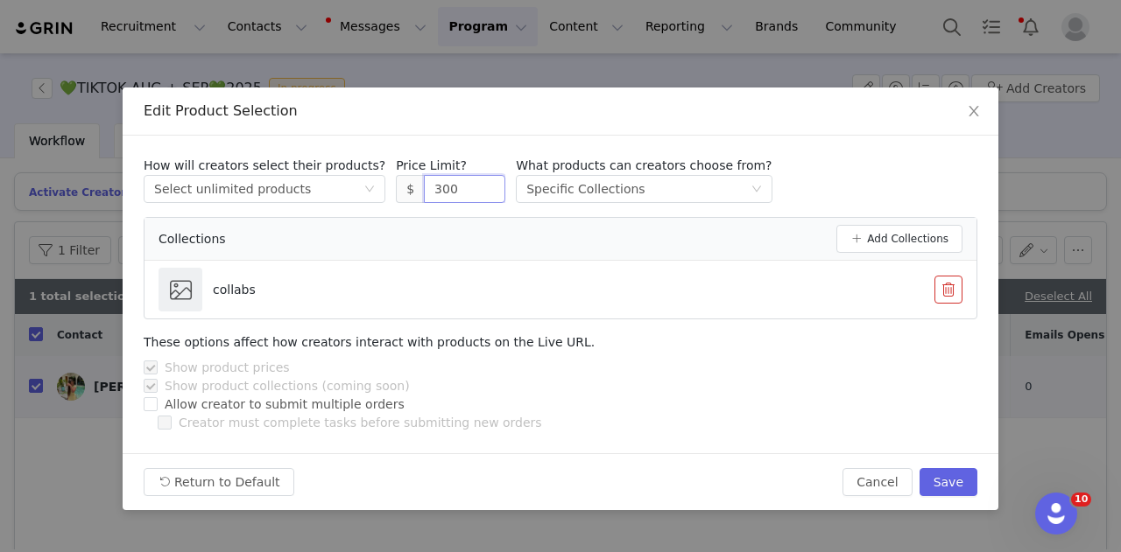
drag, startPoint x: 442, startPoint y: 193, endPoint x: 362, endPoint y: 189, distance: 79.8
click at [363, 190] on div "How will creators select their products? Select method Select unlimited product…" at bounding box center [560, 180] width 833 height 46
type input "400"
click at [943, 482] on button "Save" at bounding box center [948, 482] width 58 height 28
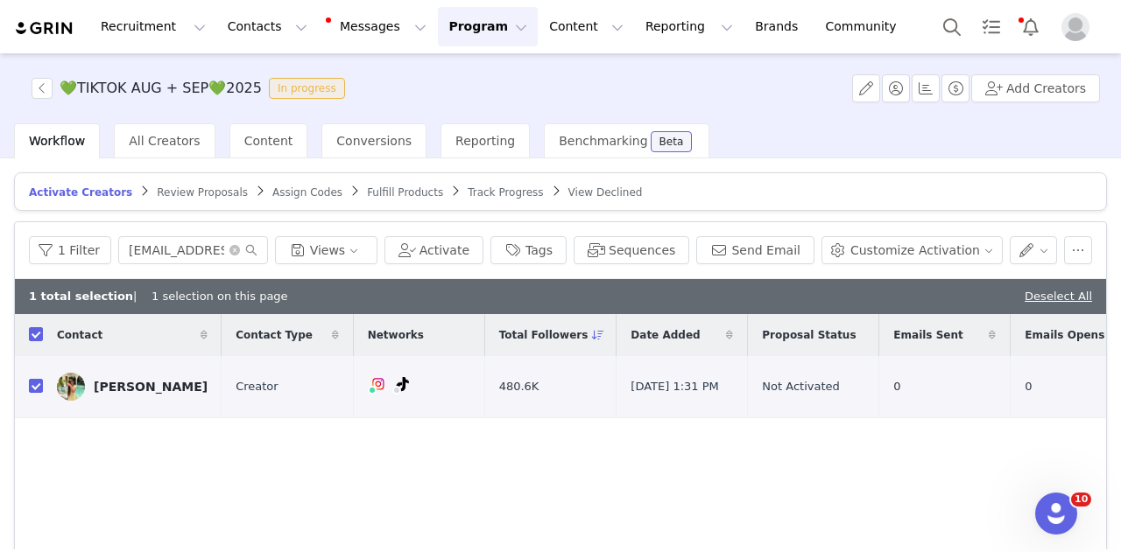
click at [927, 28] on div "Recruitment Recruitment Creator Search Curated Lists Landing Pages Web Extensio…" at bounding box center [560, 26] width 1121 height 53
click at [940, 38] on button "Search" at bounding box center [951, 26] width 39 height 39
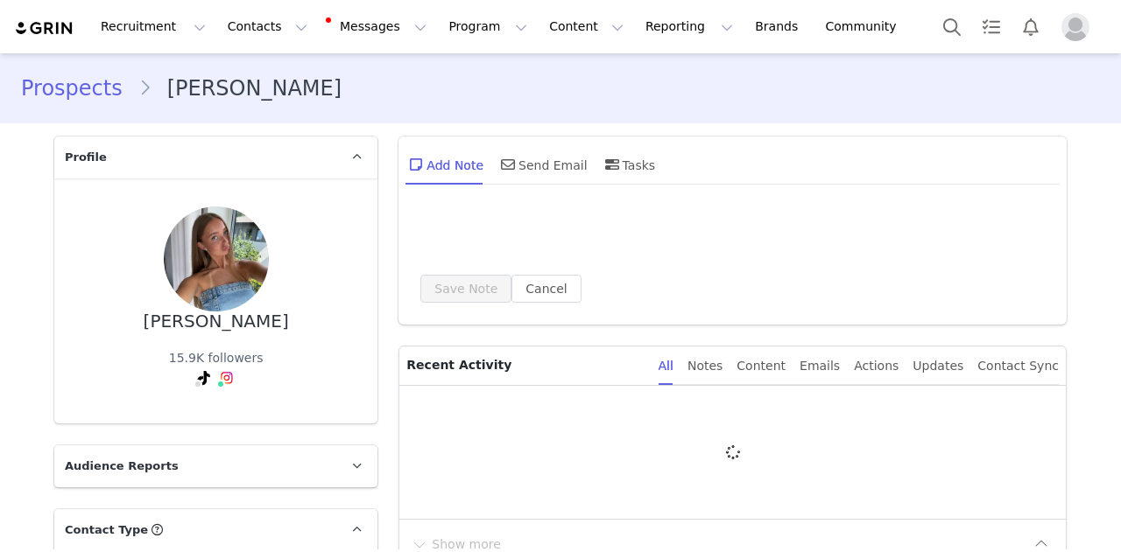
type input "+1 ([GEOGRAPHIC_DATA])"
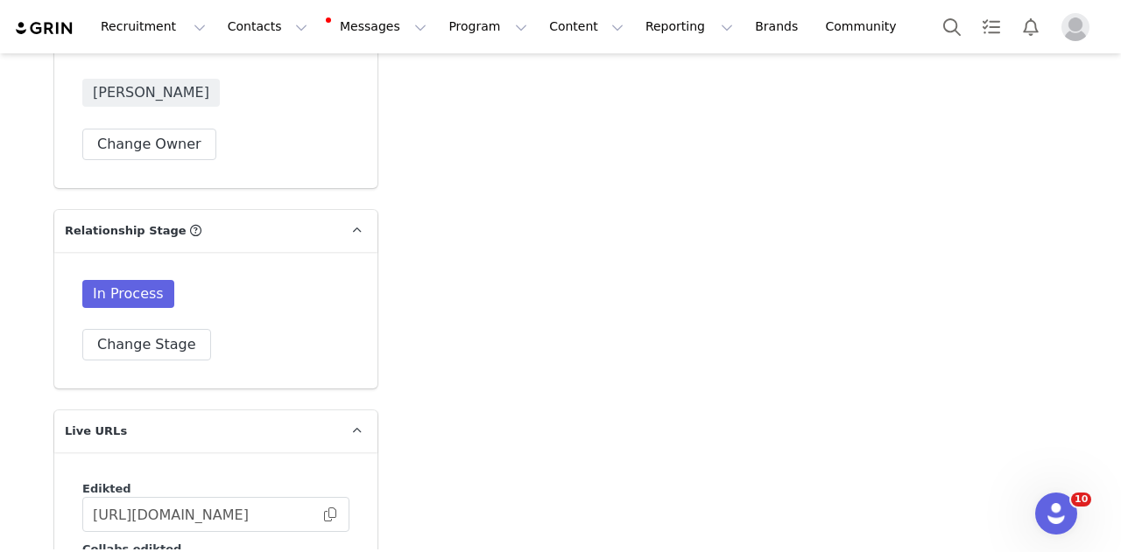
scroll to position [3966, 0]
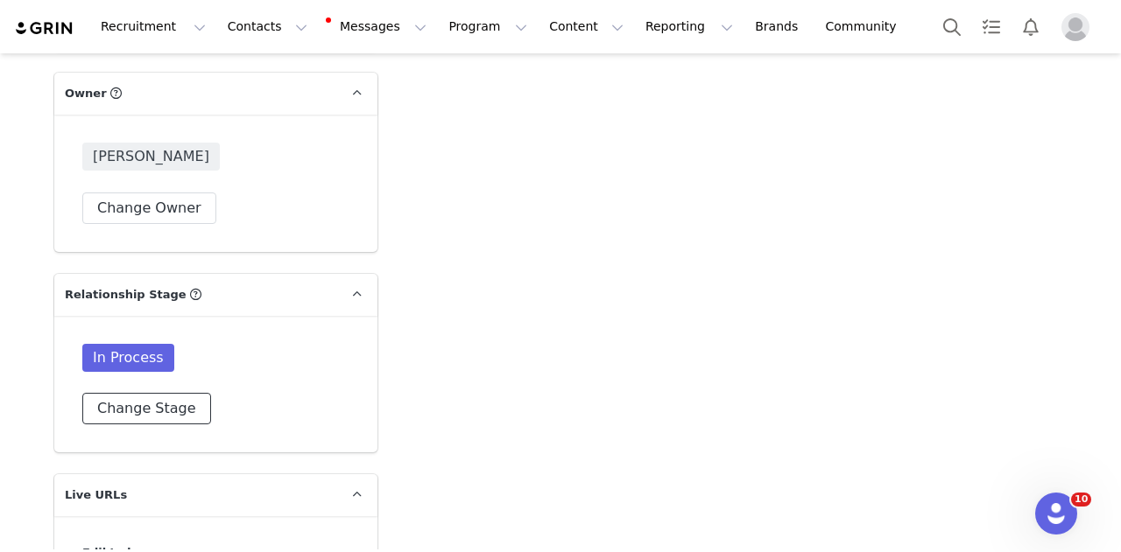
click at [166, 393] on button "Change Stage" at bounding box center [146, 409] width 129 height 32
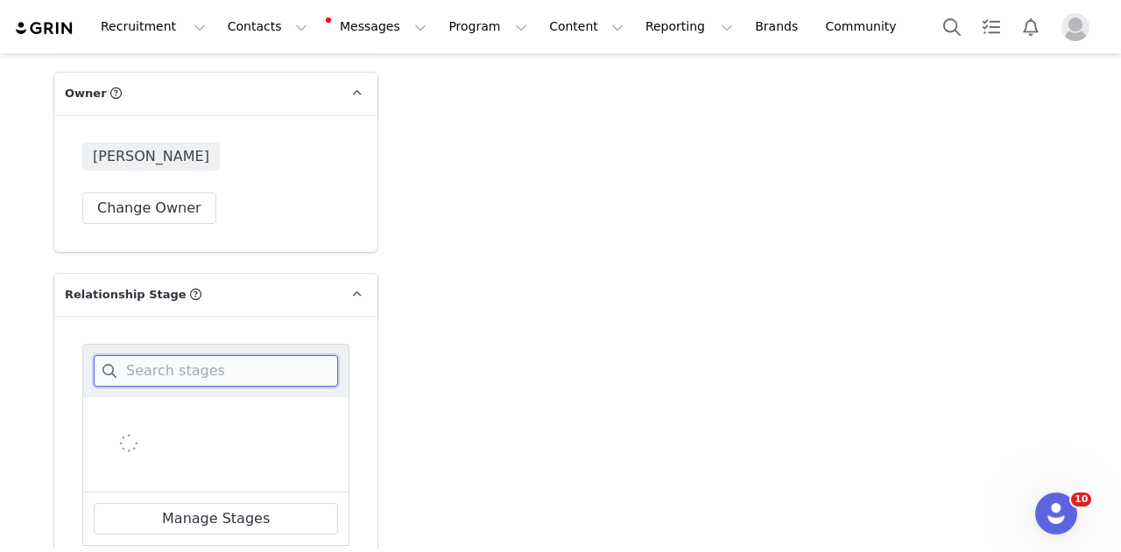
drag, startPoint x: 188, startPoint y: 368, endPoint x: 170, endPoint y: 365, distance: 18.6
click at [172, 366] on input at bounding box center [216, 371] width 244 height 32
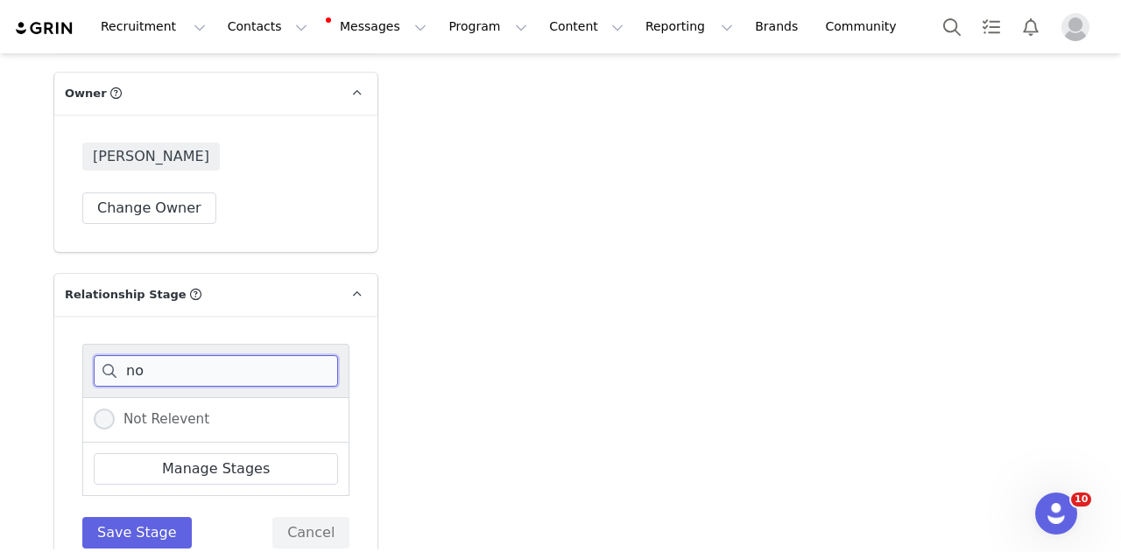
type input "no"
click at [166, 411] on span "Not Relevent" at bounding box center [162, 419] width 95 height 16
click at [115, 409] on input "Not Relevent" at bounding box center [104, 420] width 21 height 23
radio input "true"
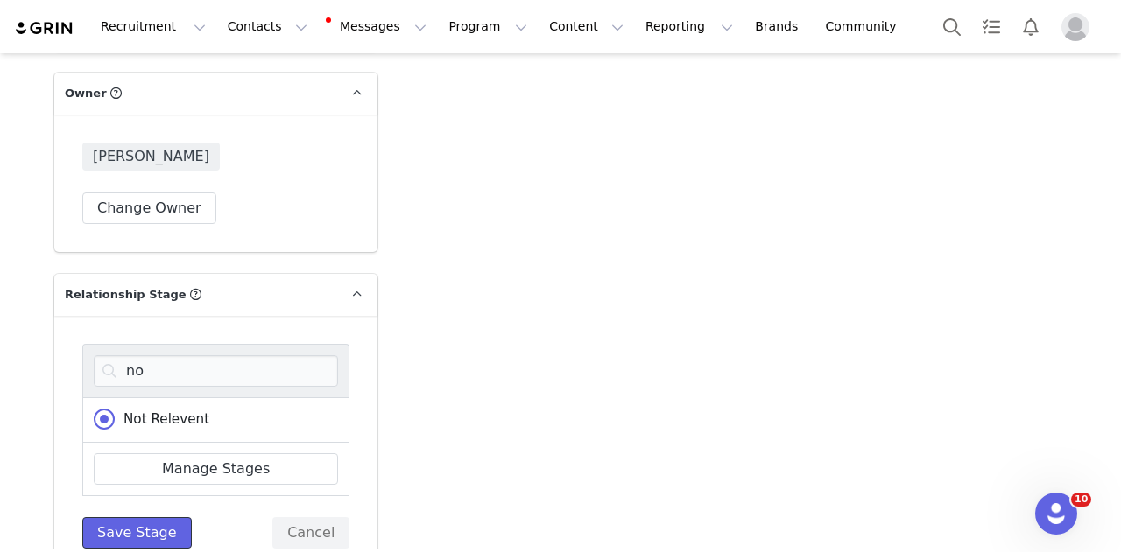
drag, startPoint x: 142, startPoint y: 509, endPoint x: 408, endPoint y: 373, distance: 299.1
click at [142, 517] on button "Save Stage" at bounding box center [136, 533] width 109 height 32
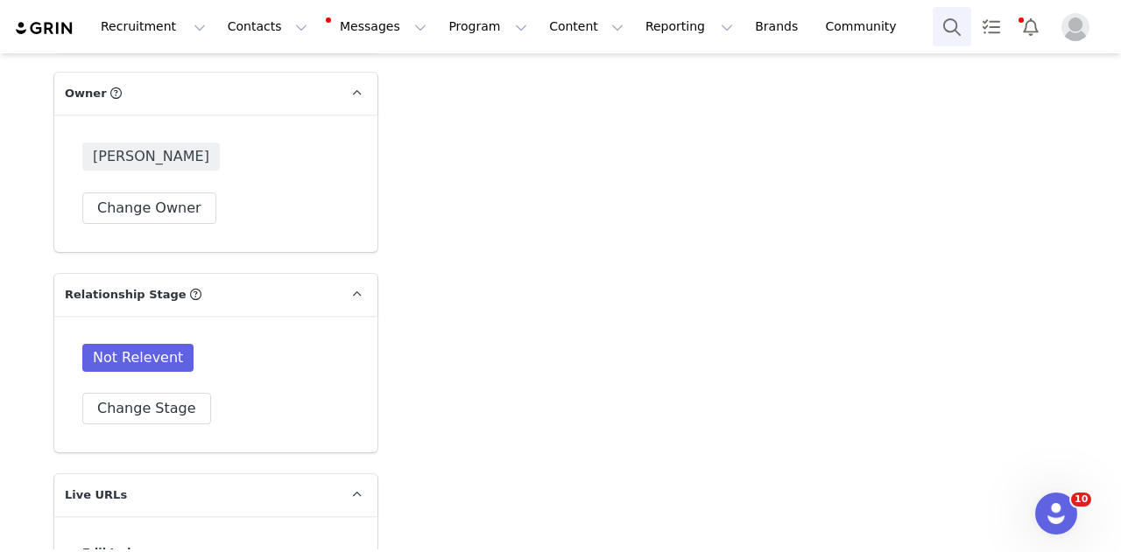
click at [933, 18] on button "Search" at bounding box center [951, 26] width 39 height 39
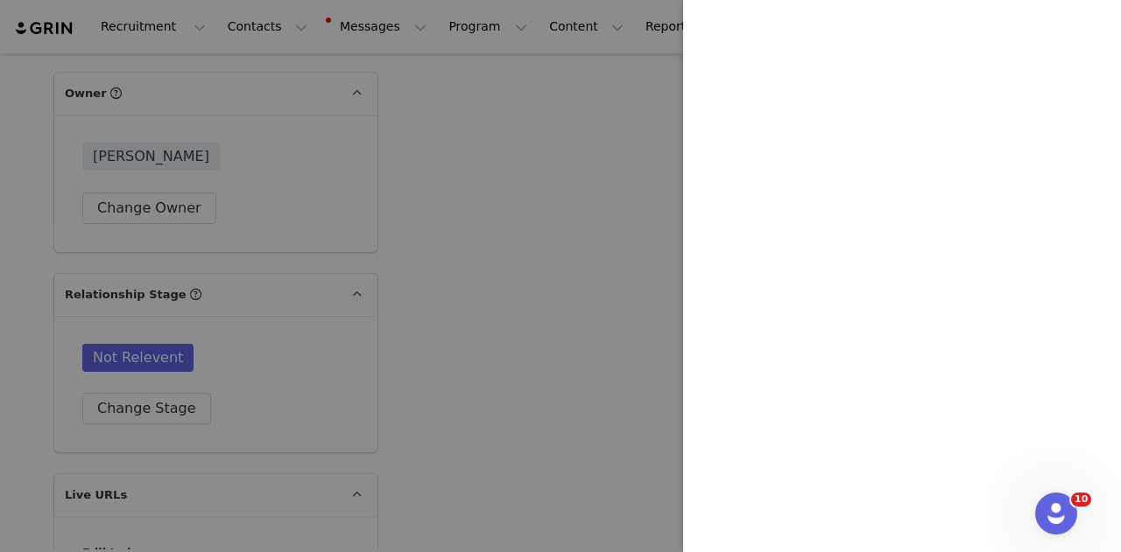
click at [926, 43] on div at bounding box center [560, 276] width 1121 height 552
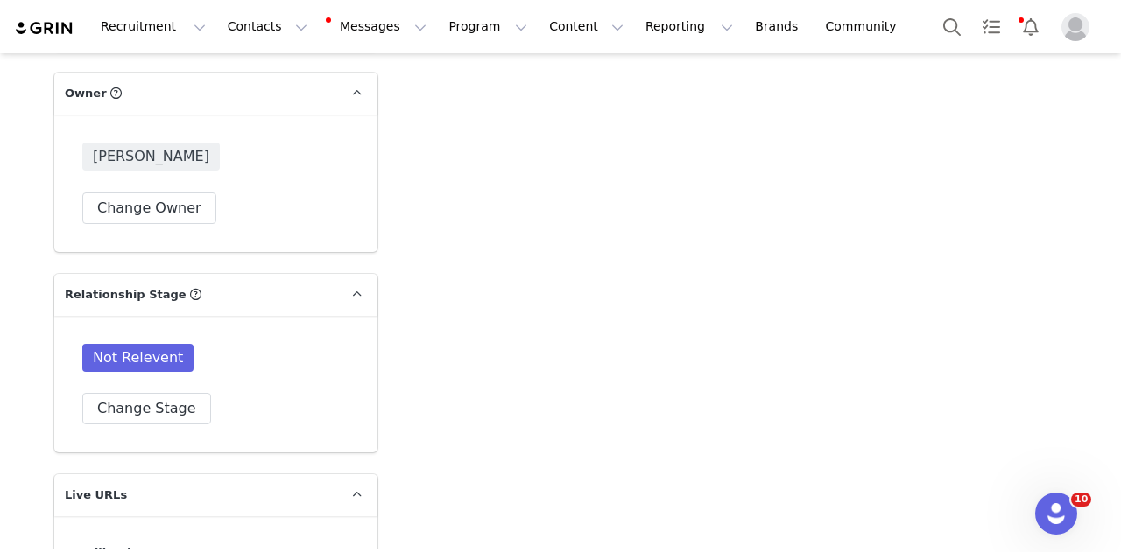
click at [1120, 38] on div at bounding box center [1121, 276] width 0 height 552
click at [939, 32] on button "Search" at bounding box center [951, 26] width 39 height 39
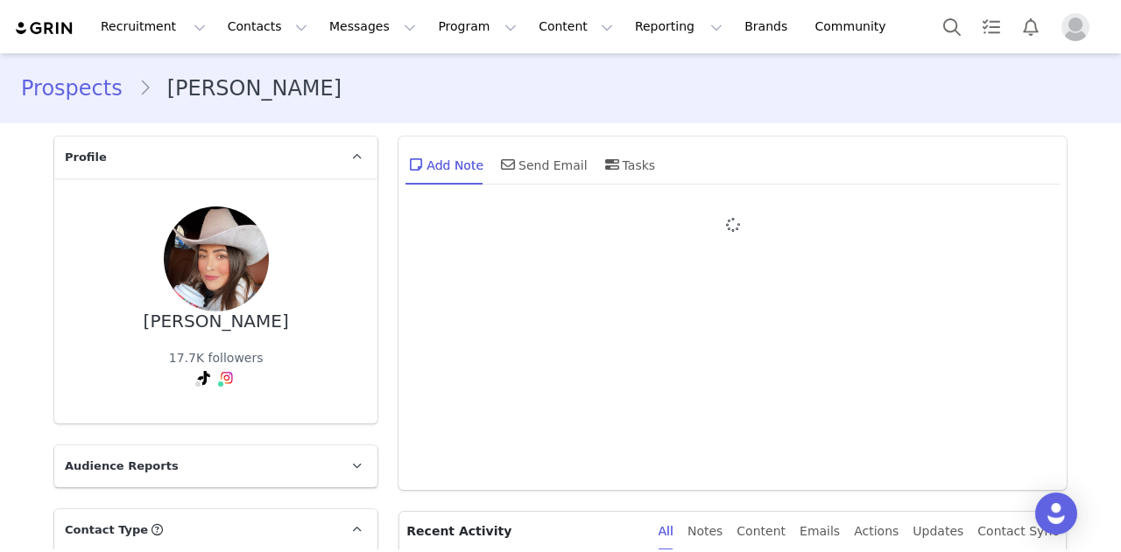
type input "+1 ([GEOGRAPHIC_DATA])"
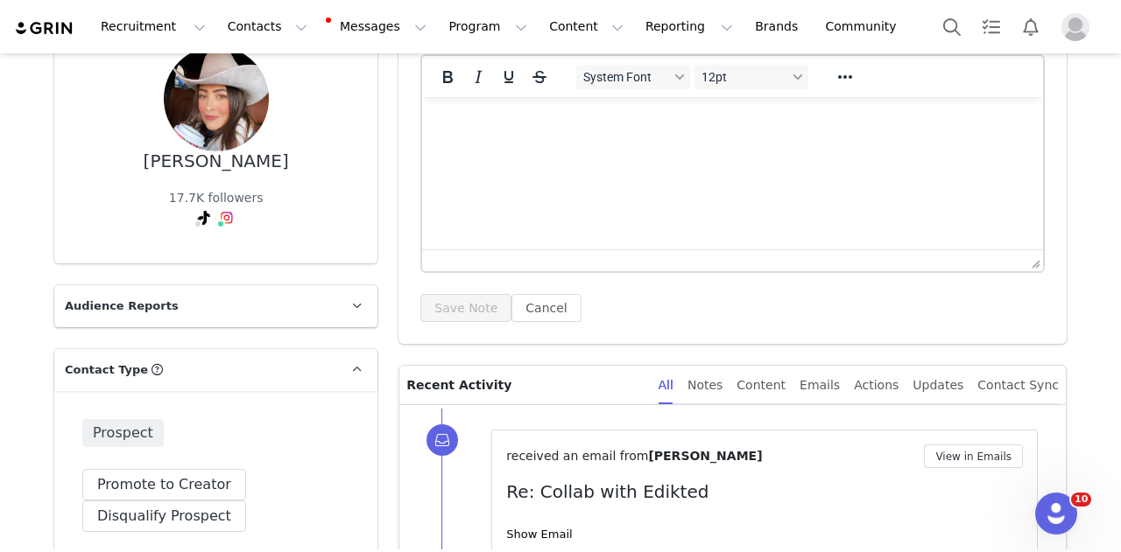
scroll to position [175, 0]
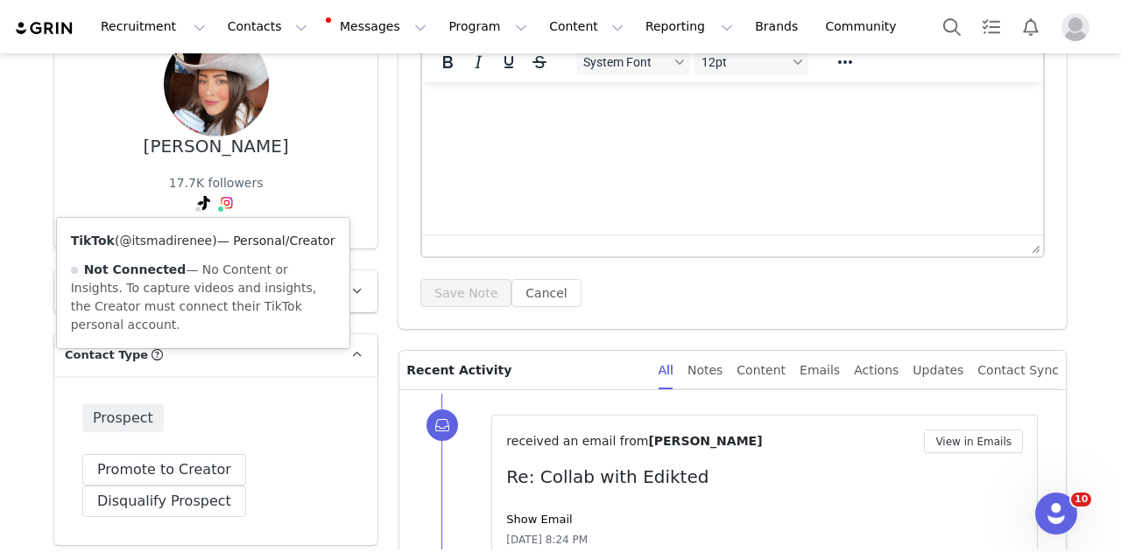
click at [177, 244] on link "@itsmadirenee" at bounding box center [165, 241] width 93 height 14
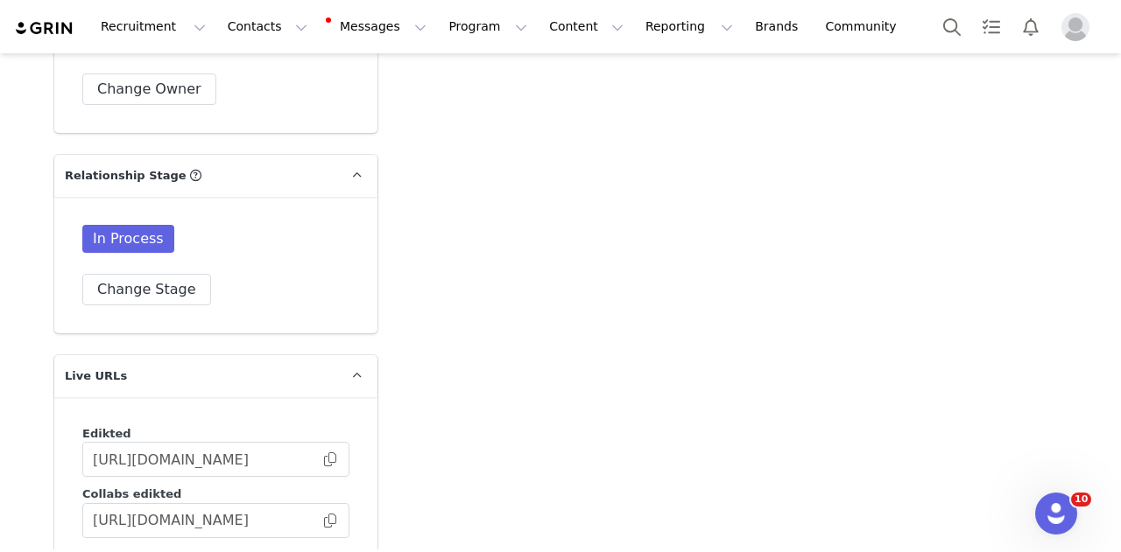
scroll to position [4054, 0]
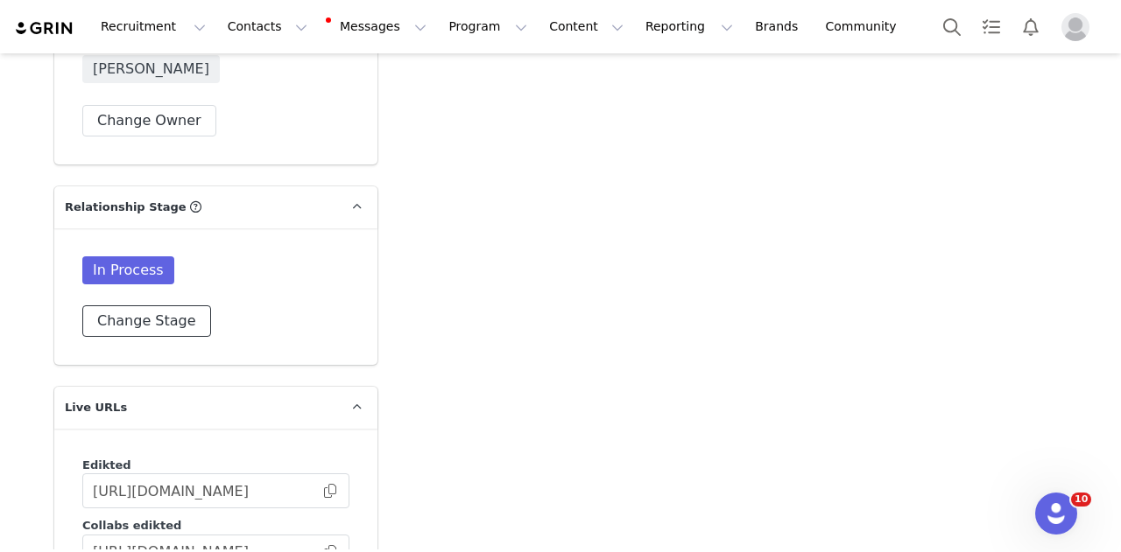
click at [146, 306] on button "Change Stage" at bounding box center [146, 322] width 129 height 32
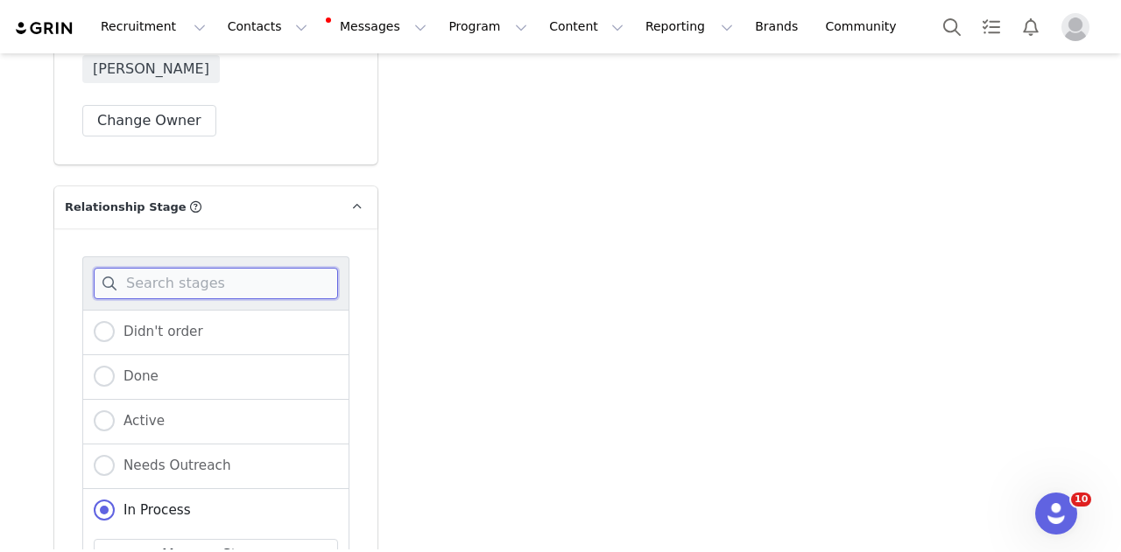
click at [148, 268] on input at bounding box center [216, 284] width 244 height 32
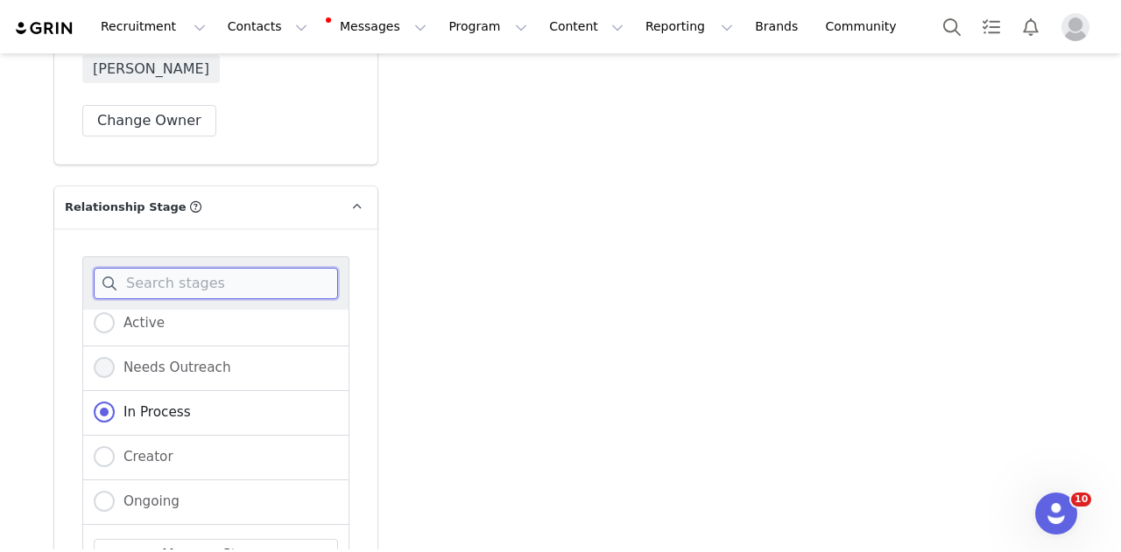
scroll to position [175, 0]
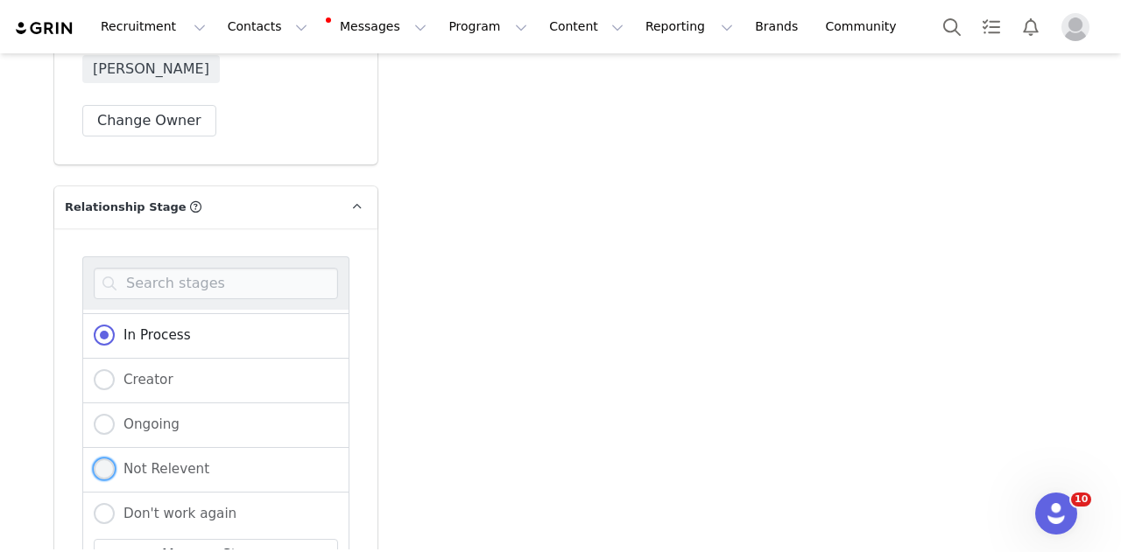
click at [150, 461] on span "Not Relevent" at bounding box center [162, 469] width 95 height 16
click at [115, 459] on input "Not Relevent" at bounding box center [104, 470] width 21 height 23
radio input "true"
radio input "false"
radio input "true"
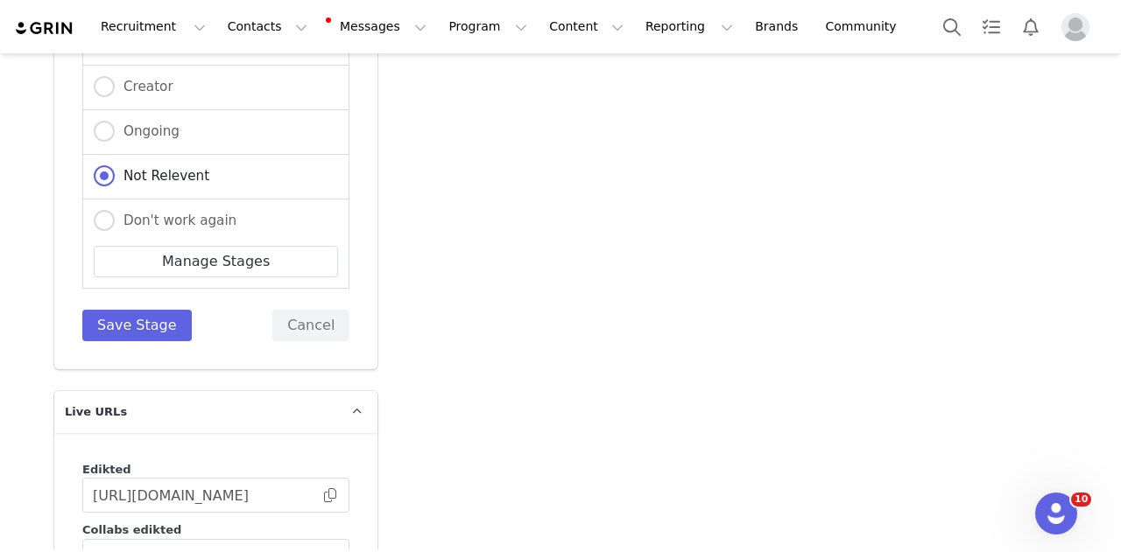
scroll to position [4492, 0]
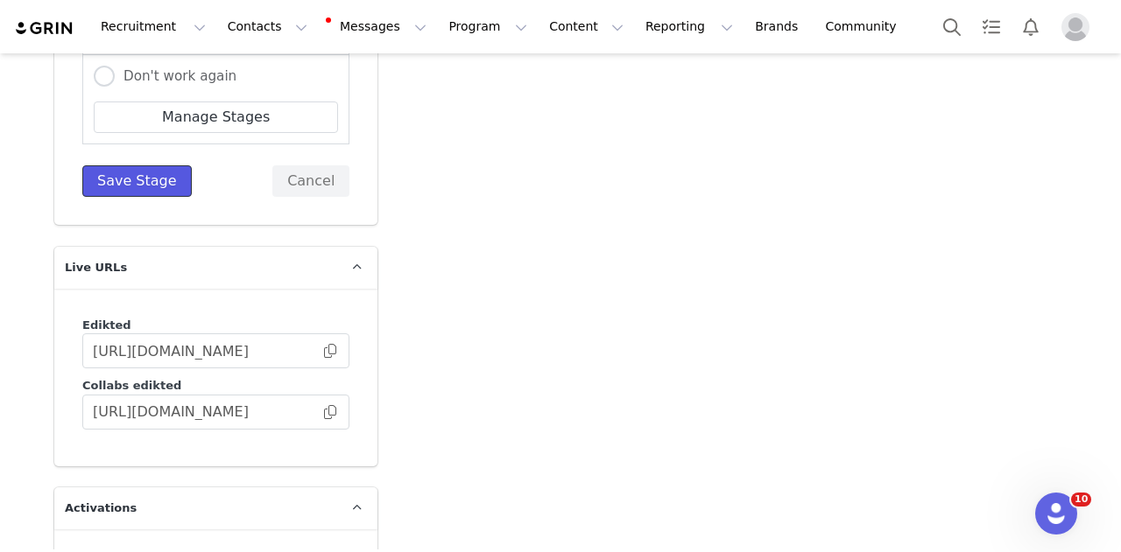
click at [144, 165] on button "Save Stage" at bounding box center [136, 181] width 109 height 32
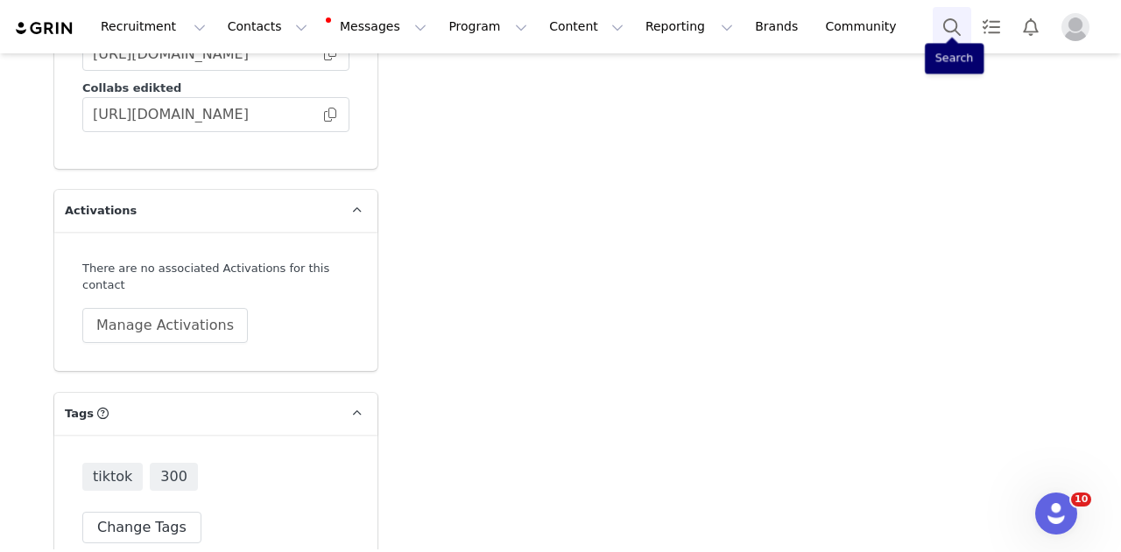
click at [933, 38] on button "Search" at bounding box center [951, 26] width 39 height 39
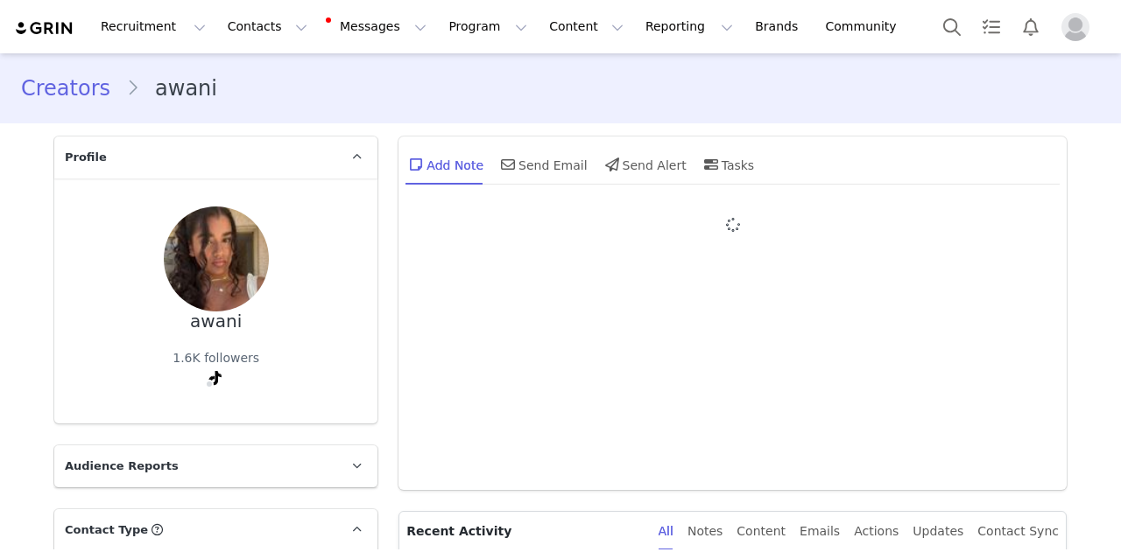
type input "+1 ([GEOGRAPHIC_DATA])"
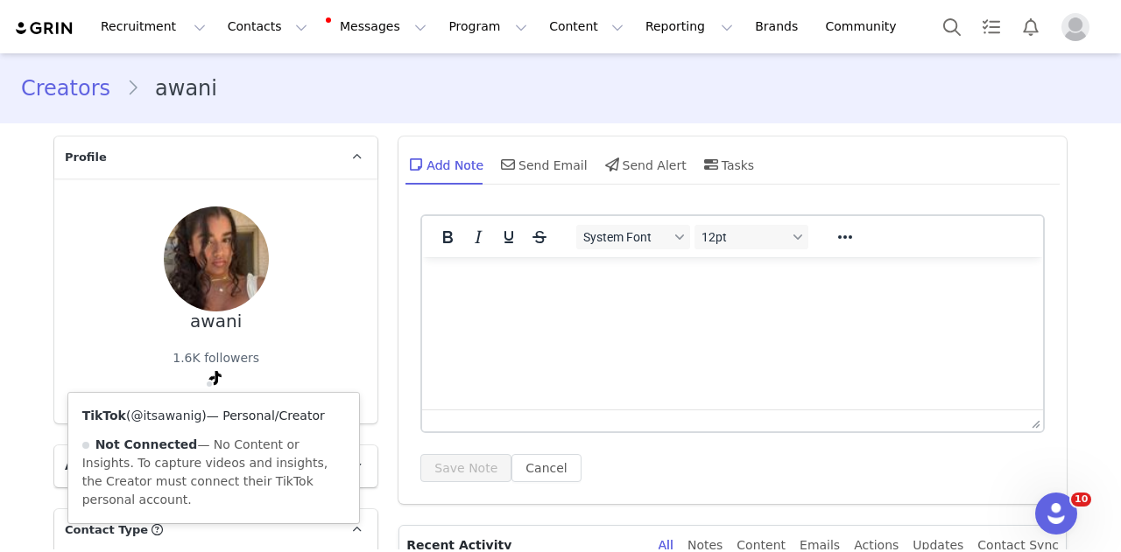
click at [177, 418] on link "@itsawanig" at bounding box center [165, 416] width 71 height 14
